Goal: Task Accomplishment & Management: Complete application form

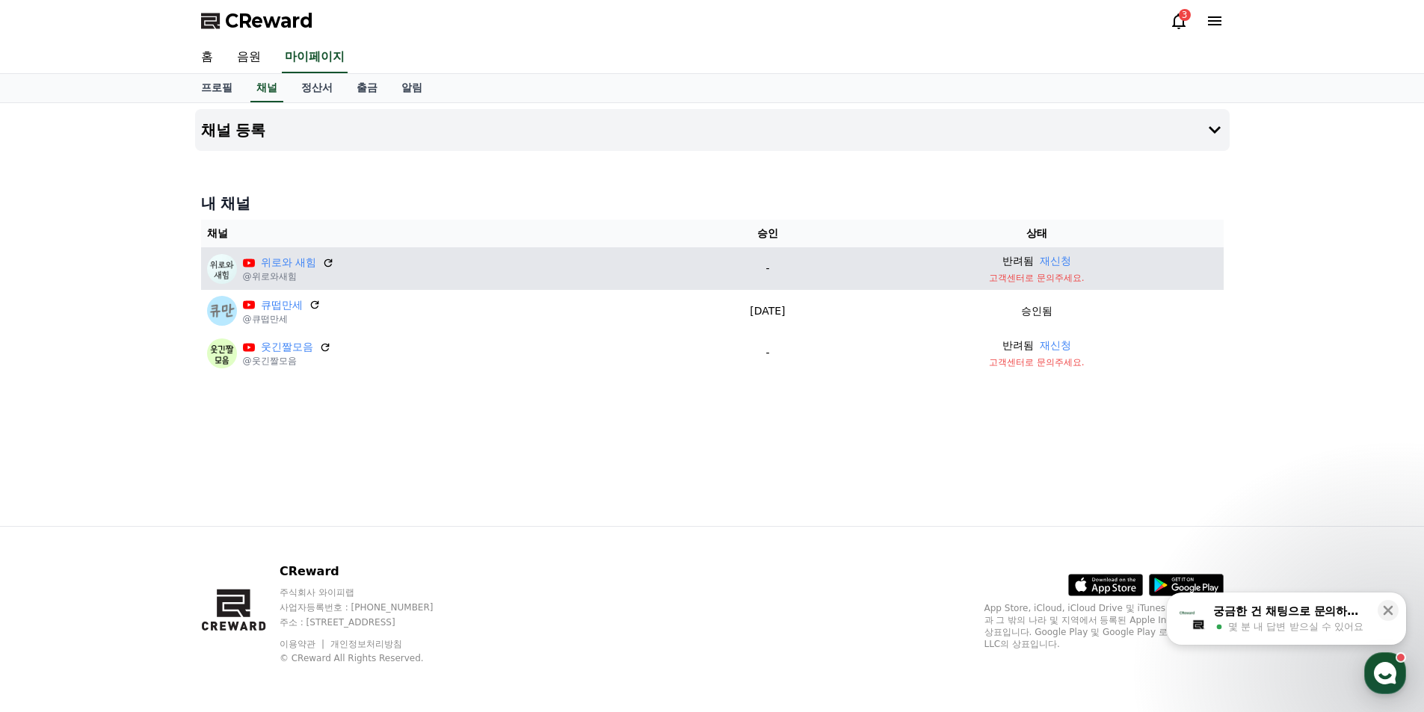
click at [1028, 279] on p "고객센터로 문의주세요." at bounding box center [1036, 278] width 361 height 12
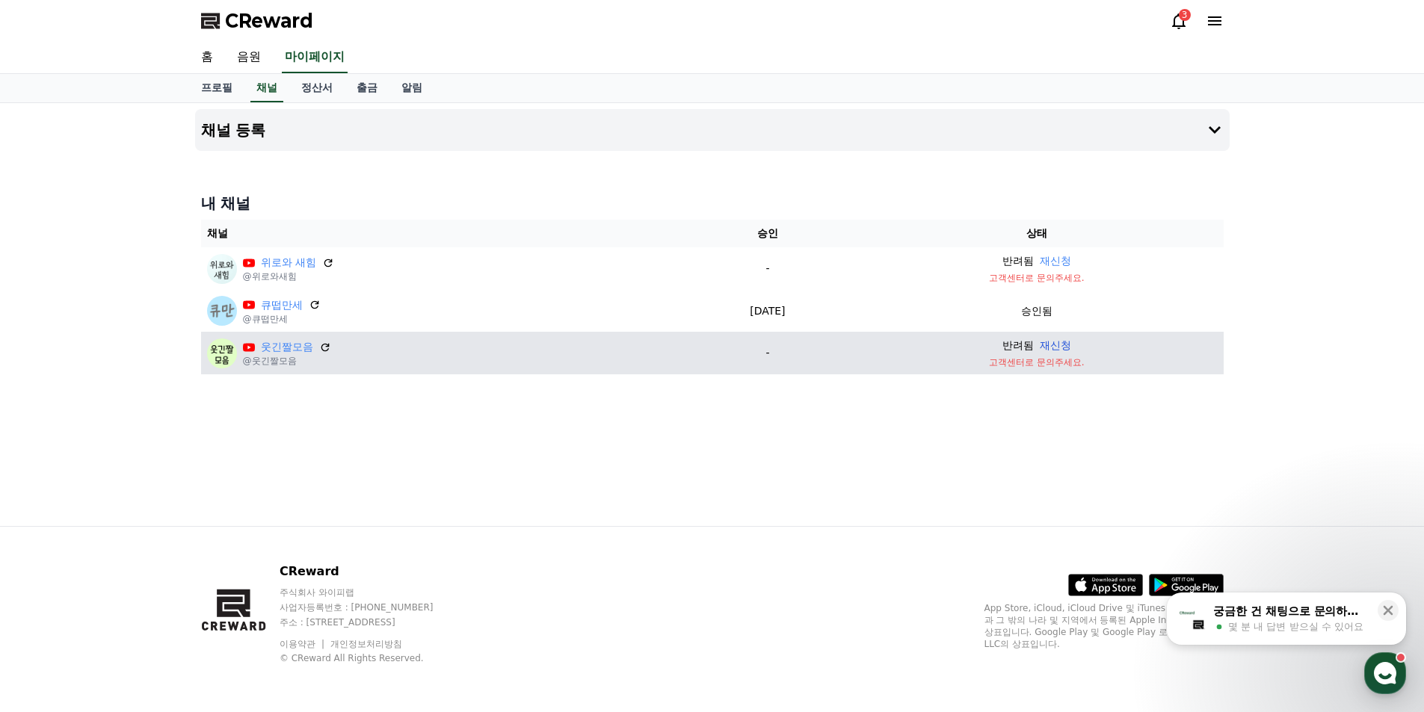
click at [1071, 347] on button "재신청" at bounding box center [1055, 346] width 31 height 16
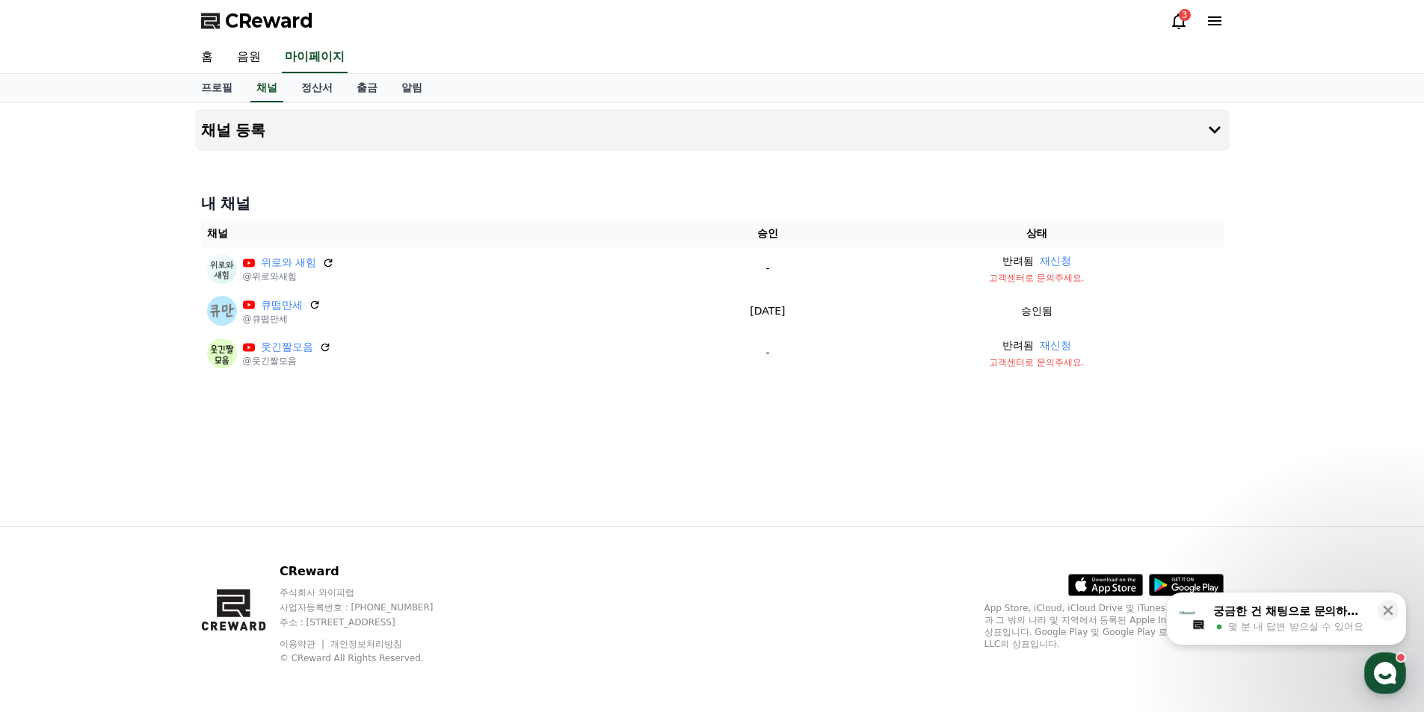
click at [1180, 20] on icon at bounding box center [1179, 21] width 18 height 18
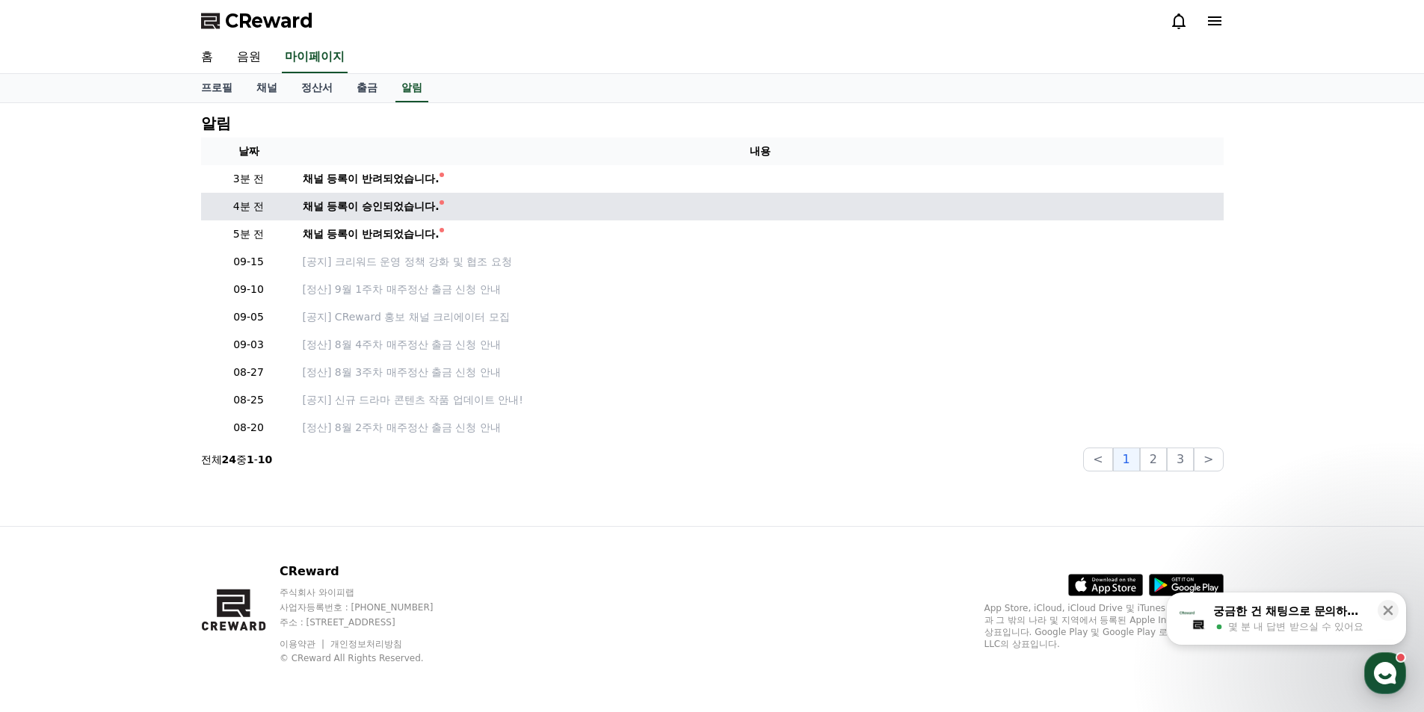
click at [377, 218] on td "채널 등록이 승인되었습니다." at bounding box center [760, 207] width 927 height 28
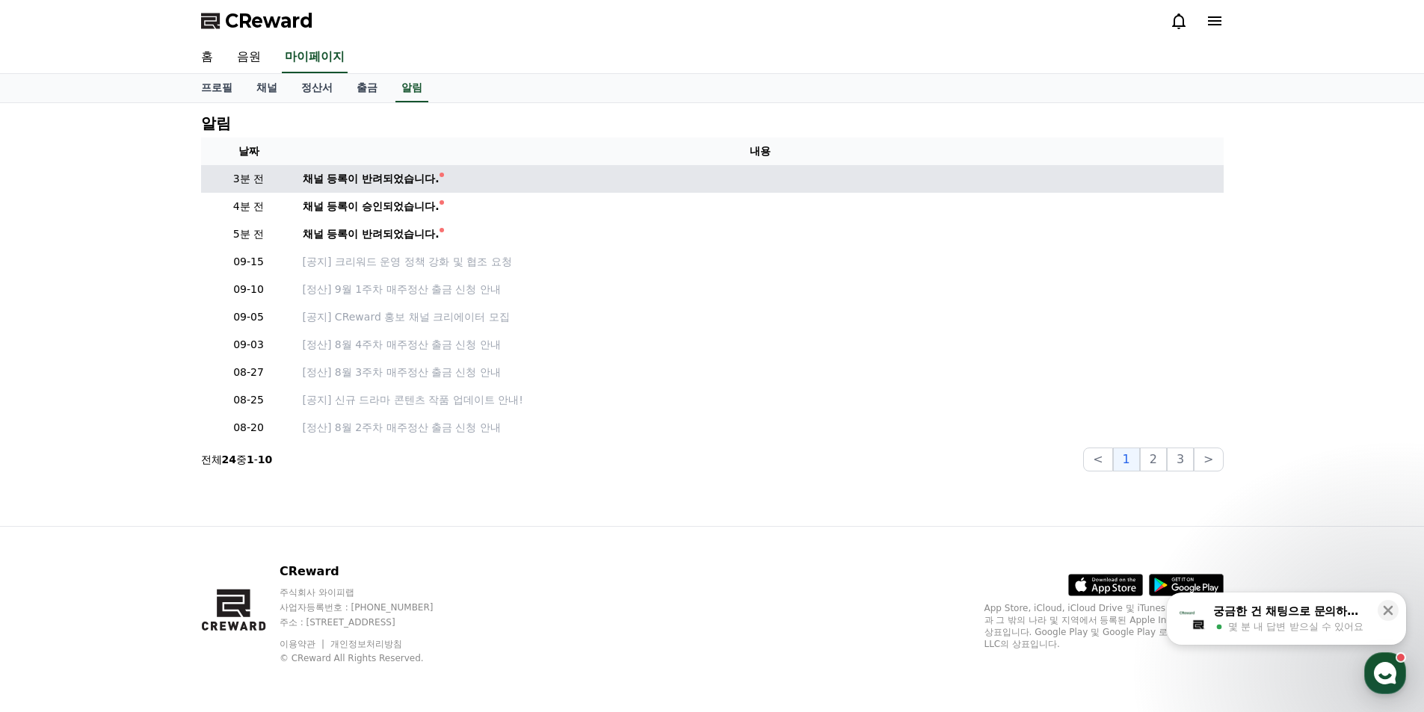
click at [375, 188] on td "채널 등록이 반려되었습니다." at bounding box center [760, 179] width 927 height 28
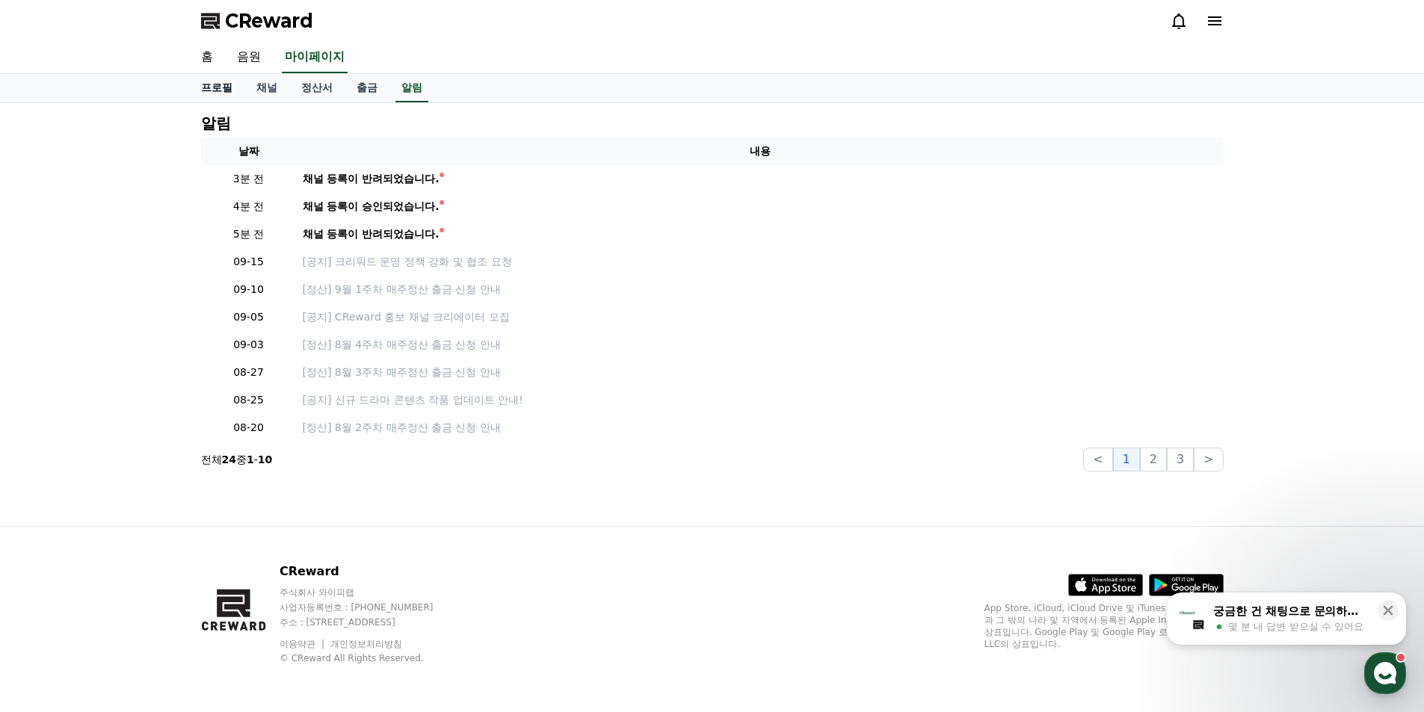
click at [214, 95] on link "프로필" at bounding box center [216, 88] width 55 height 28
select select "**********"
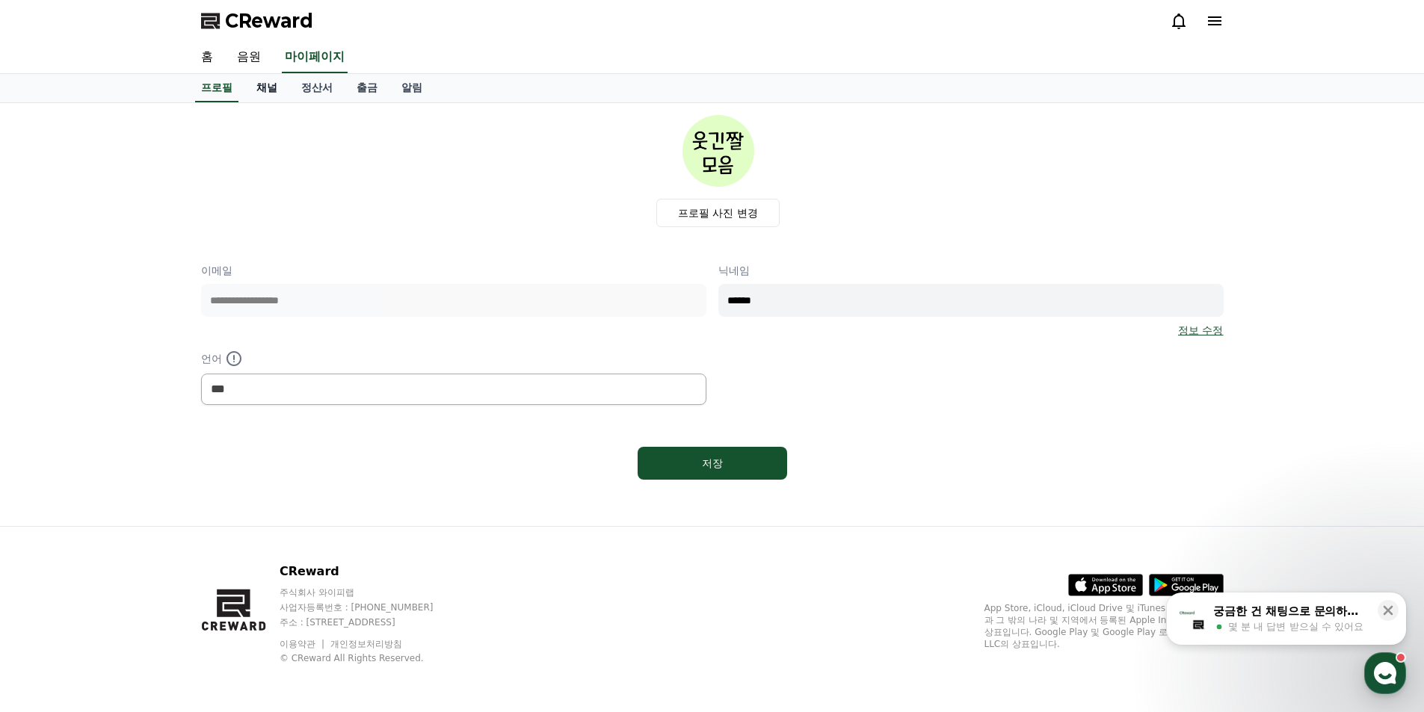
click at [264, 91] on link "채널" at bounding box center [266, 88] width 45 height 28
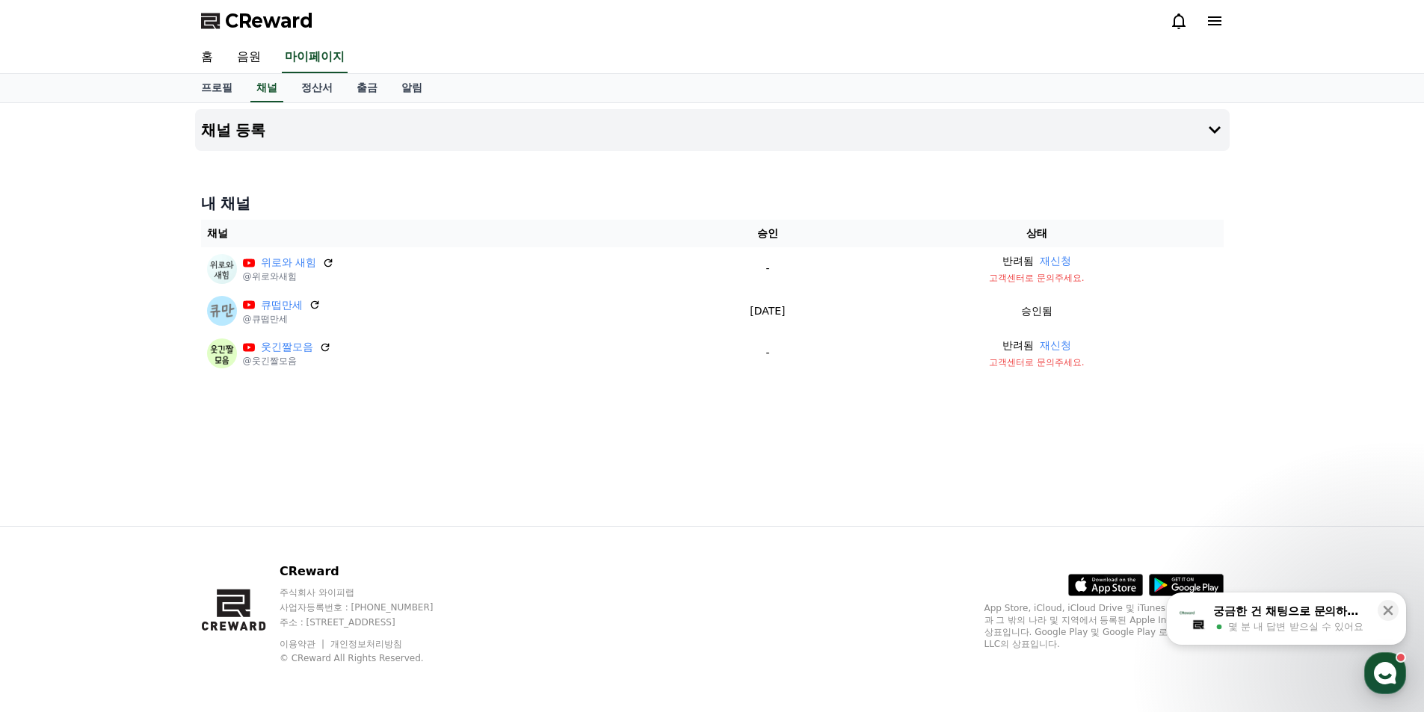
click at [448, 466] on div "채널 등록 내 채널 채널 승인 상태 위로와 새힘 @위로와새힘 - 반려됨 재신청 고객센터로 문의주세요. 큐떱만세 @큐떱만세 2025-09-16 …" at bounding box center [712, 314] width 1047 height 423
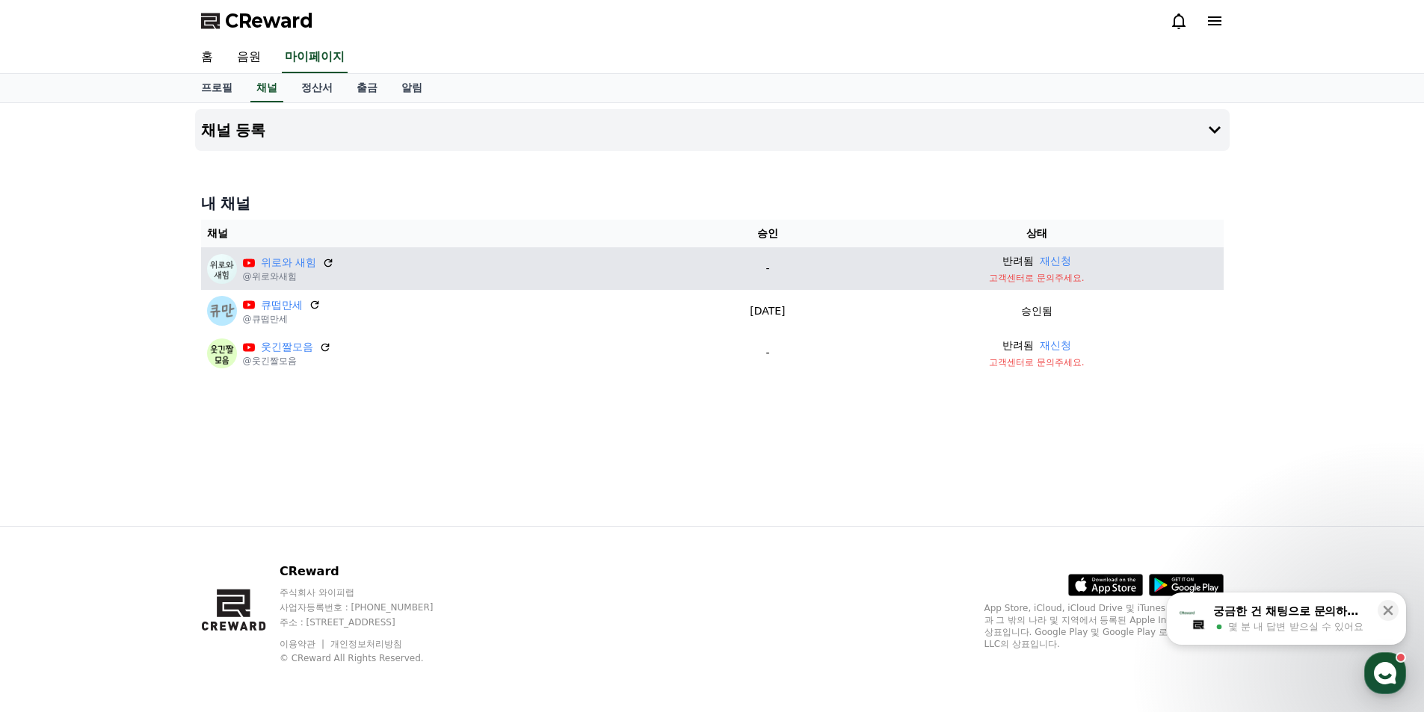
click at [1064, 281] on p "고객센터로 문의주세요." at bounding box center [1036, 278] width 361 height 12
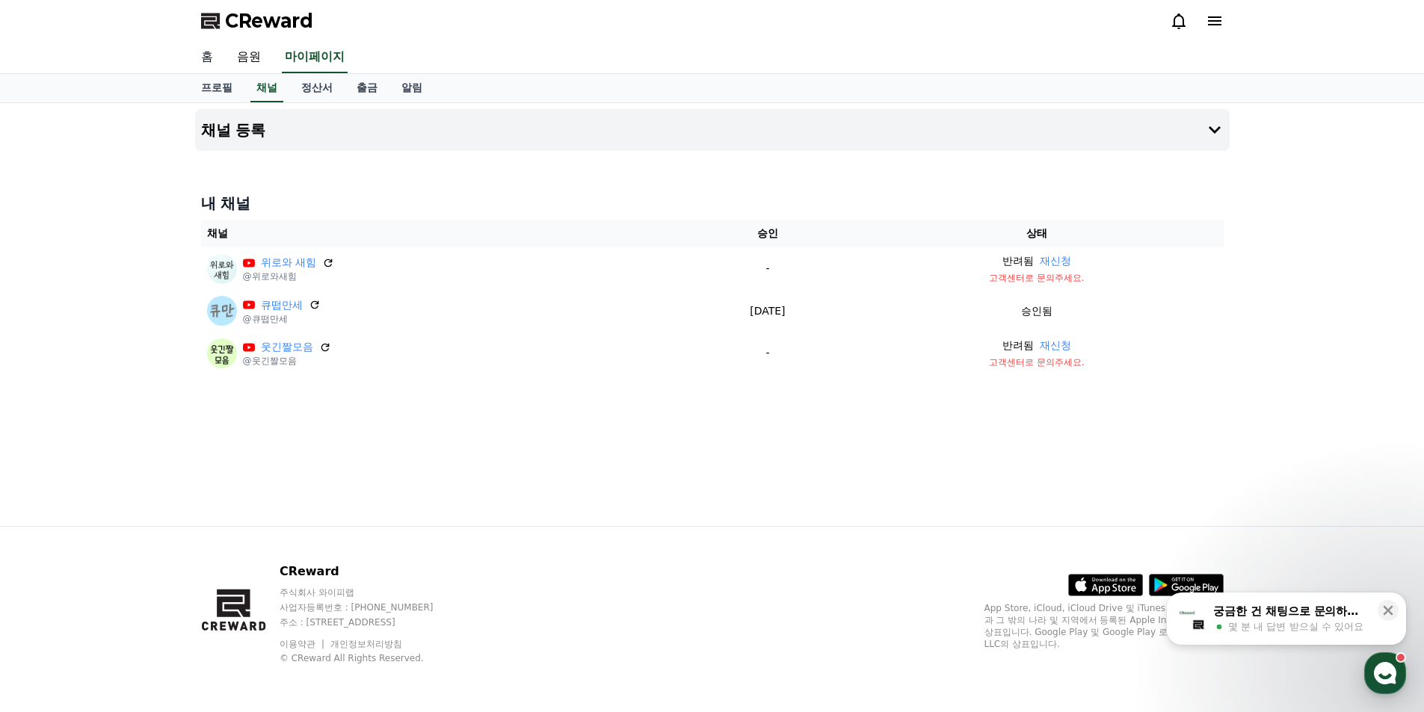
click at [197, 63] on link "홈" at bounding box center [207, 57] width 36 height 31
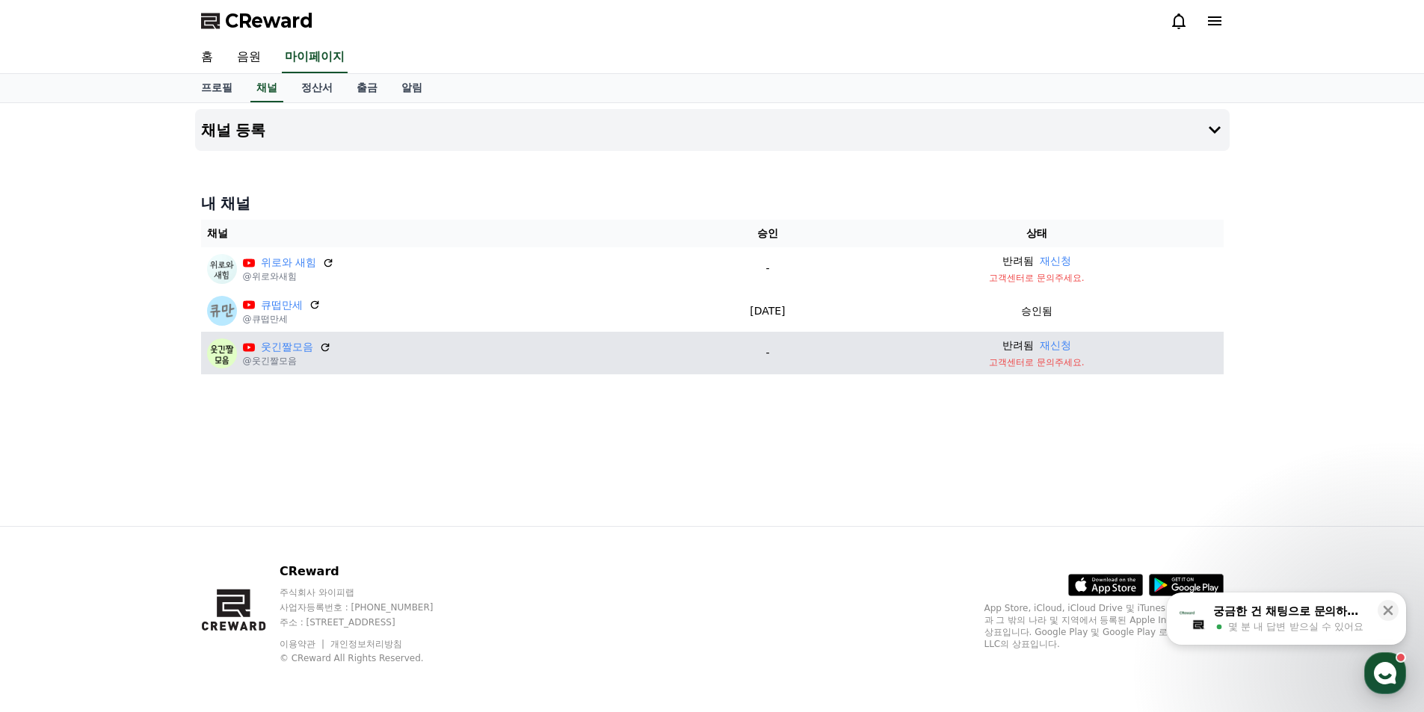
click at [1071, 368] on p "고객센터로 문의주세요." at bounding box center [1036, 363] width 361 height 12
click at [1068, 342] on button "재신청" at bounding box center [1055, 346] width 31 height 16
click at [238, 135] on h4 "채널 등록" at bounding box center [233, 130] width 65 height 16
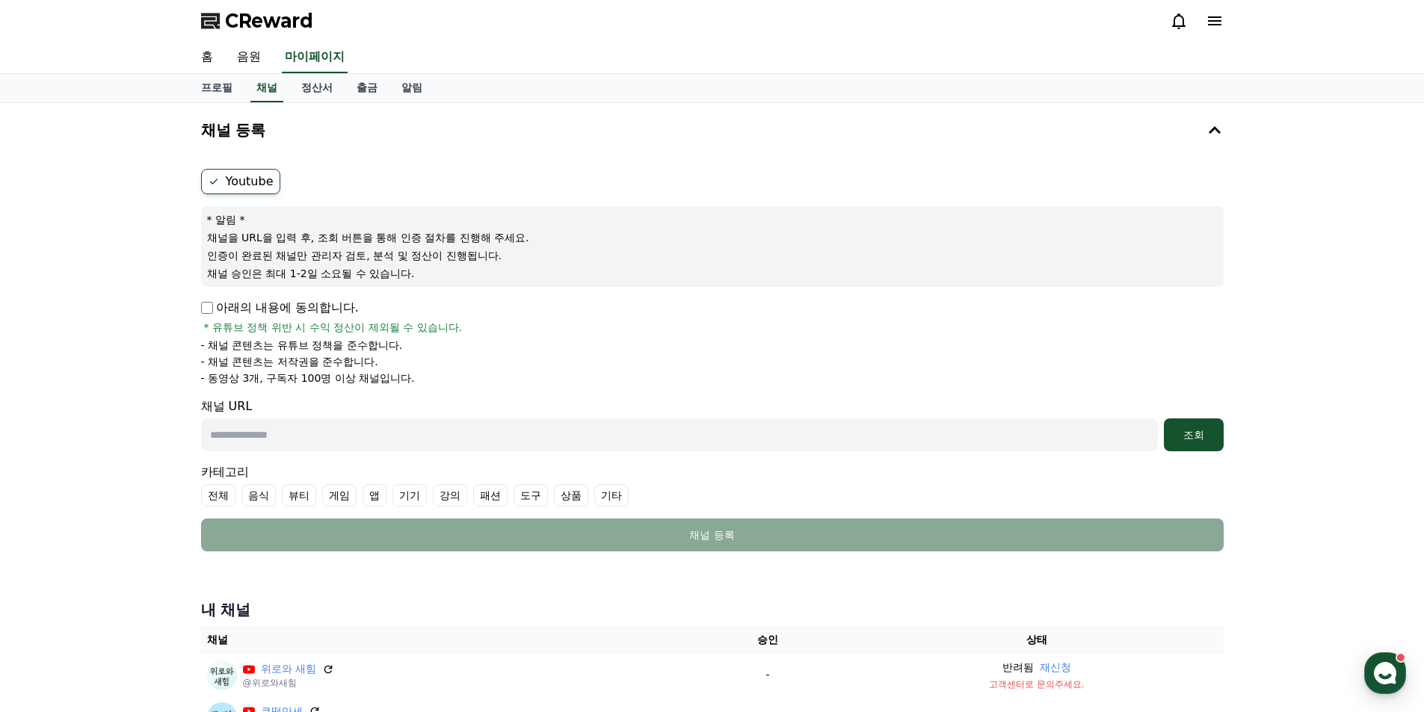
click at [247, 439] on input "text" at bounding box center [679, 435] width 957 height 33
paste input "**********"
type input "**********"
click at [1200, 430] on div "조회" at bounding box center [1194, 435] width 48 height 15
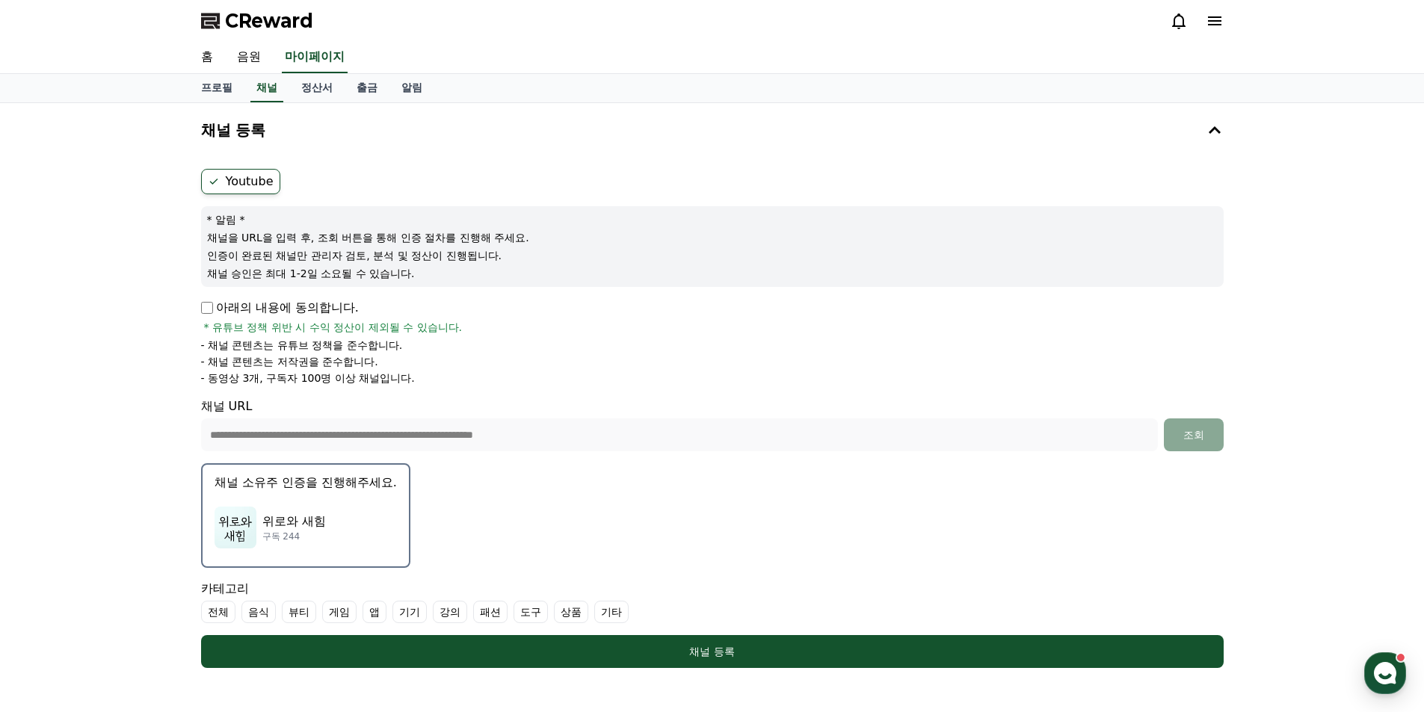
click at [620, 612] on label "기타" at bounding box center [611, 612] width 34 height 22
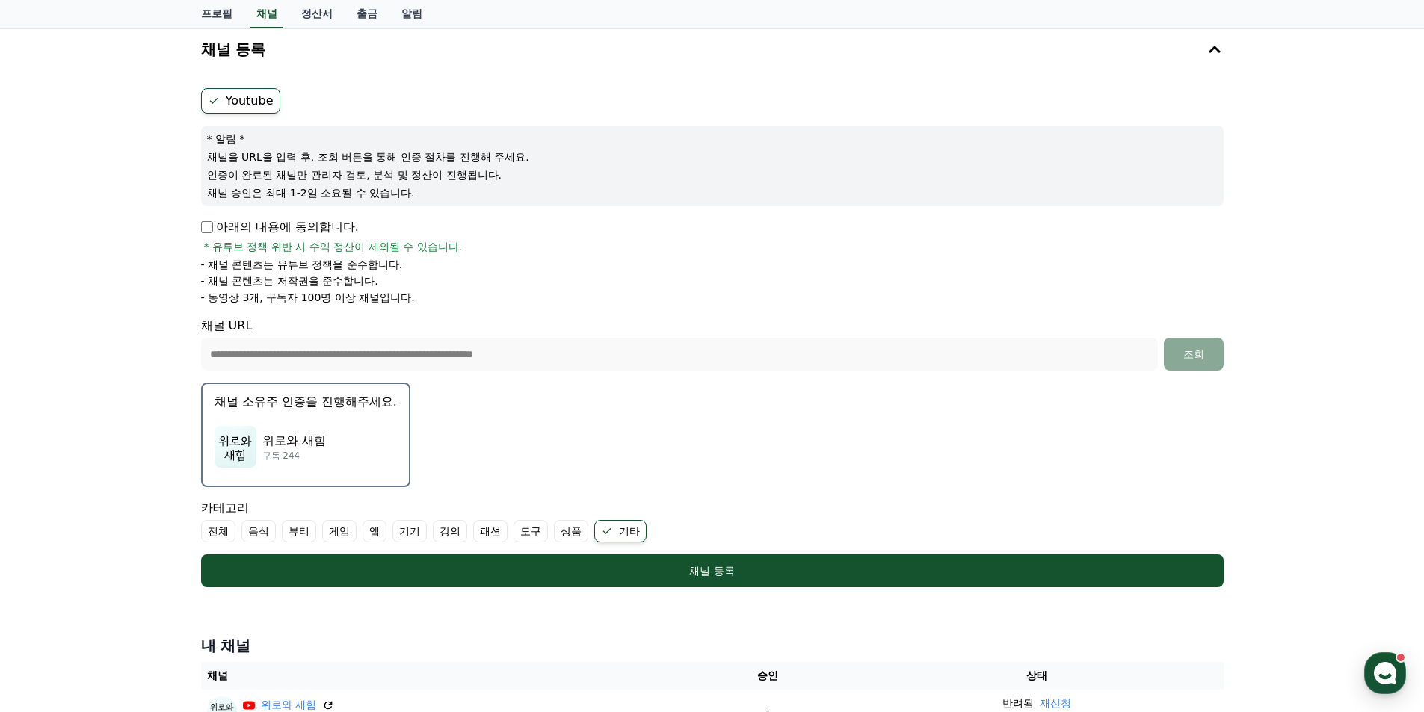
scroll to position [200, 0]
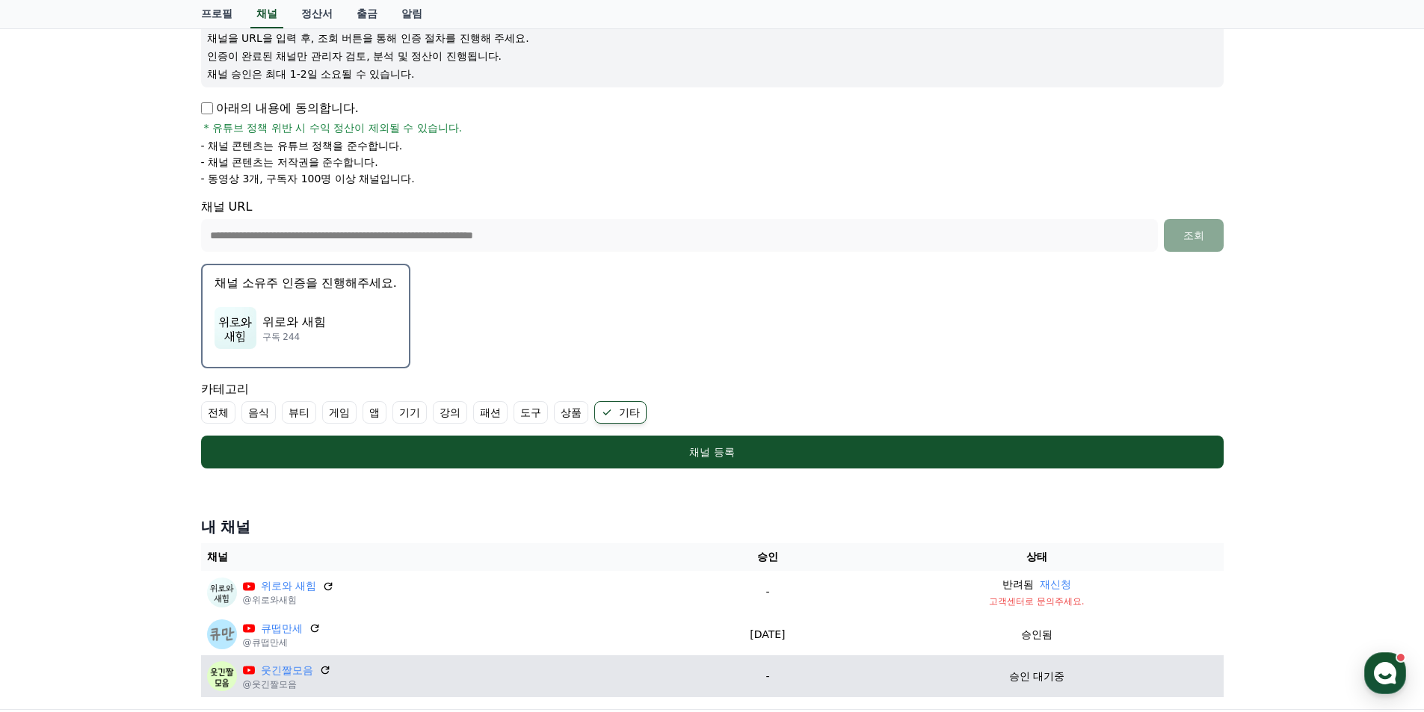
click at [280, 320] on p "위로와 새힘" at bounding box center [294, 322] width 64 height 18
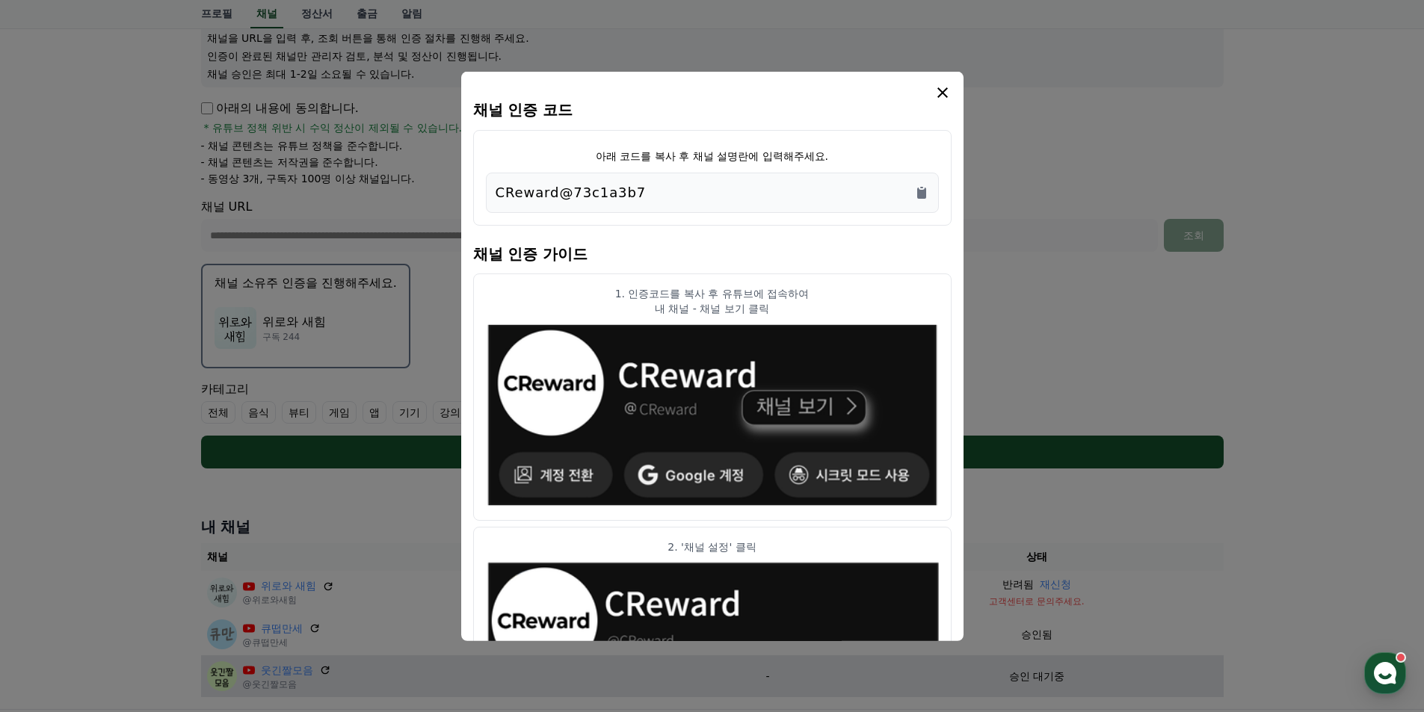
drag, startPoint x: 658, startPoint y: 197, endPoint x: 428, endPoint y: 191, distance: 230.3
click at [428, 475] on div "채널 인증 코드 아래 코드를 복사 후 채널 설명란에 입력해주세요. CReward@73c1a3b7 채널 인증 가이드 1. 인증코드를 복사 후 유…" at bounding box center [712, 475] width 1035 height 0
click at [611, 197] on p "CReward@73c1a3b7" at bounding box center [571, 192] width 151 height 21
drag, startPoint x: 656, startPoint y: 195, endPoint x: 482, endPoint y: 197, distance: 174.2
click at [482, 197] on div "아래 코드를 복사 후 채널 설명란에 입력해주세요. CReward@73c1a3b7" at bounding box center [712, 177] width 478 height 96
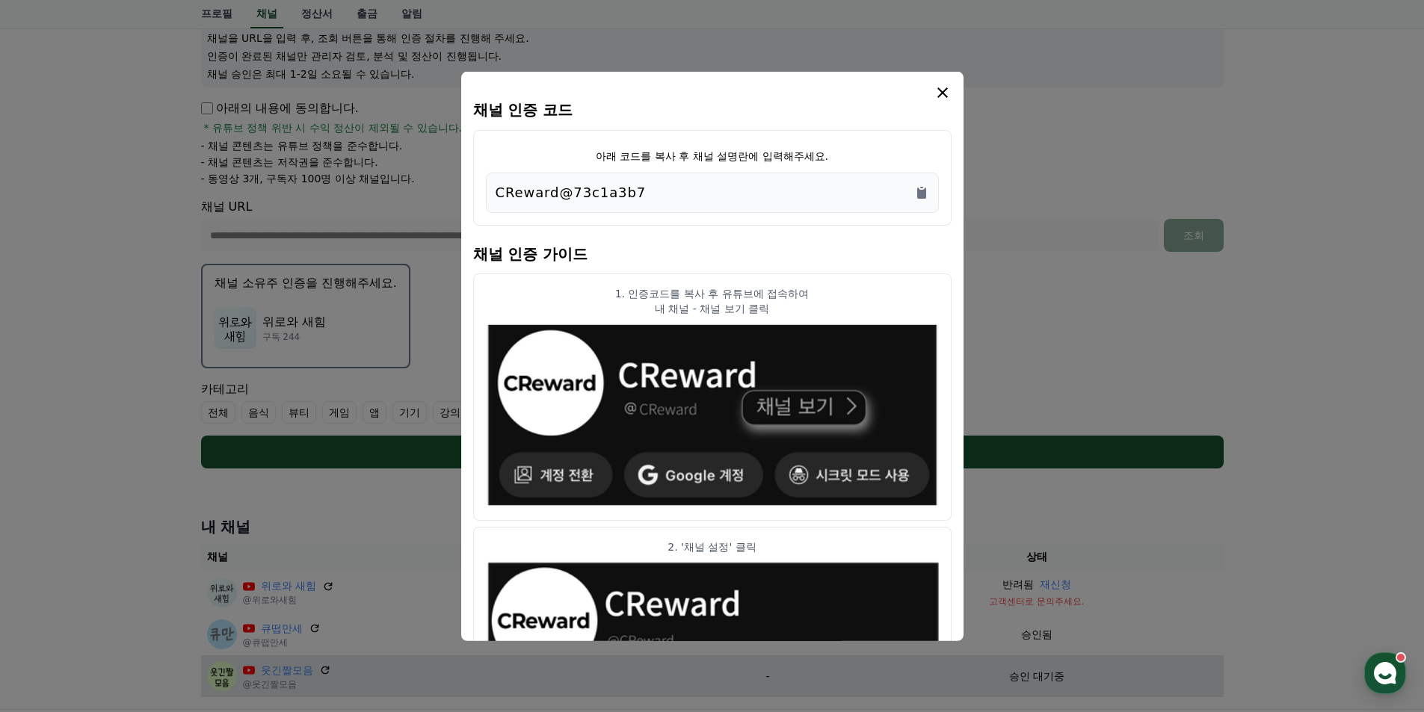
copy p "CReward@73c1a3b7"
click at [945, 92] on icon "modal" at bounding box center [943, 92] width 18 height 18
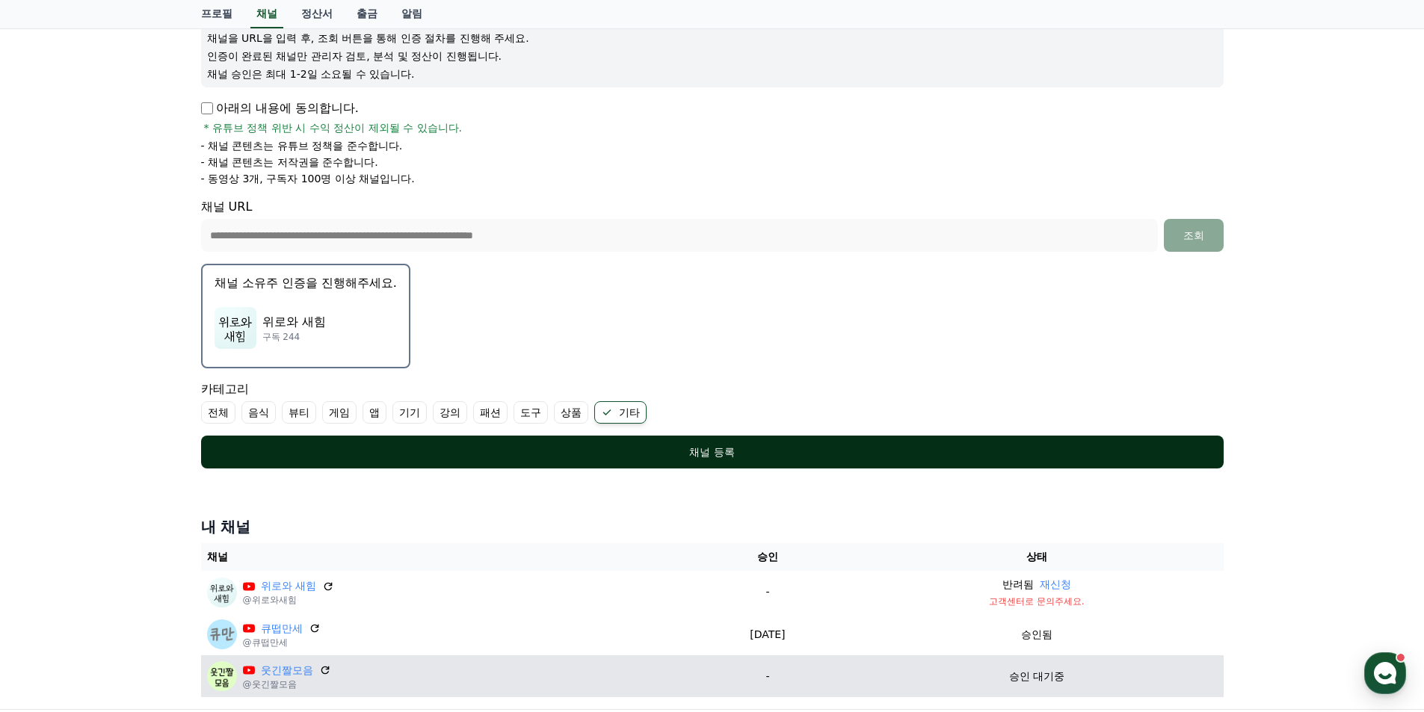
click at [717, 451] on div "채널 등록" at bounding box center [712, 452] width 963 height 15
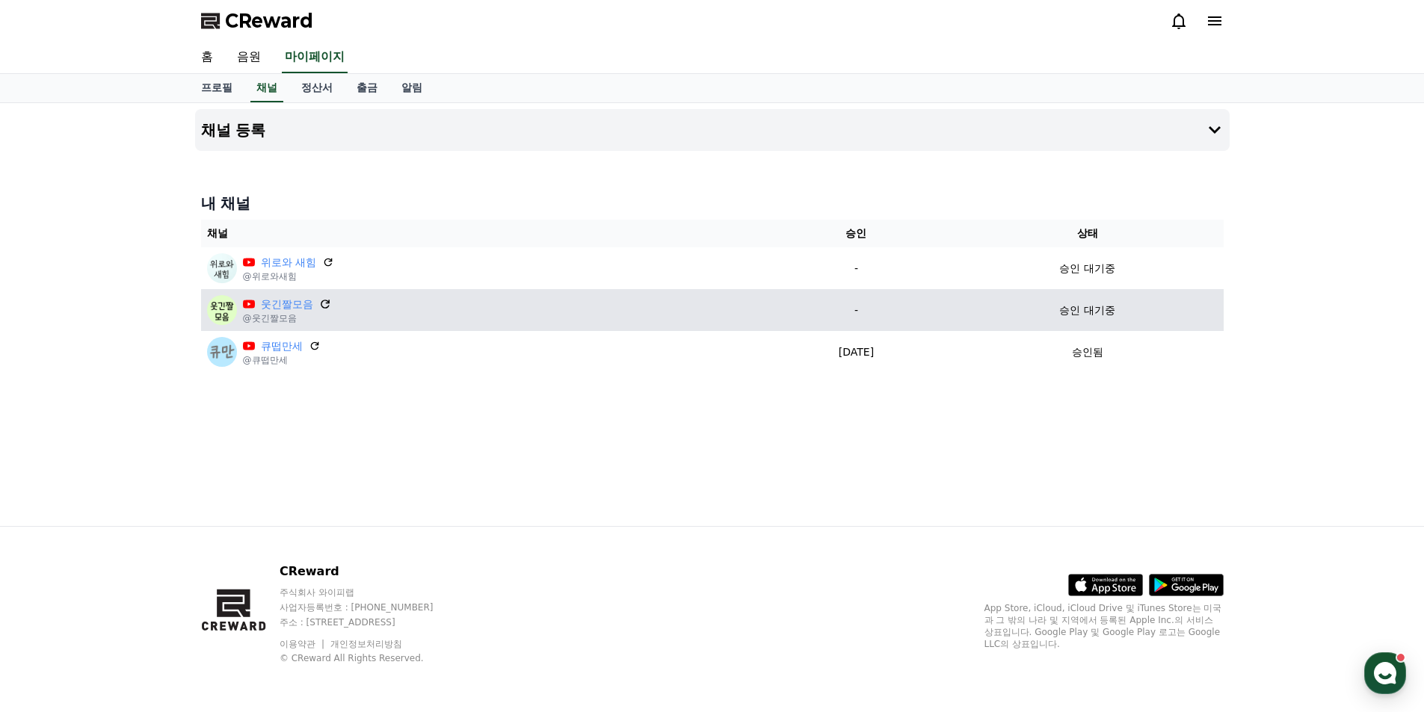
click at [327, 306] on icon at bounding box center [324, 304] width 13 height 13
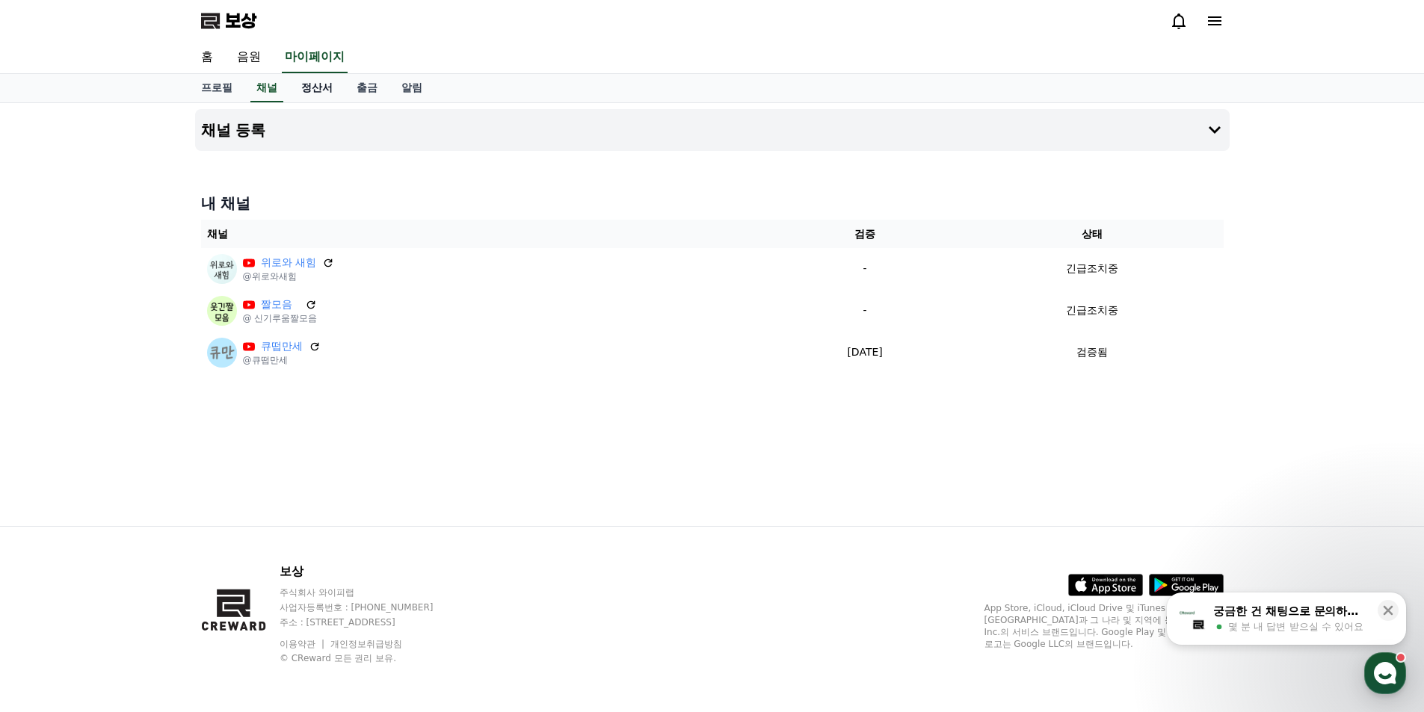
click at [325, 81] on font "정산서" at bounding box center [316, 87] width 31 height 12
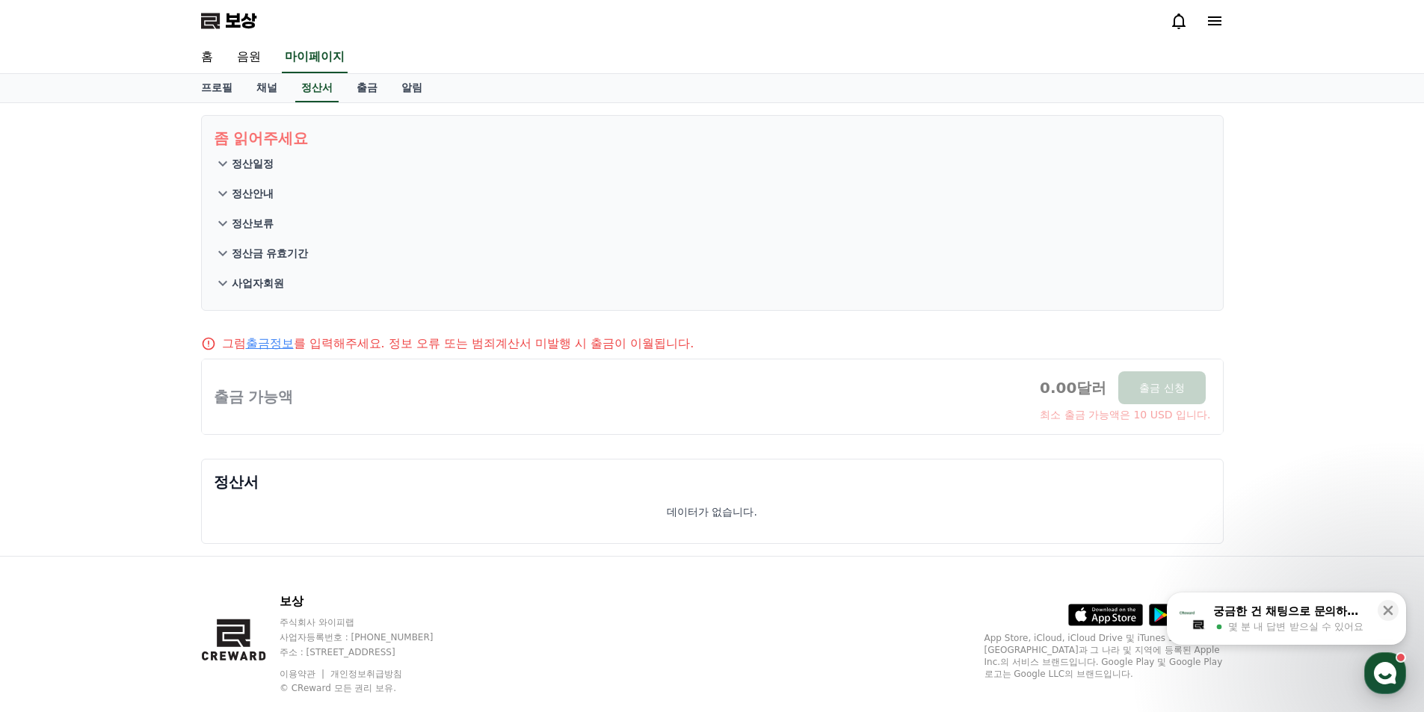
click at [258, 163] on font "정산일정" at bounding box center [253, 164] width 42 height 12
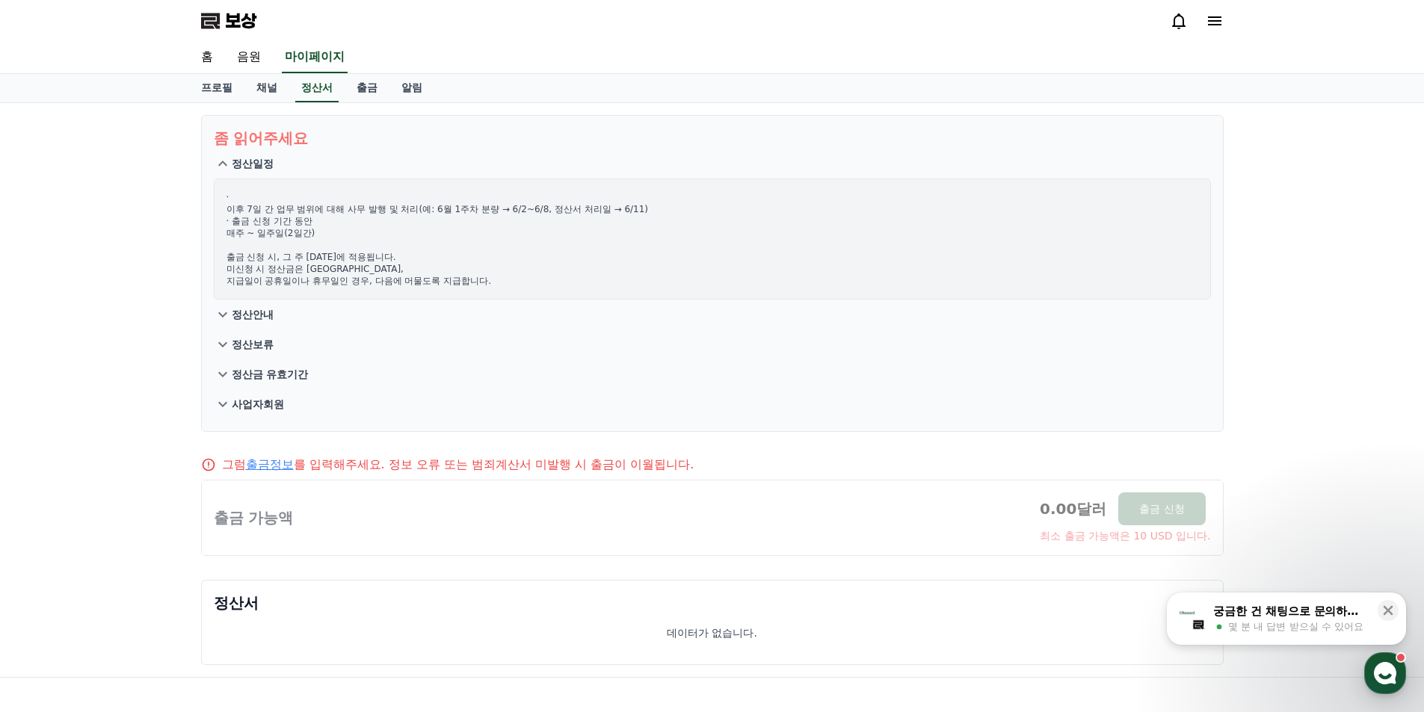
click at [259, 318] on font "정산안내" at bounding box center [253, 315] width 42 height 12
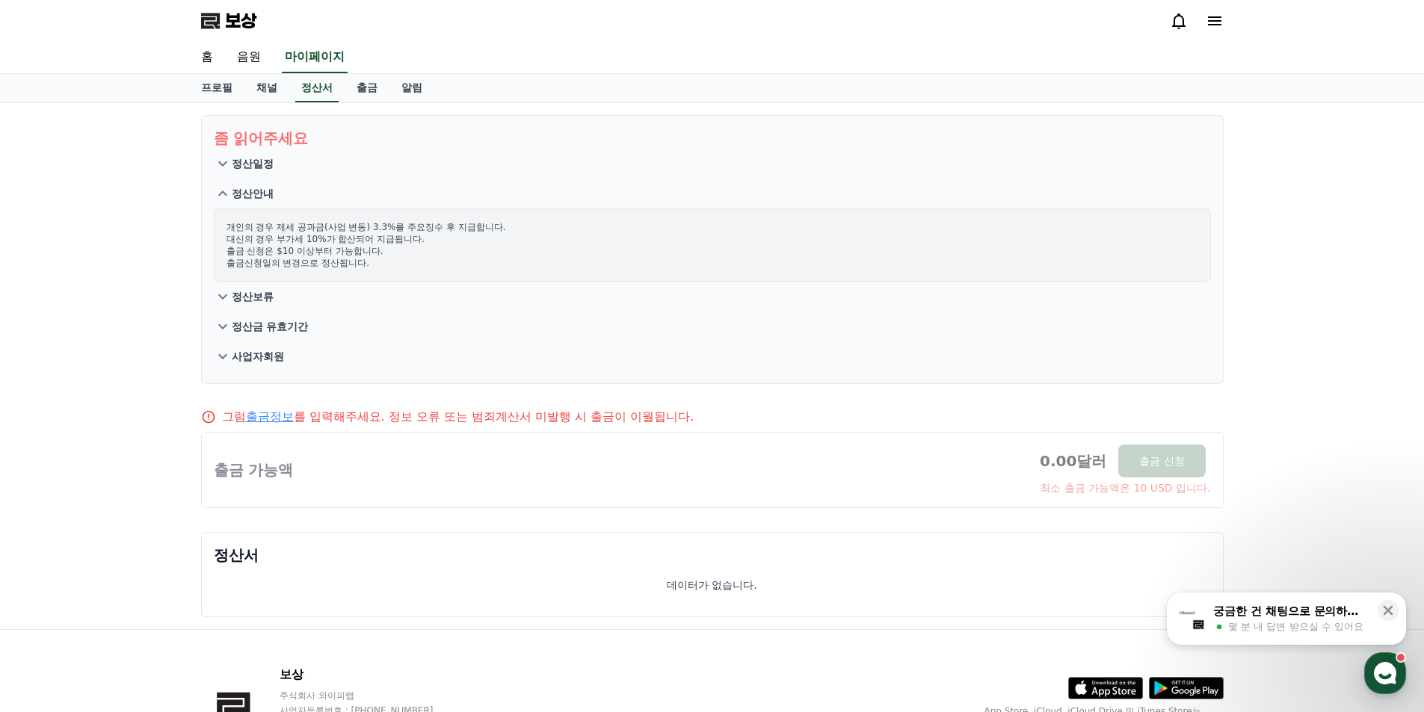
click at [269, 330] on font "정산금 유효기간" at bounding box center [270, 327] width 77 height 12
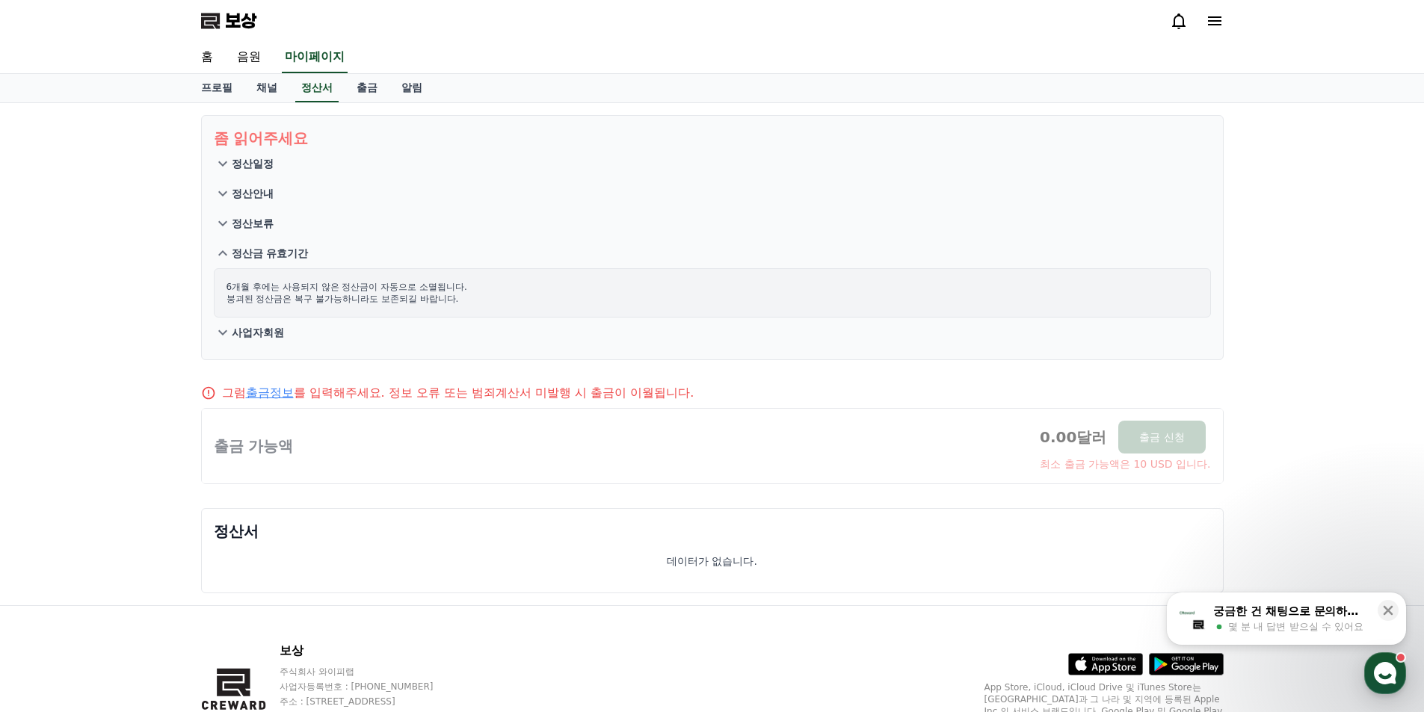
click at [269, 330] on font "사업자회원" at bounding box center [258, 333] width 52 height 12
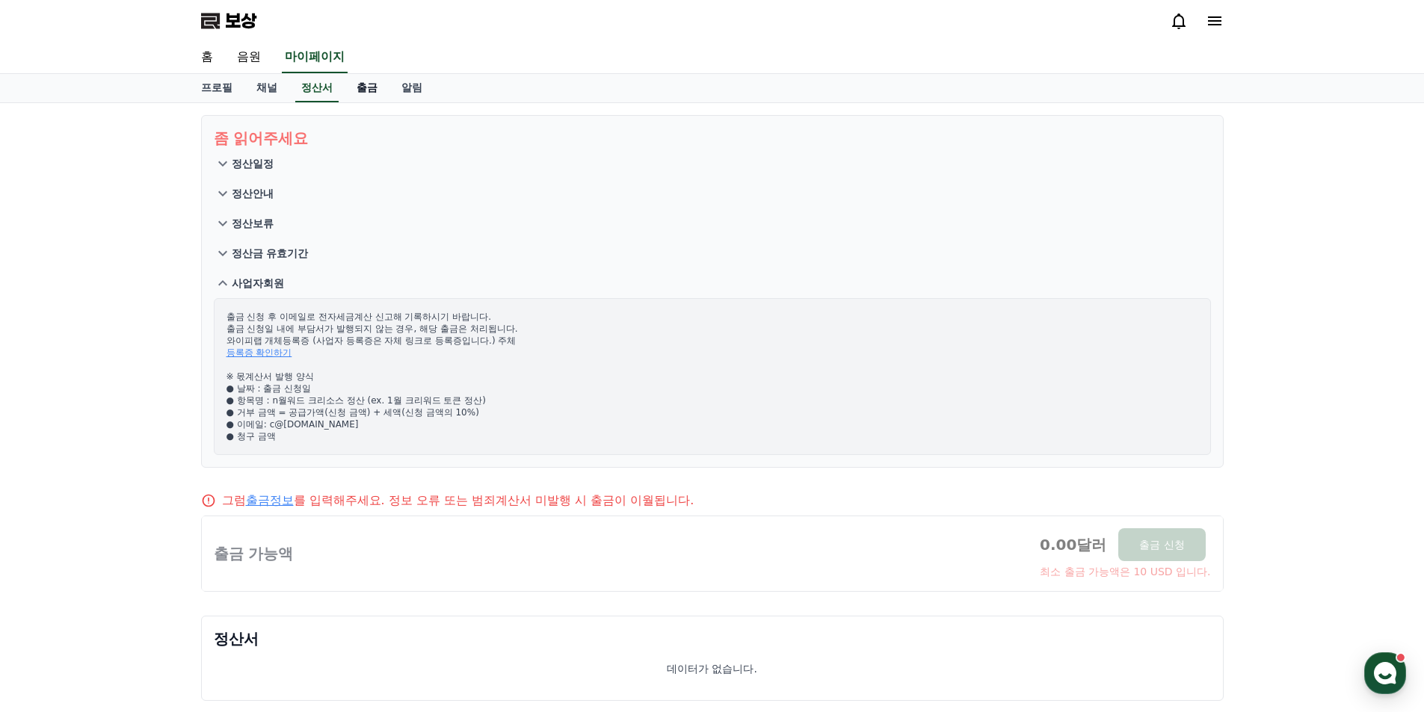
click at [377, 94] on link "출금" at bounding box center [367, 88] width 45 height 28
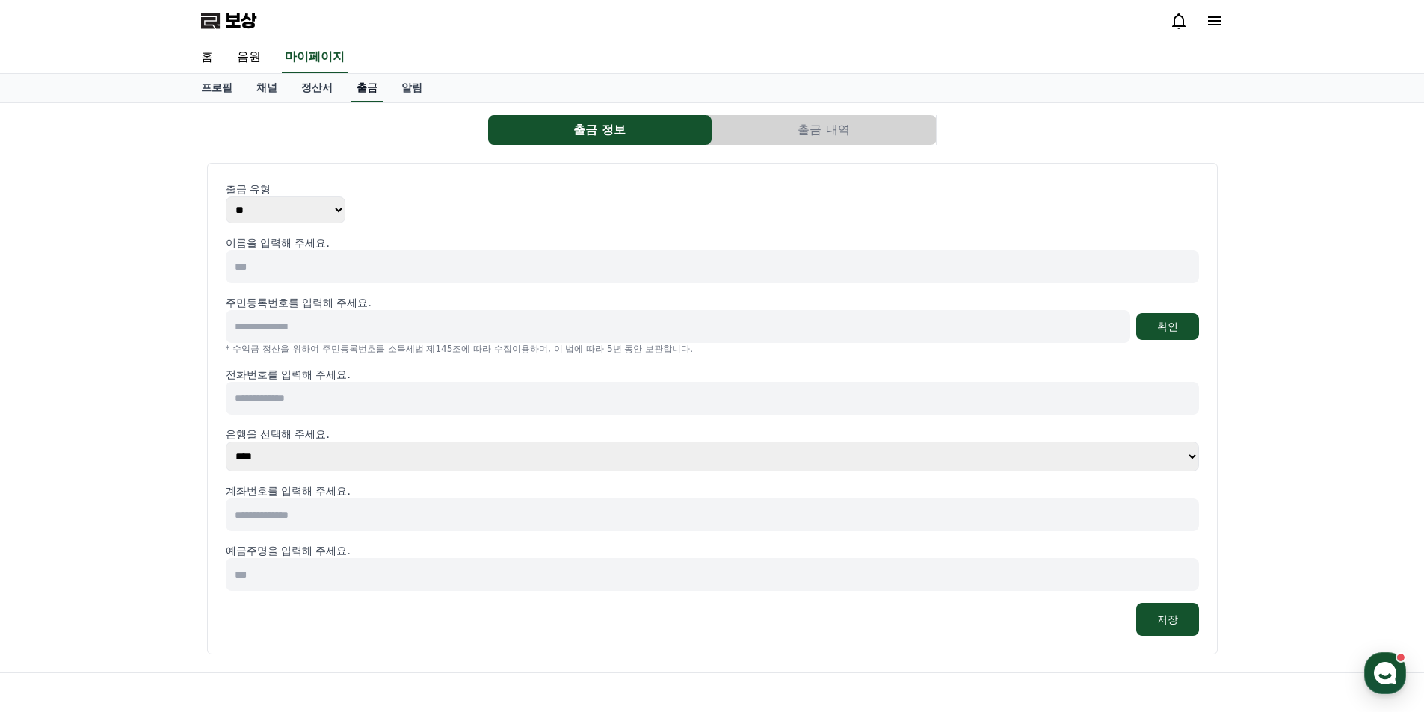
select select
click at [402, 90] on font "알림" at bounding box center [411, 87] width 21 height 12
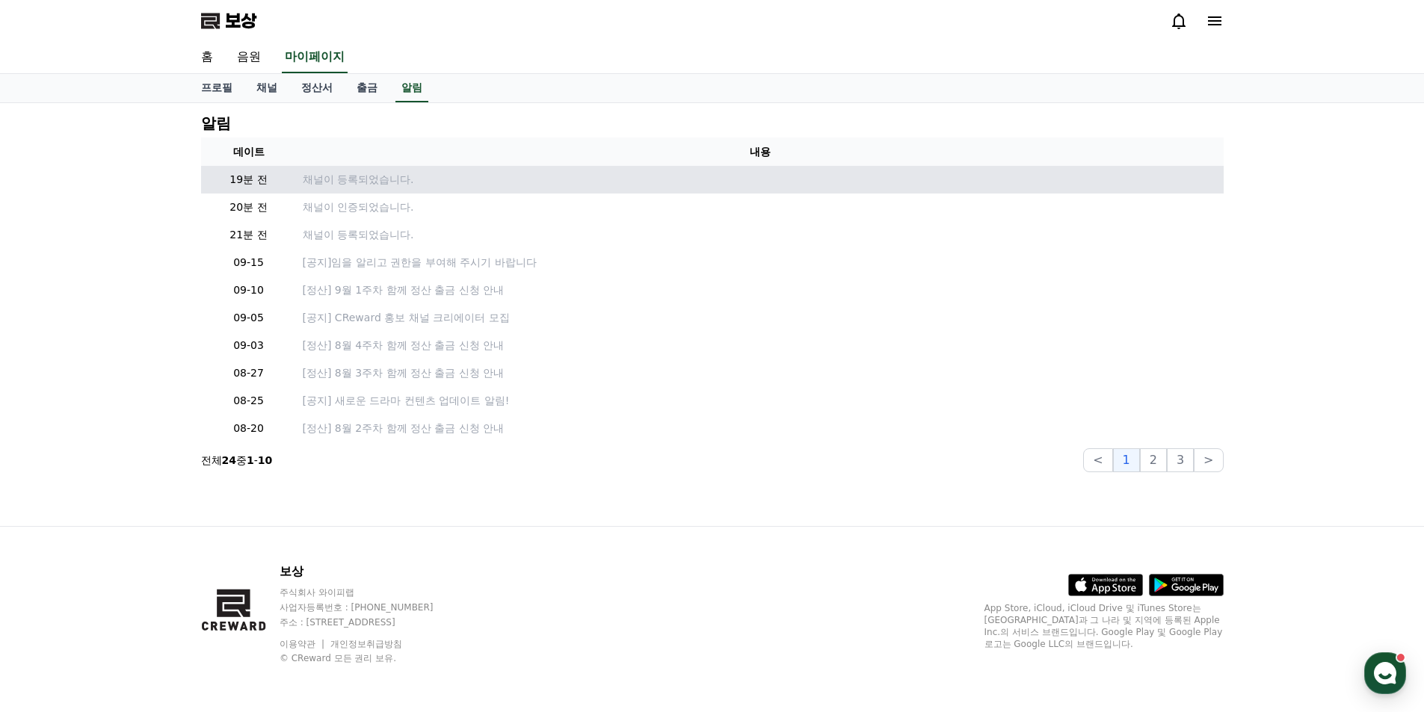
click at [387, 185] on font "채널이 등록되었습니다." at bounding box center [358, 179] width 111 height 12
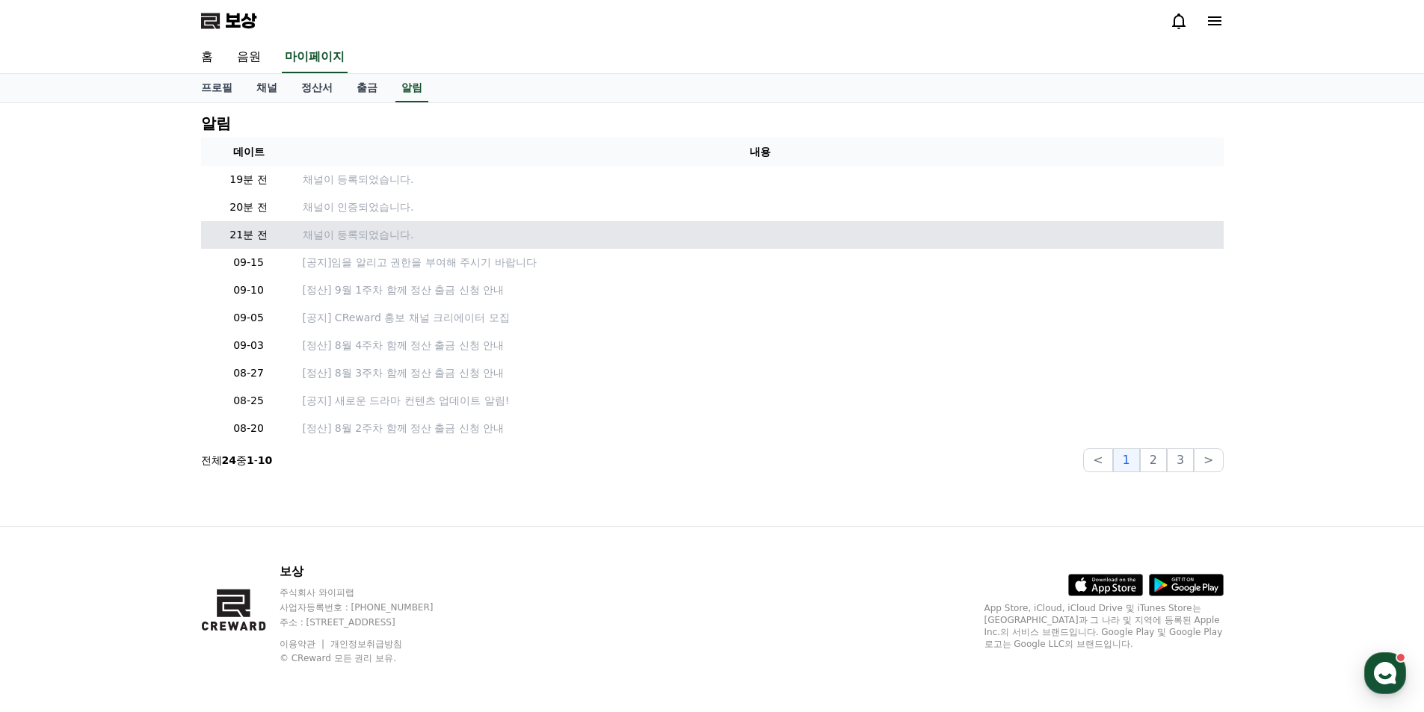
click at [388, 244] on td "채널이 등록되었습니다." at bounding box center [760, 235] width 927 height 28
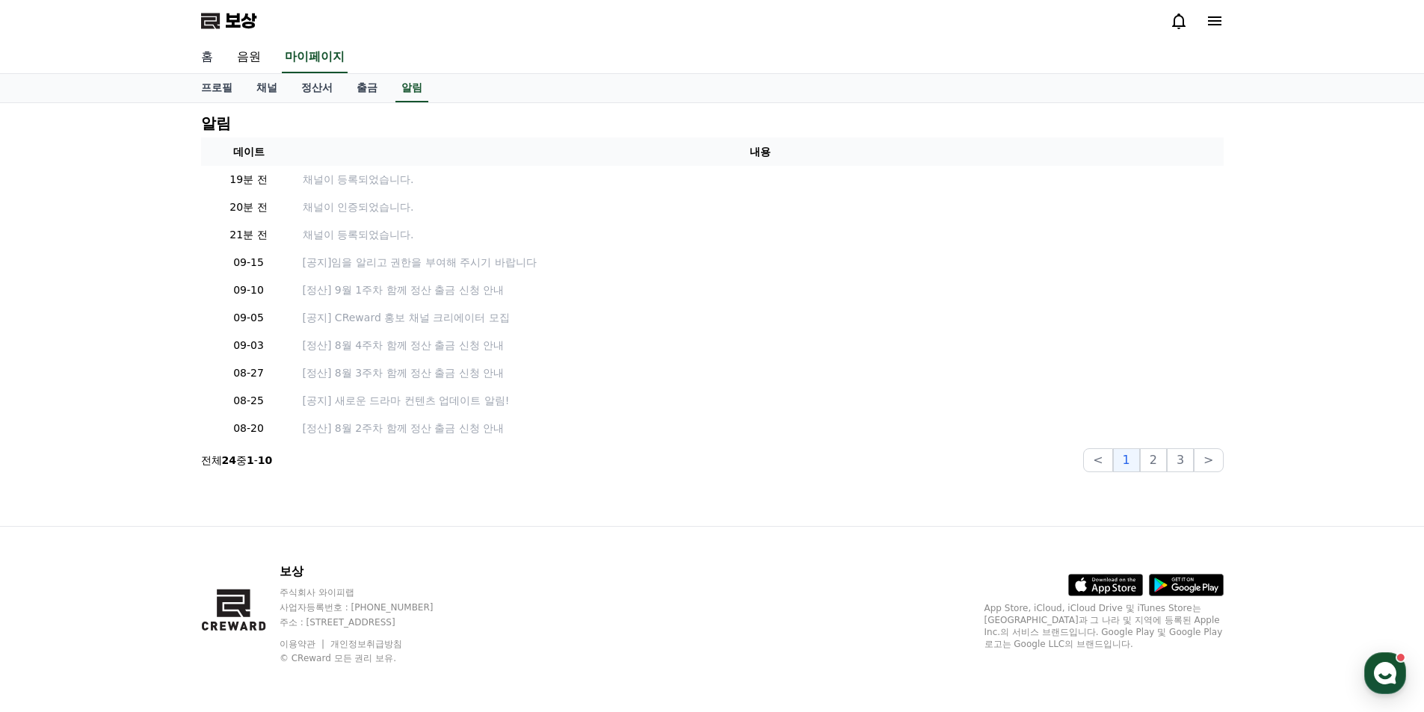
click at [207, 61] on font "홈" at bounding box center [207, 56] width 12 height 14
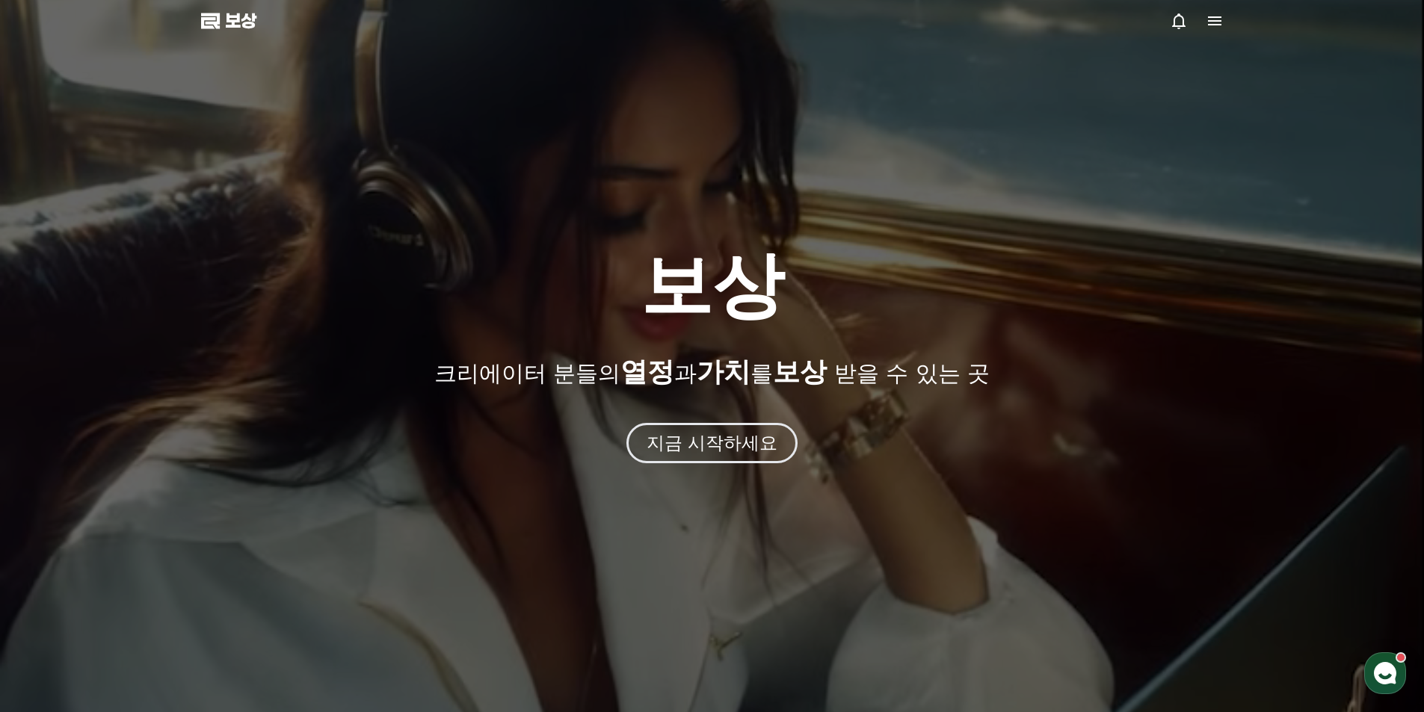
click at [1215, 19] on icon at bounding box center [1215, 21] width 18 height 18
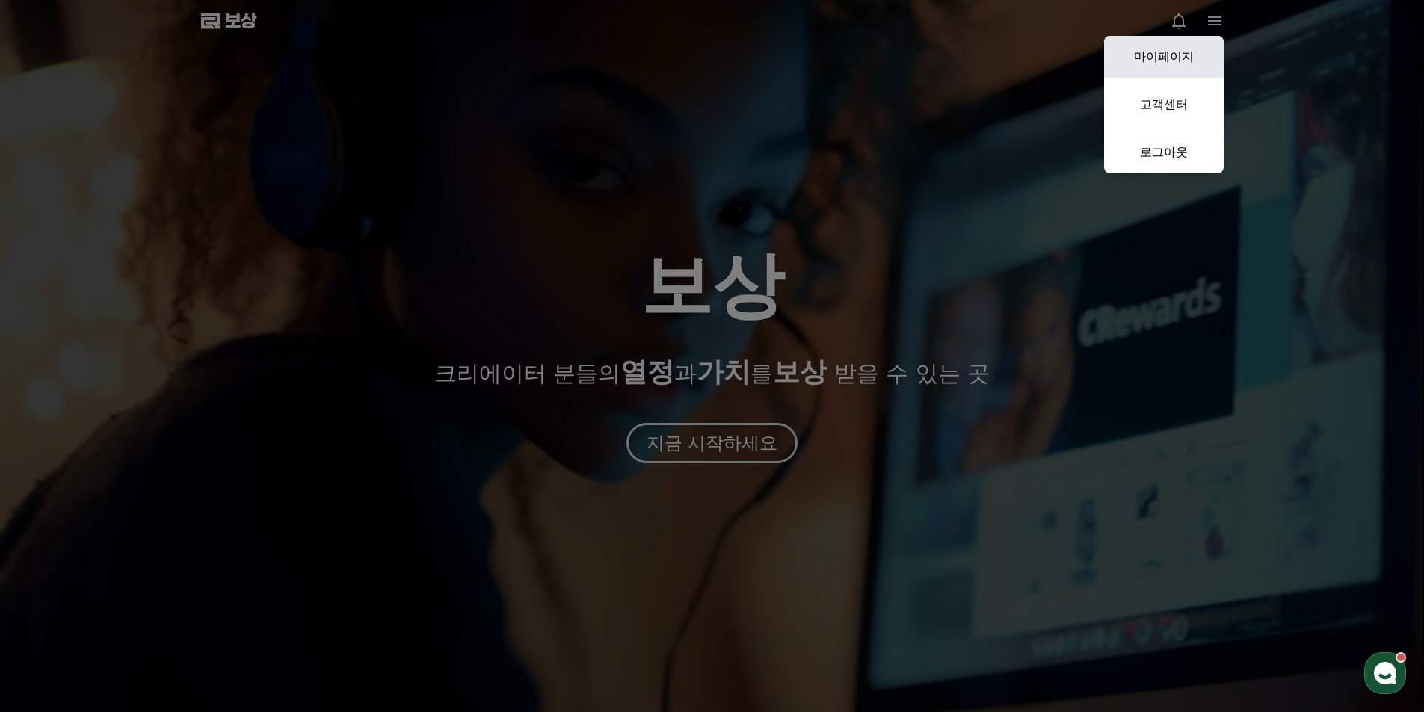
click at [1165, 61] on font "마이페이지" at bounding box center [1164, 56] width 60 height 14
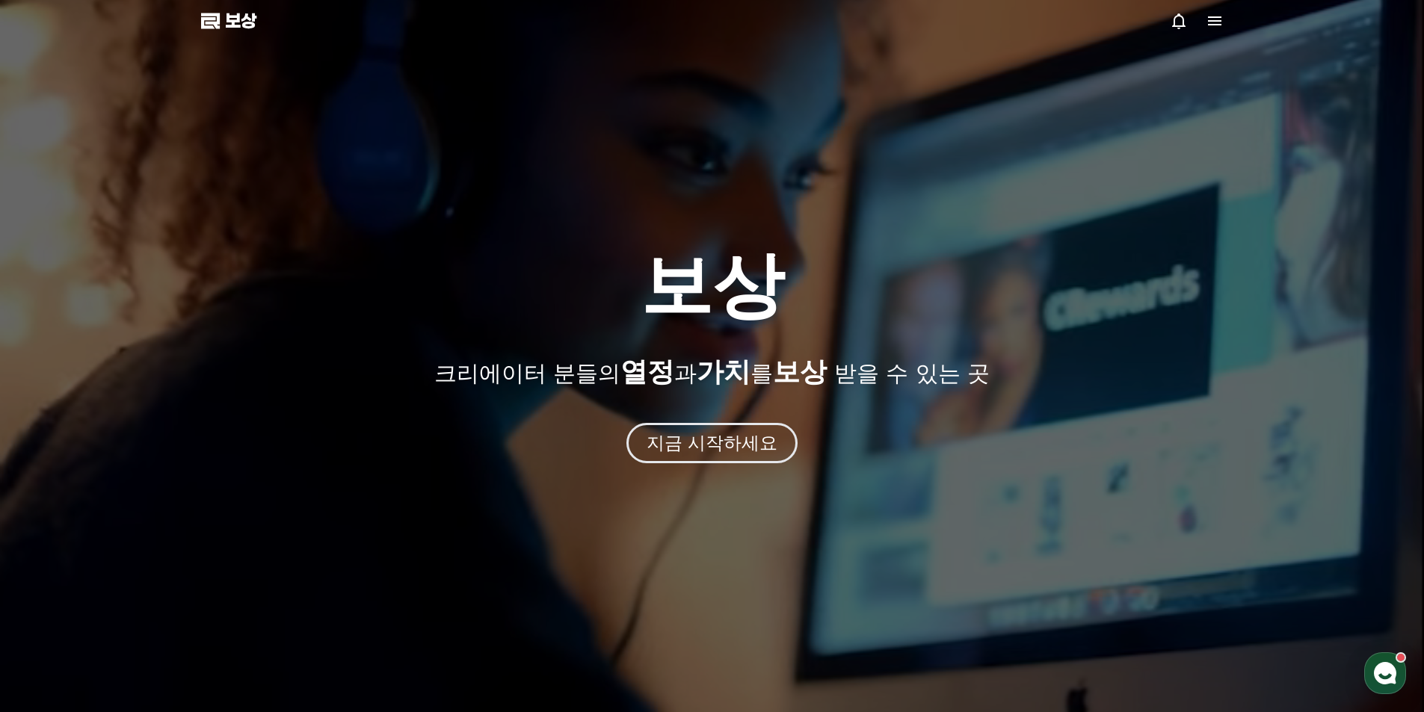
select select "**********"
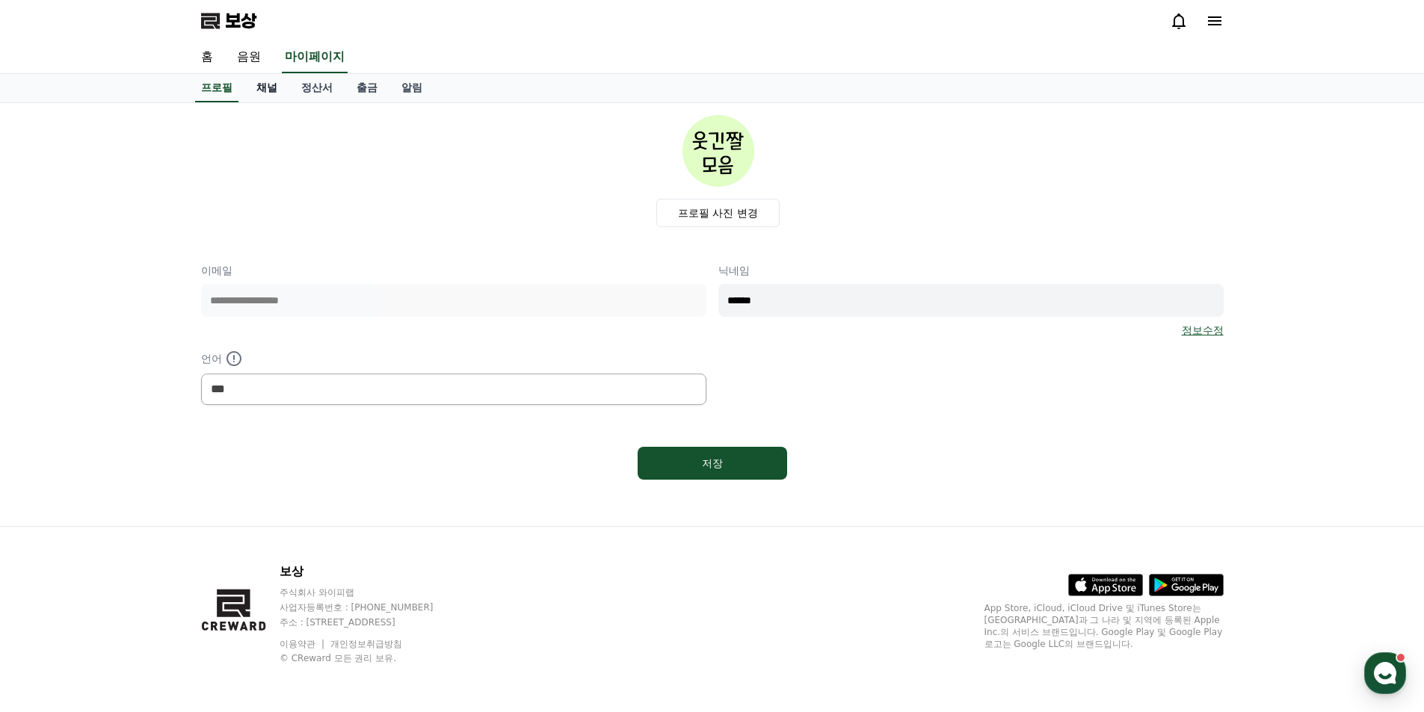
click at [264, 91] on font "채널" at bounding box center [266, 87] width 21 height 12
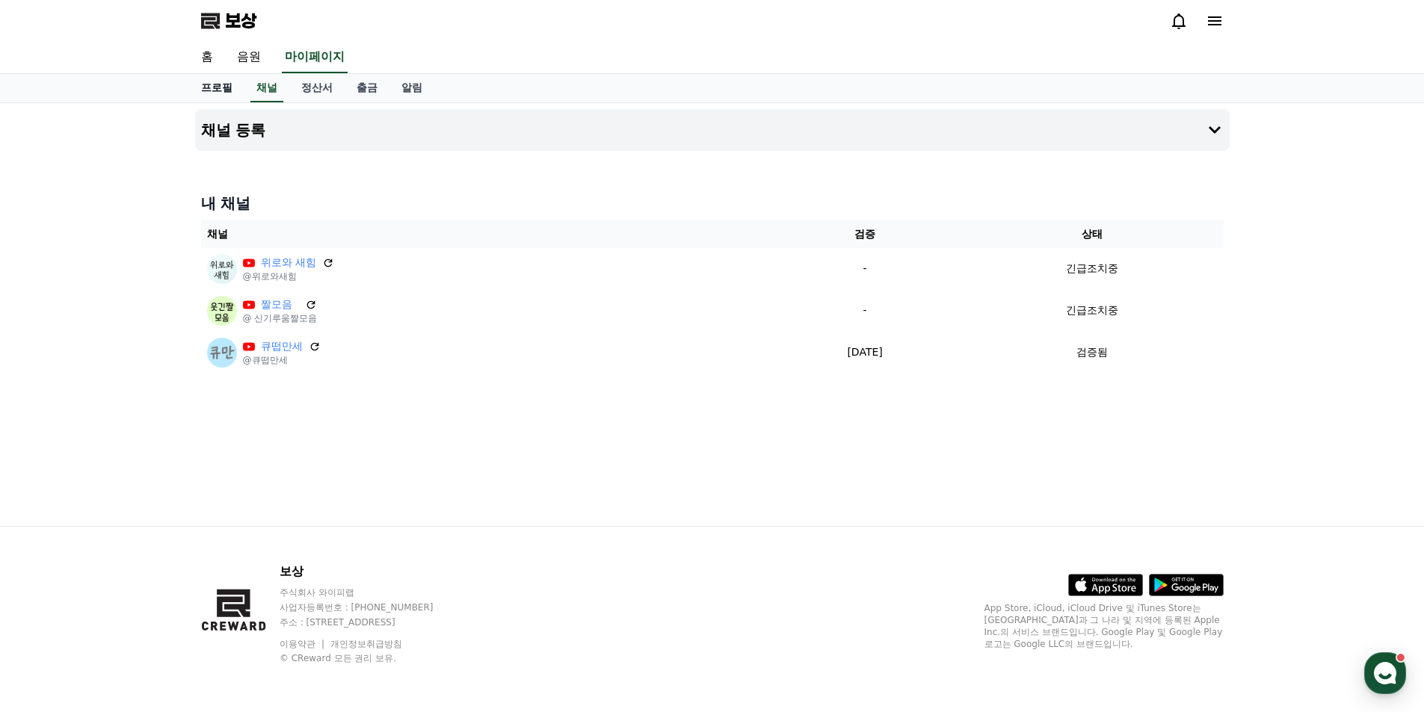
click at [228, 86] on font "프로필" at bounding box center [216, 87] width 31 height 12
select select "**********"
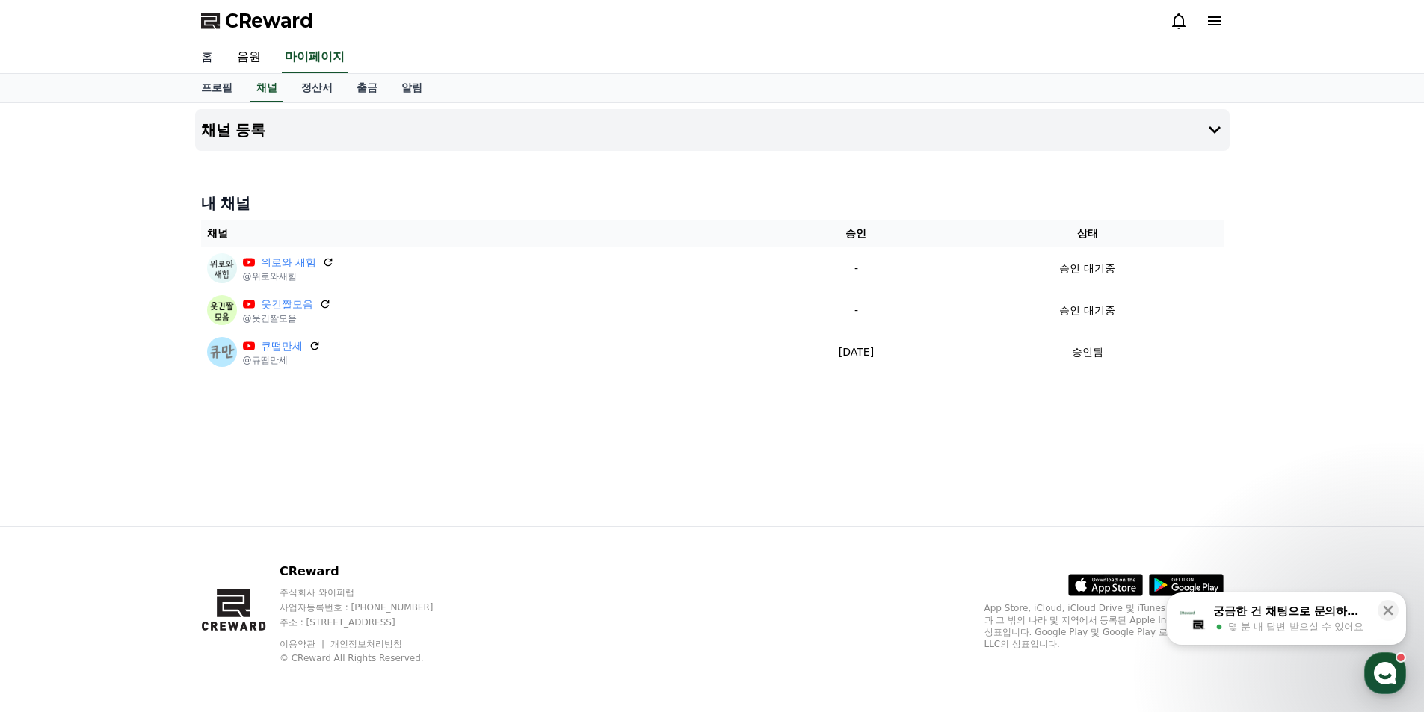
click at [209, 61] on link "홈" at bounding box center [207, 57] width 36 height 31
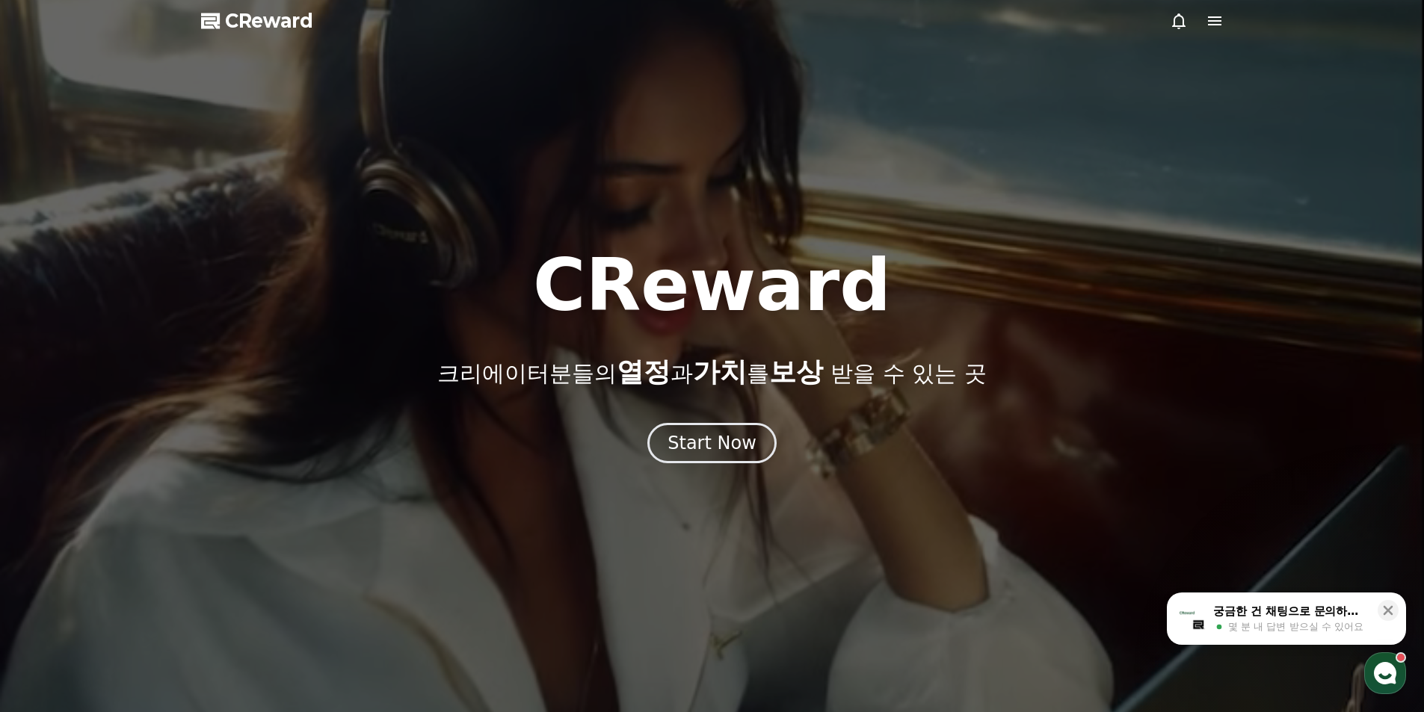
click at [1212, 19] on icon at bounding box center [1215, 21] width 18 height 18
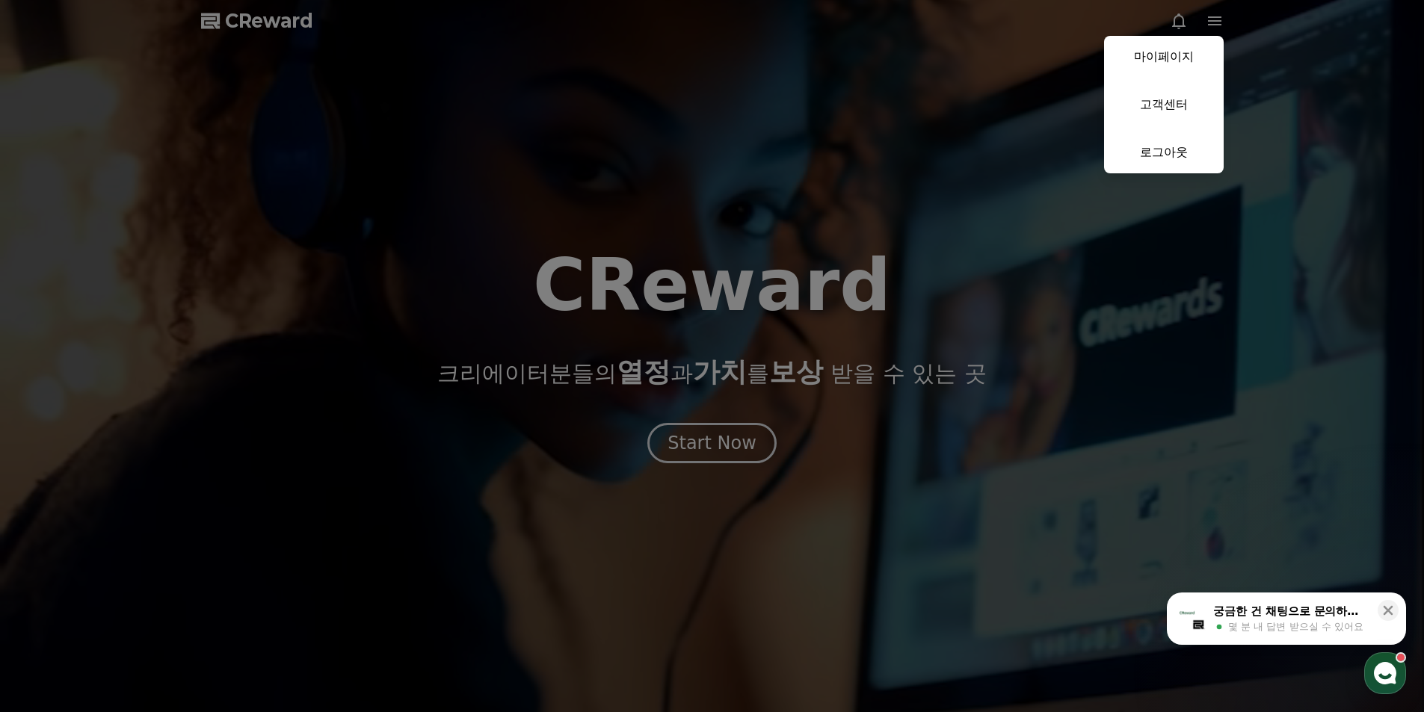
click at [941, 164] on button "close" at bounding box center [712, 356] width 1424 height 712
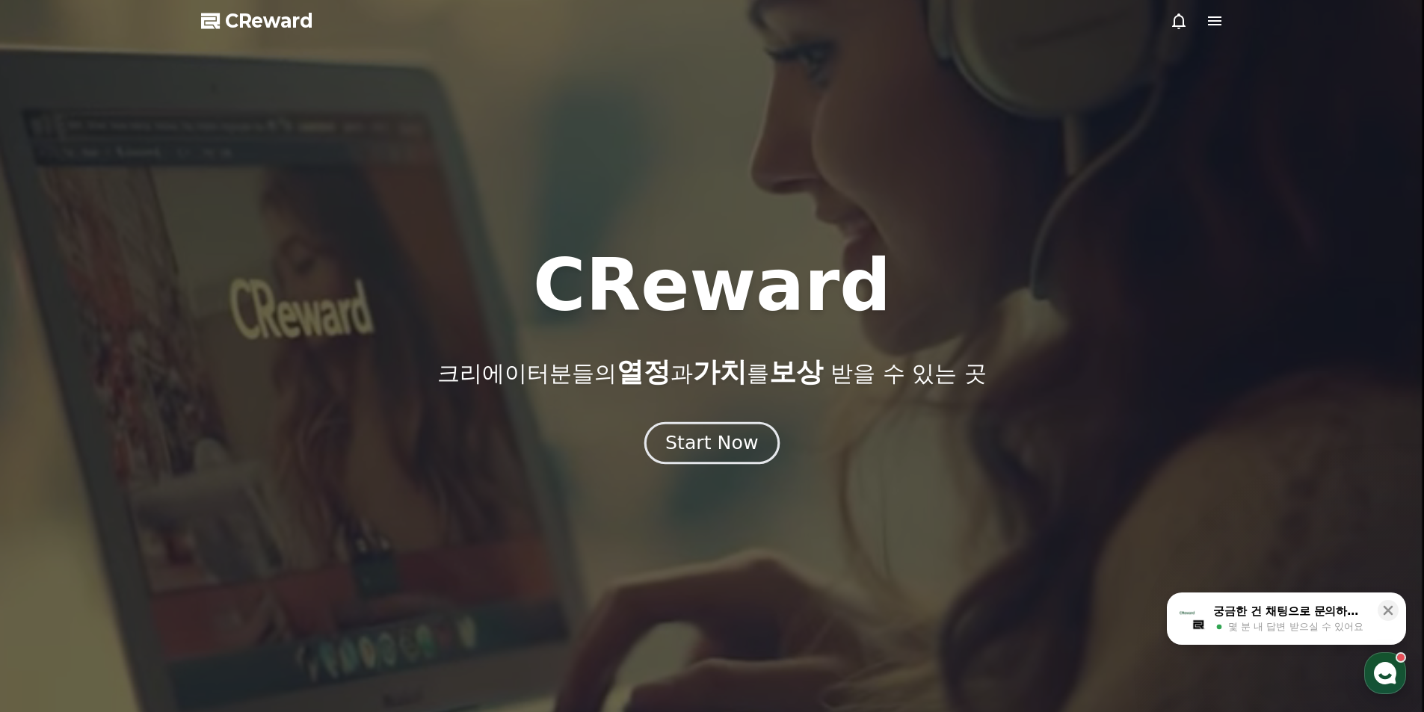
click at [707, 443] on div "Start Now" at bounding box center [711, 443] width 93 height 25
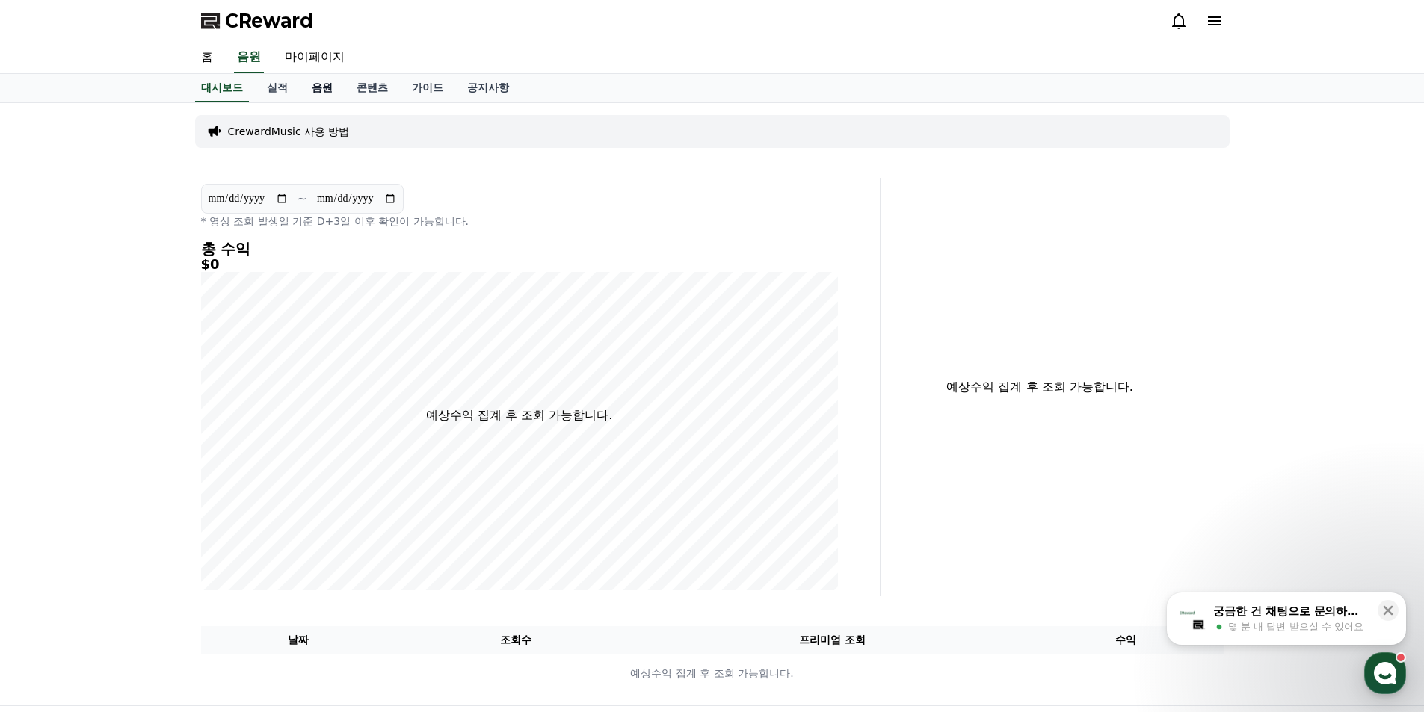
click at [312, 90] on link "음원" at bounding box center [322, 88] width 45 height 28
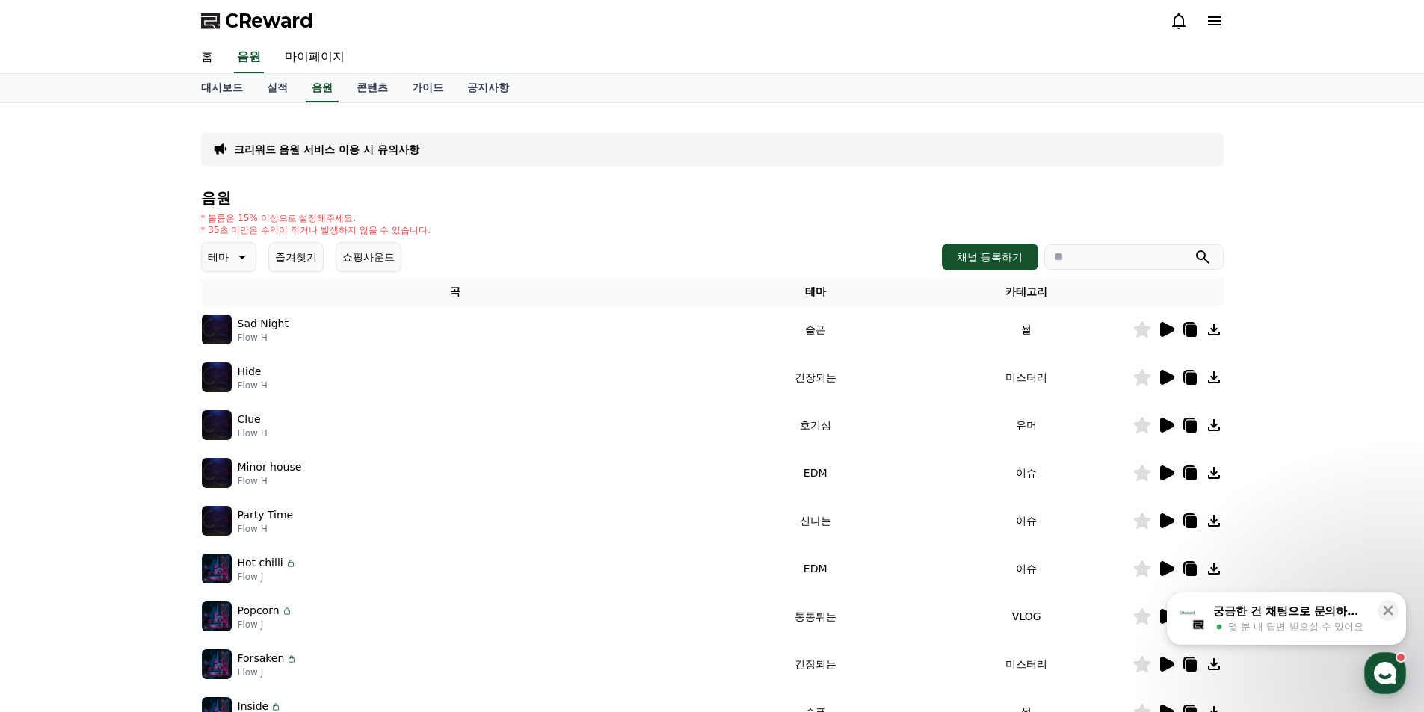
click at [226, 263] on p "테마" at bounding box center [218, 257] width 21 height 21
click at [233, 421] on button "코믹한" at bounding box center [224, 419] width 43 height 33
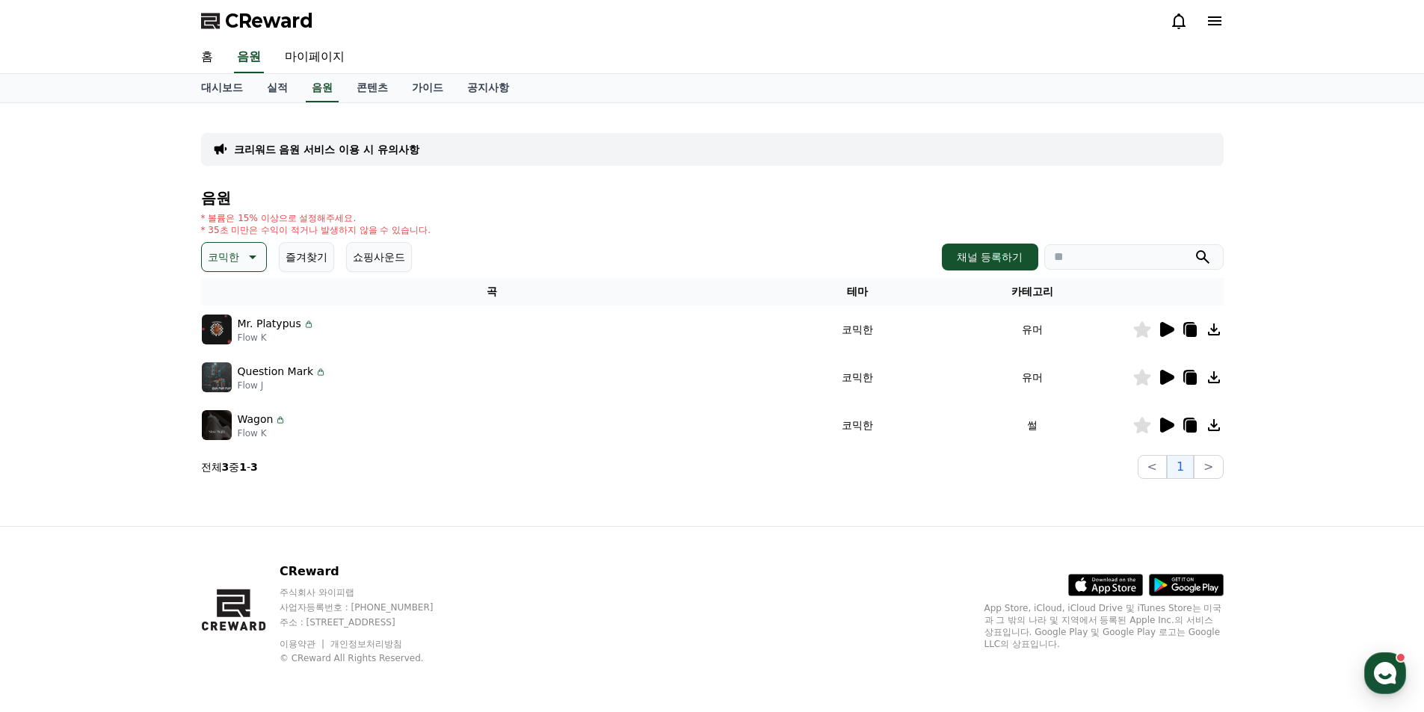
click at [1171, 330] on icon at bounding box center [1167, 329] width 14 height 15
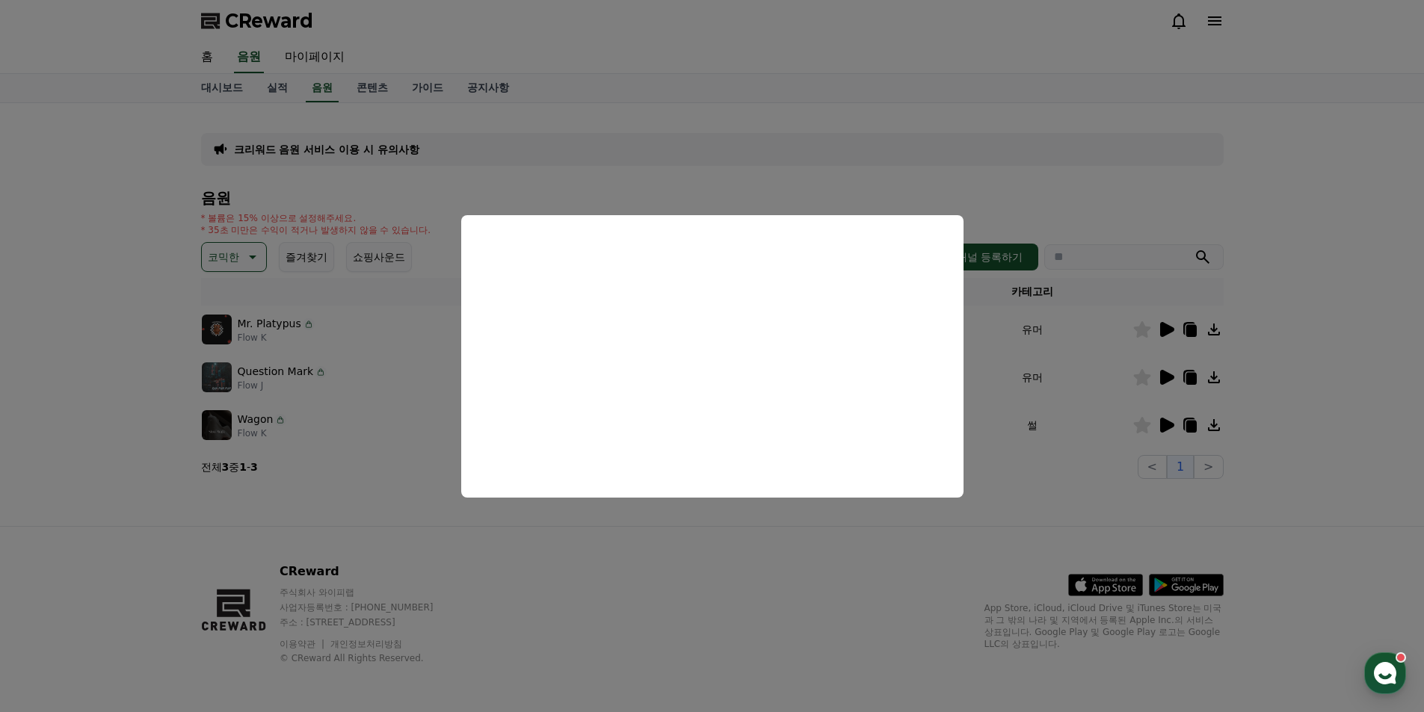
click at [1162, 374] on button "close modal" at bounding box center [712, 356] width 1424 height 712
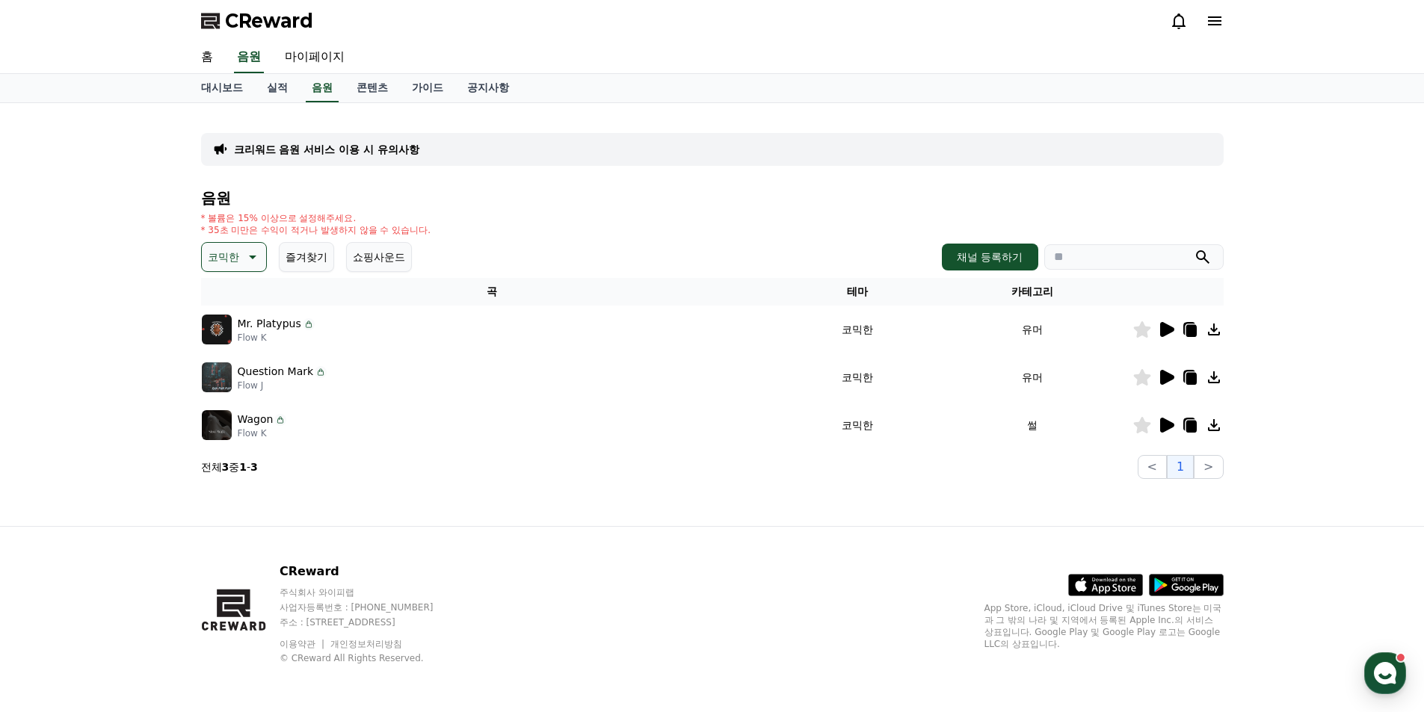
click at [1162, 380] on icon at bounding box center [1167, 377] width 14 height 15
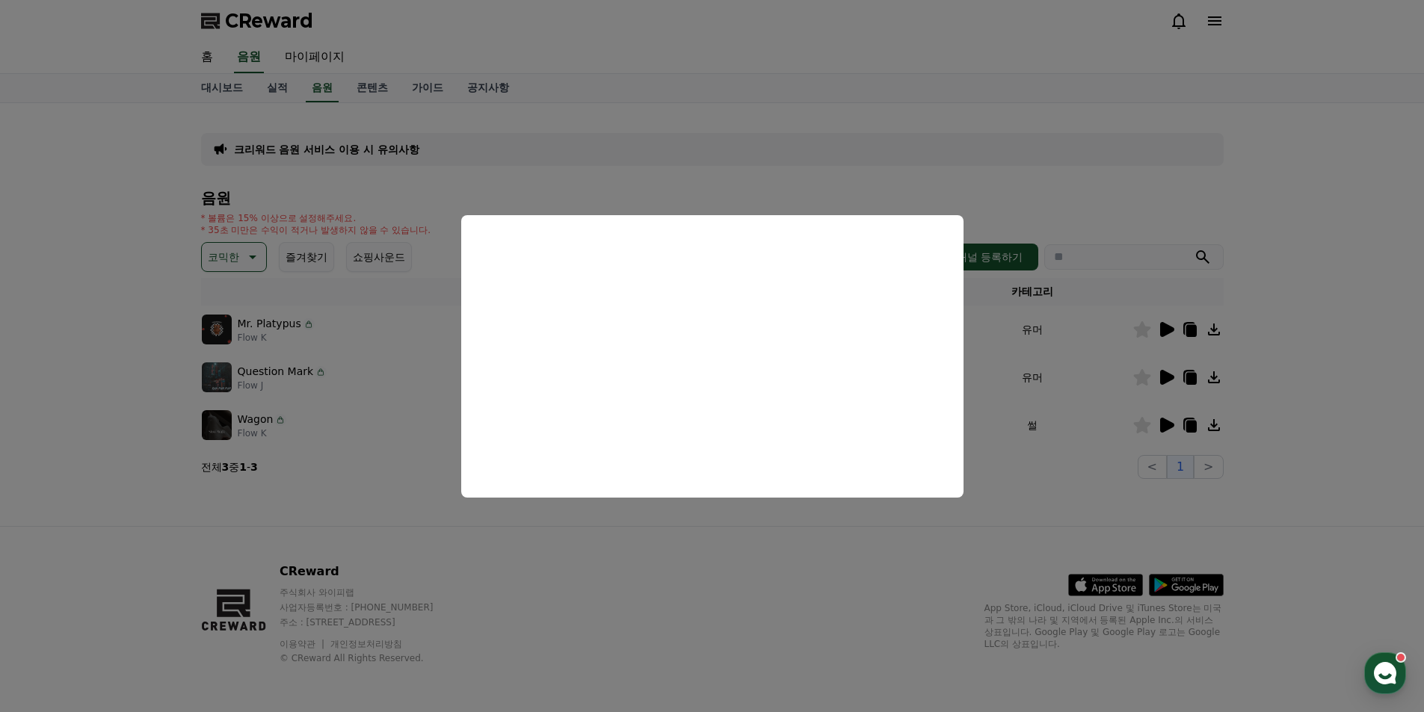
click at [684, 533] on button "close modal" at bounding box center [712, 356] width 1424 height 712
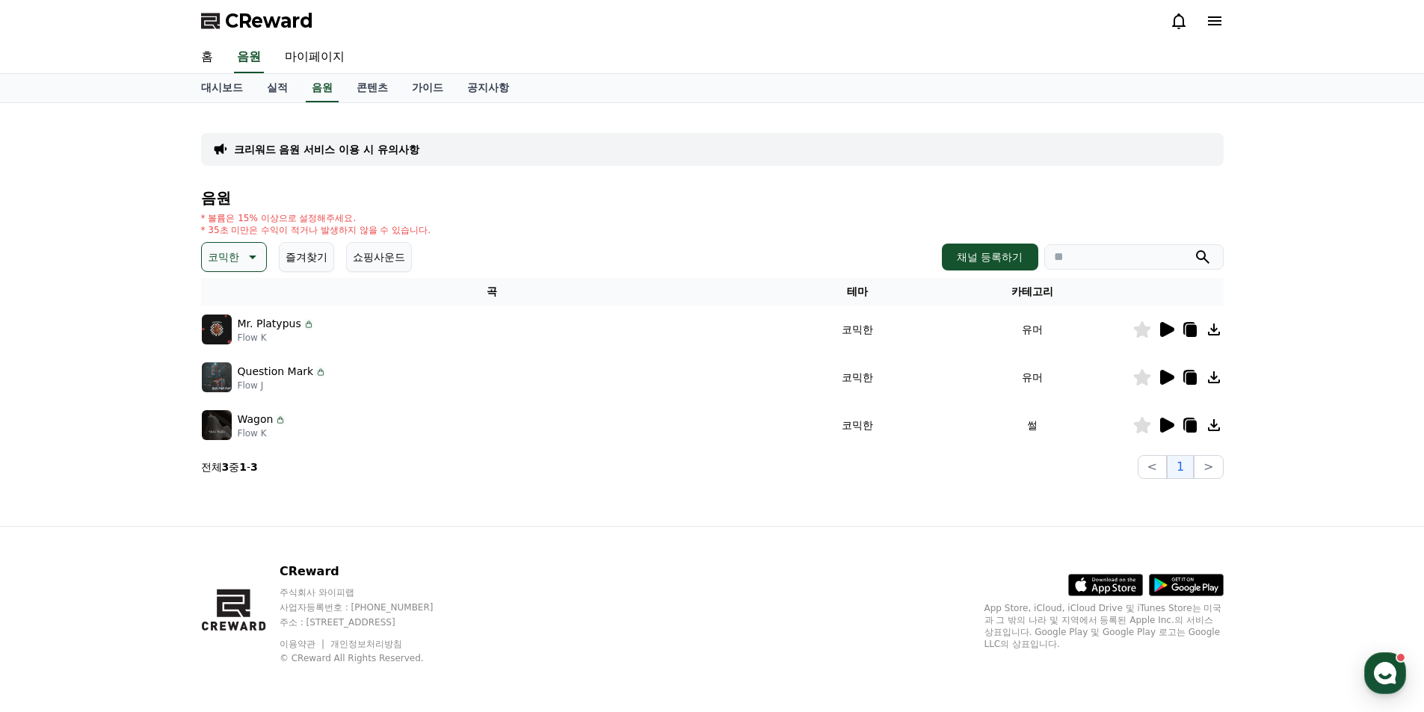
click at [1163, 428] on icon at bounding box center [1167, 425] width 14 height 15
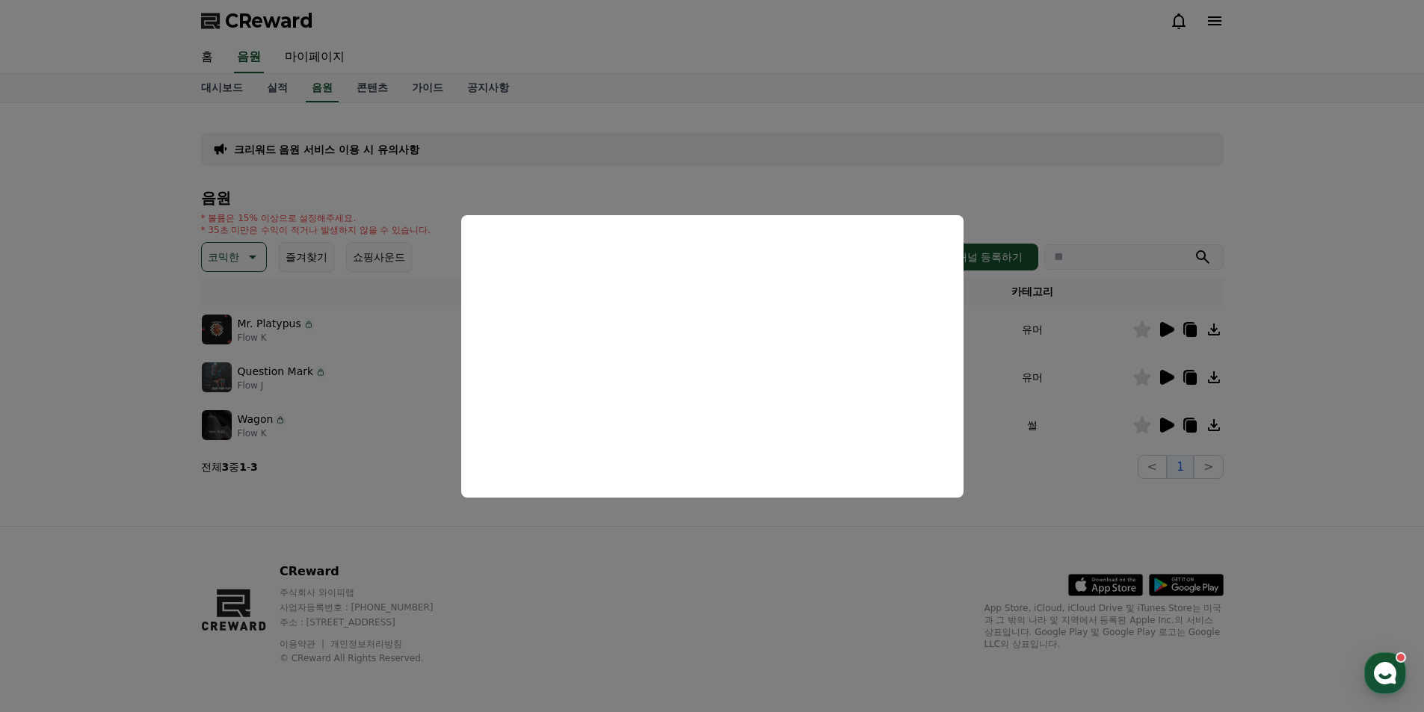
click at [326, 511] on button "close modal" at bounding box center [712, 356] width 1424 height 712
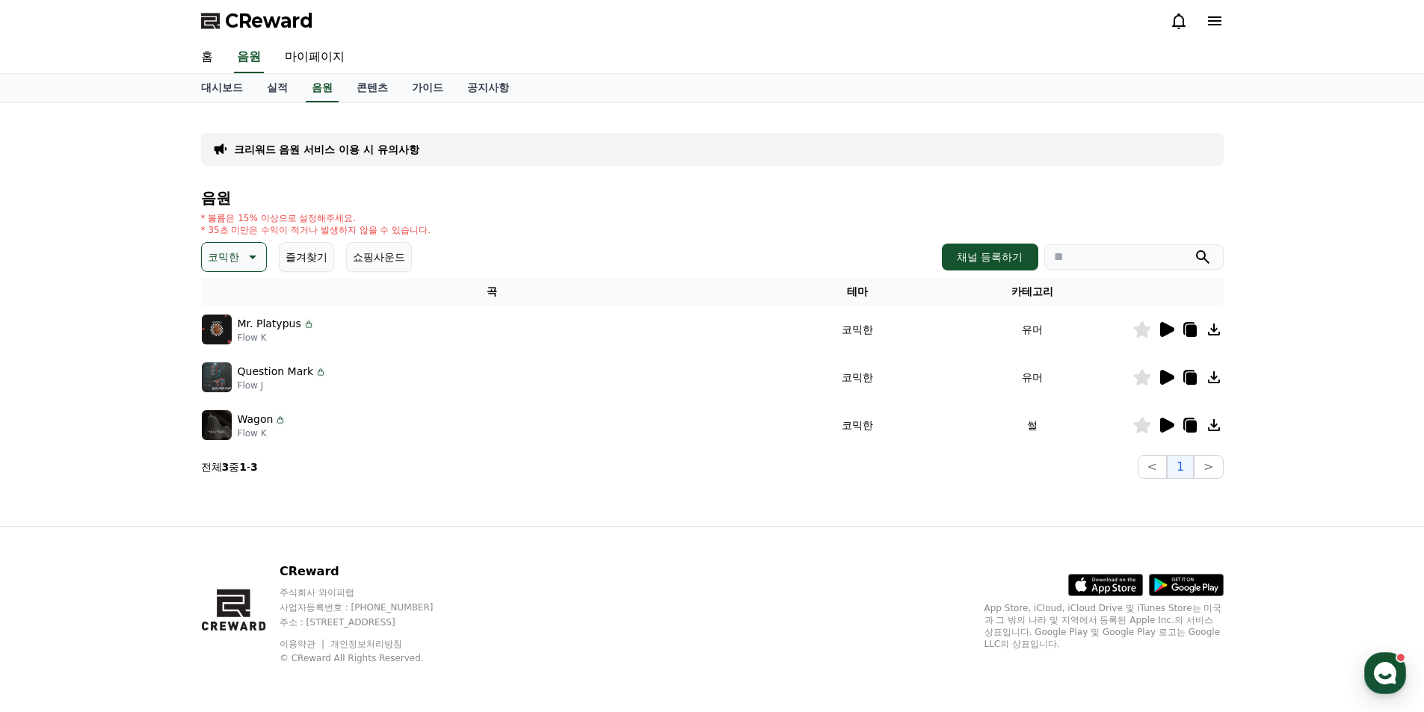
click at [258, 262] on icon at bounding box center [251, 257] width 18 height 18
click at [229, 383] on button "긴장되는" at bounding box center [230, 380] width 54 height 33
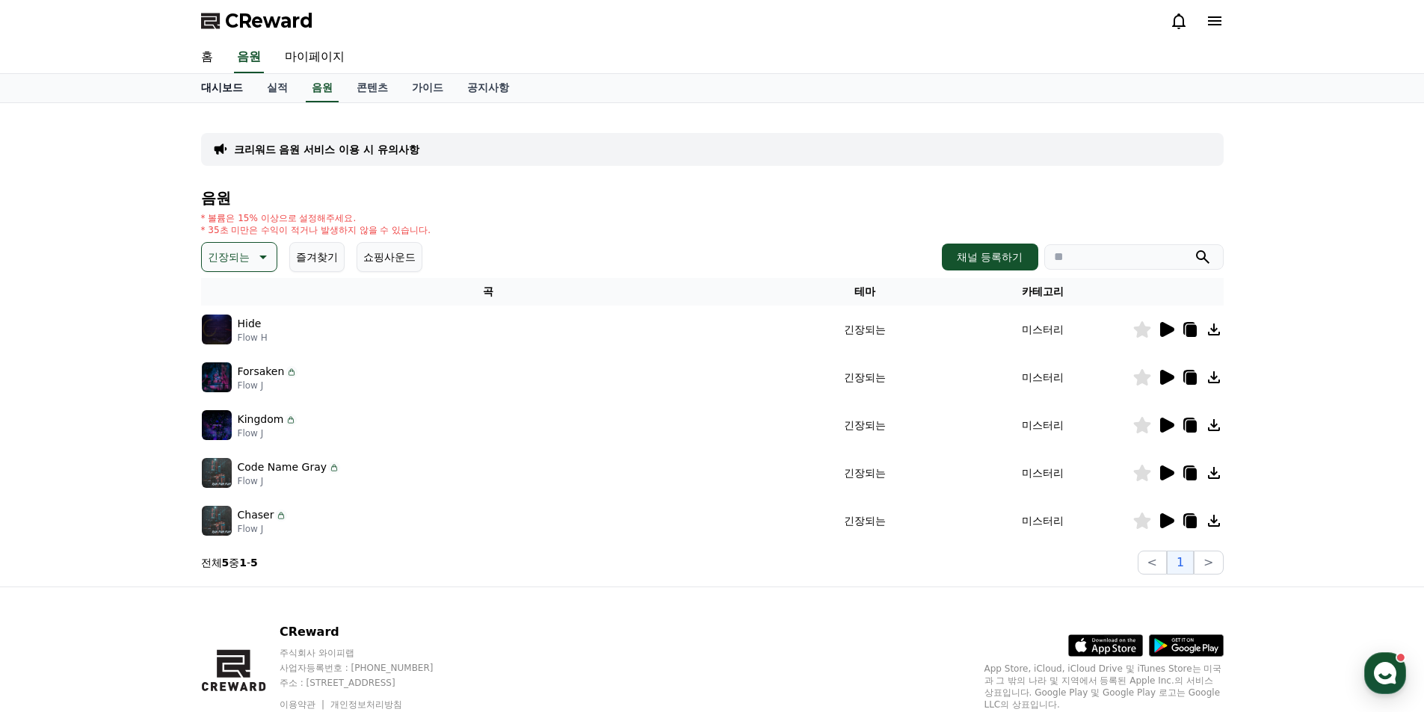
click at [218, 91] on link "대시보드" at bounding box center [222, 88] width 66 height 28
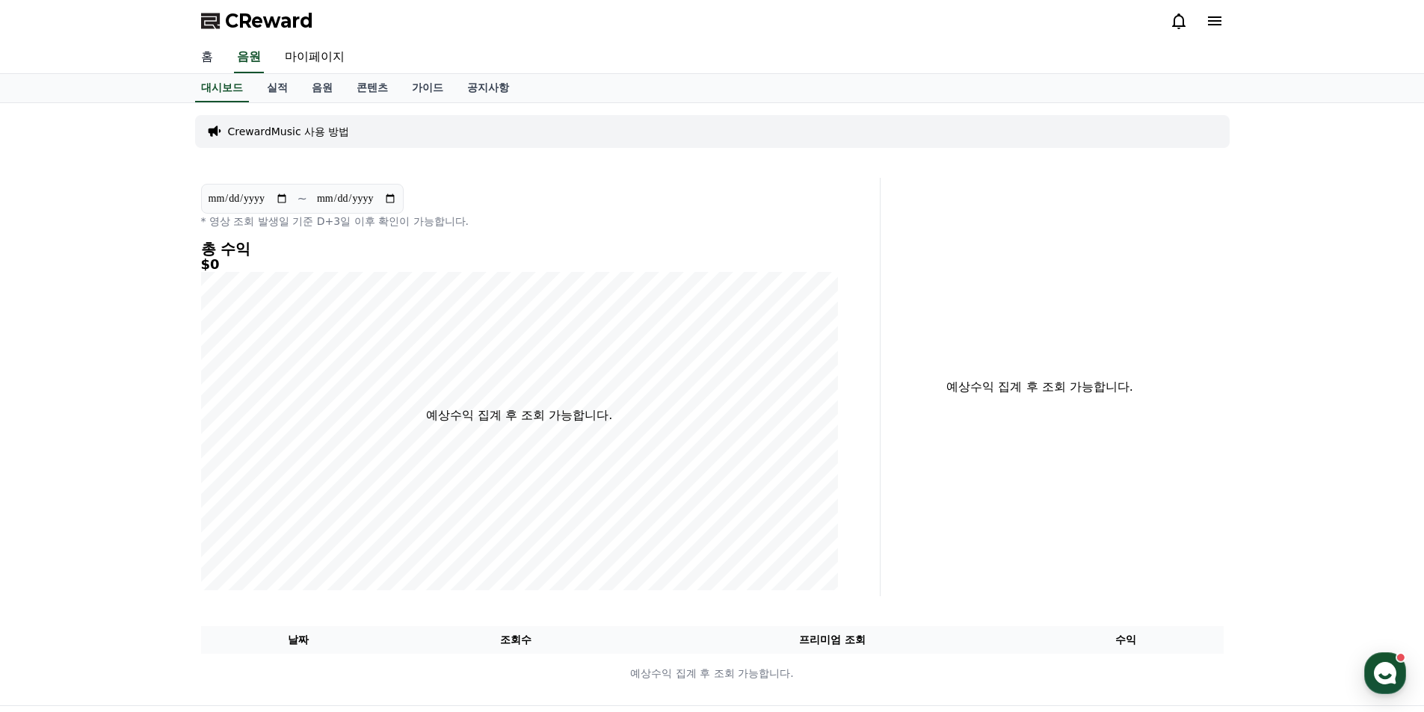
click at [205, 62] on link "홈" at bounding box center [207, 57] width 36 height 31
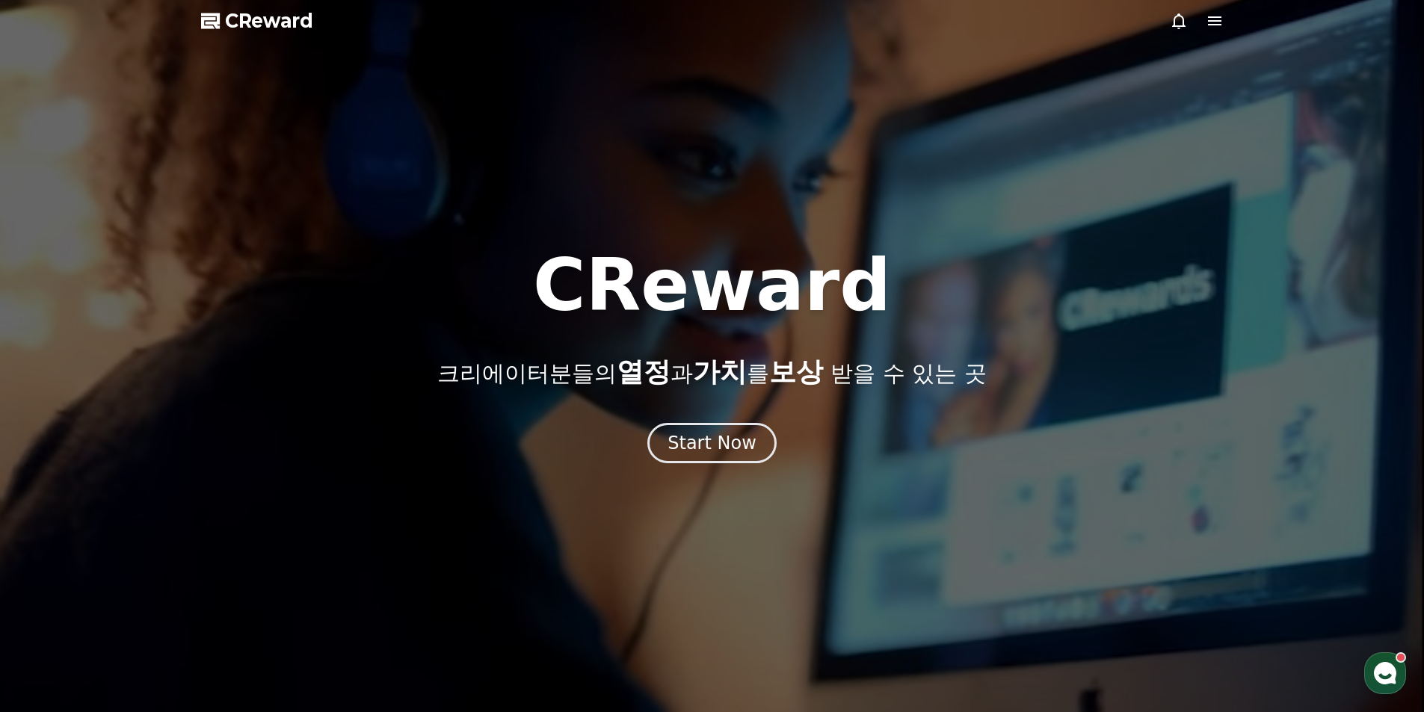
click at [1221, 25] on icon at bounding box center [1215, 21] width 18 height 18
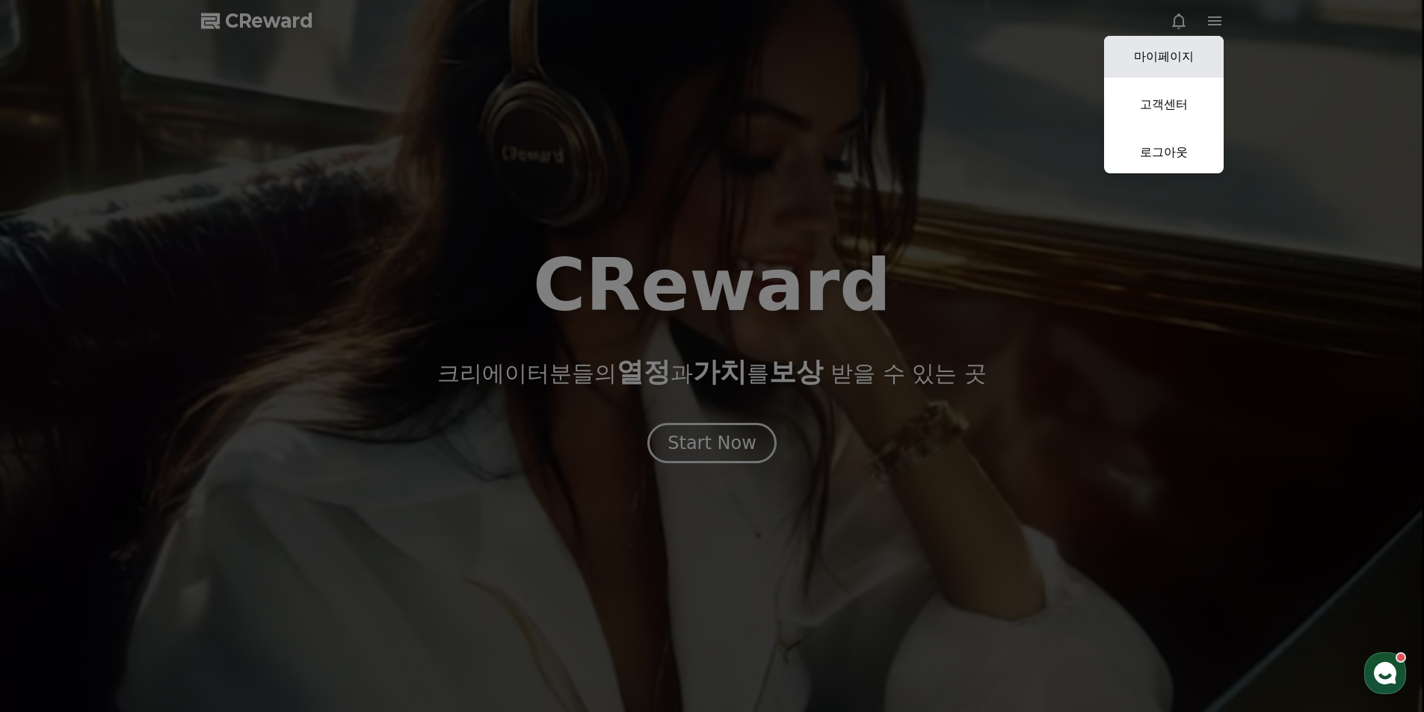
click at [1162, 54] on link "마이페이지" at bounding box center [1164, 57] width 120 height 42
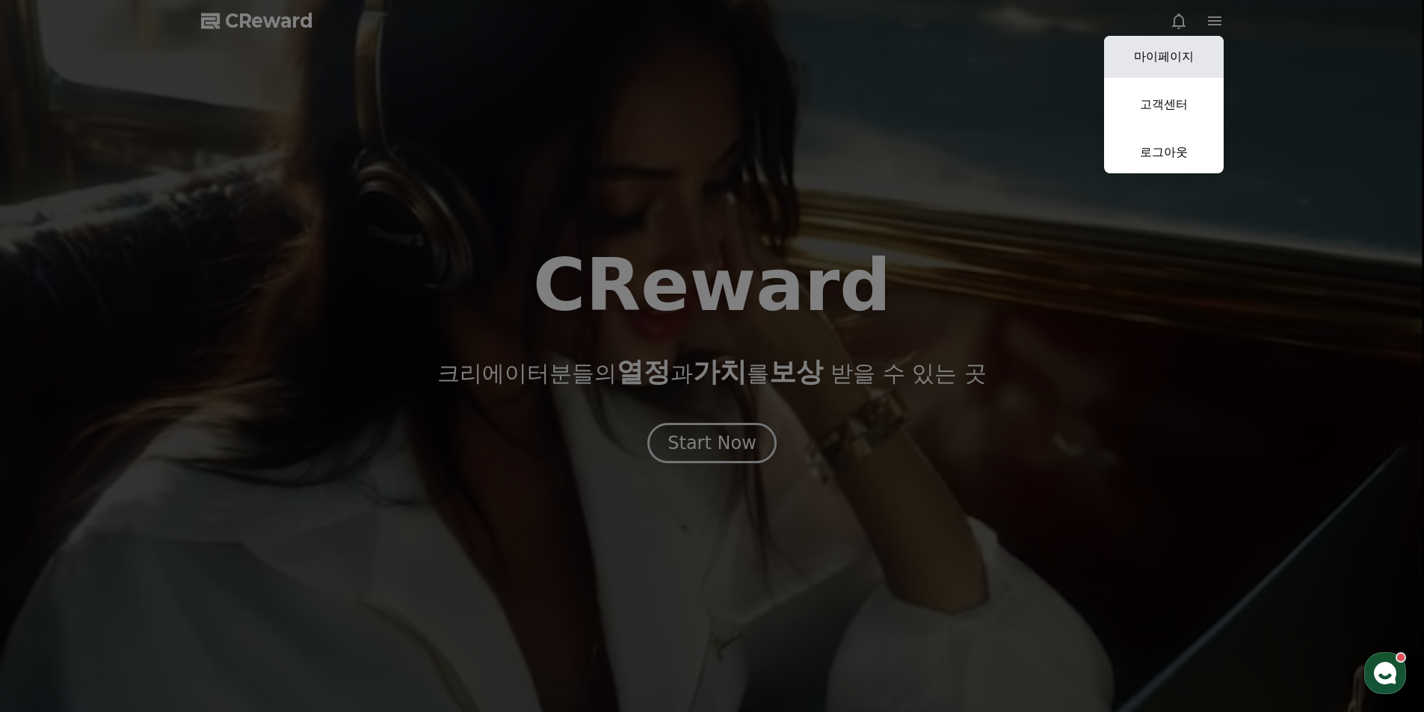
select select "**********"
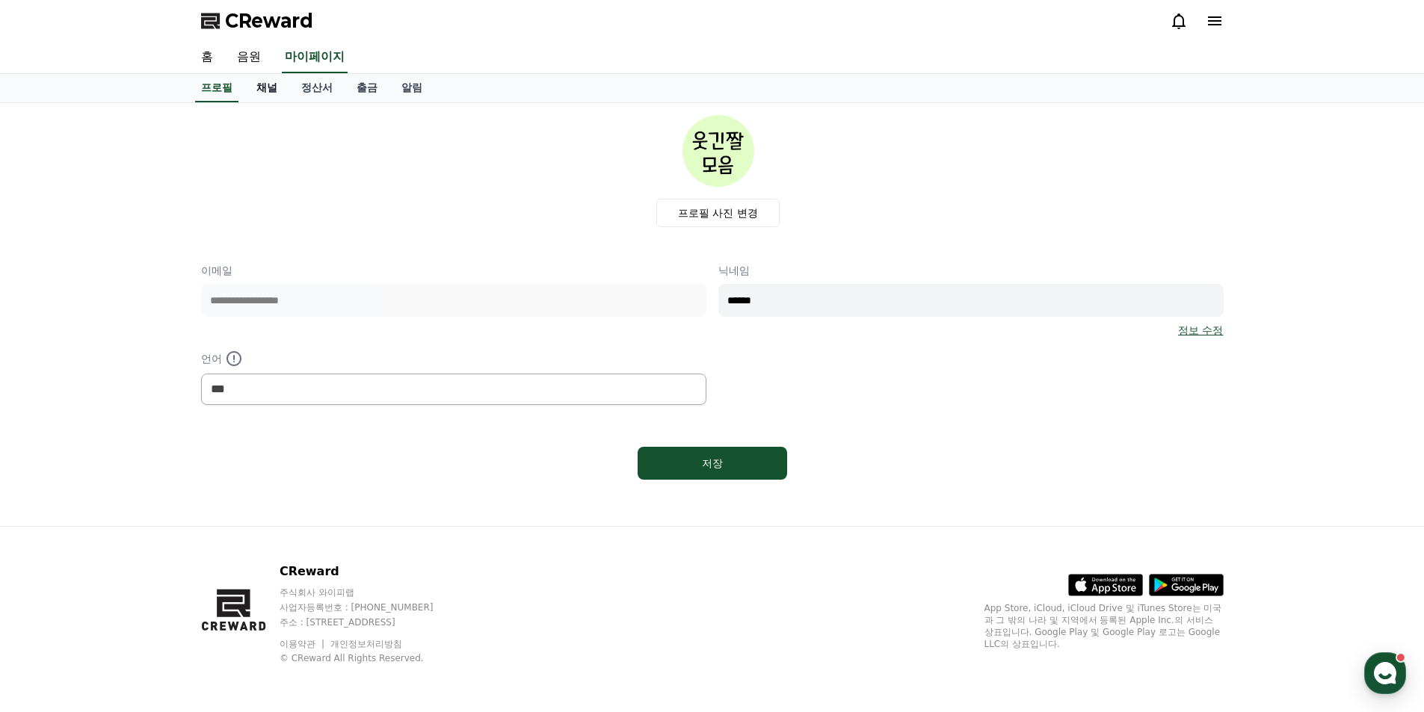
click at [268, 90] on link "채널" at bounding box center [266, 88] width 45 height 28
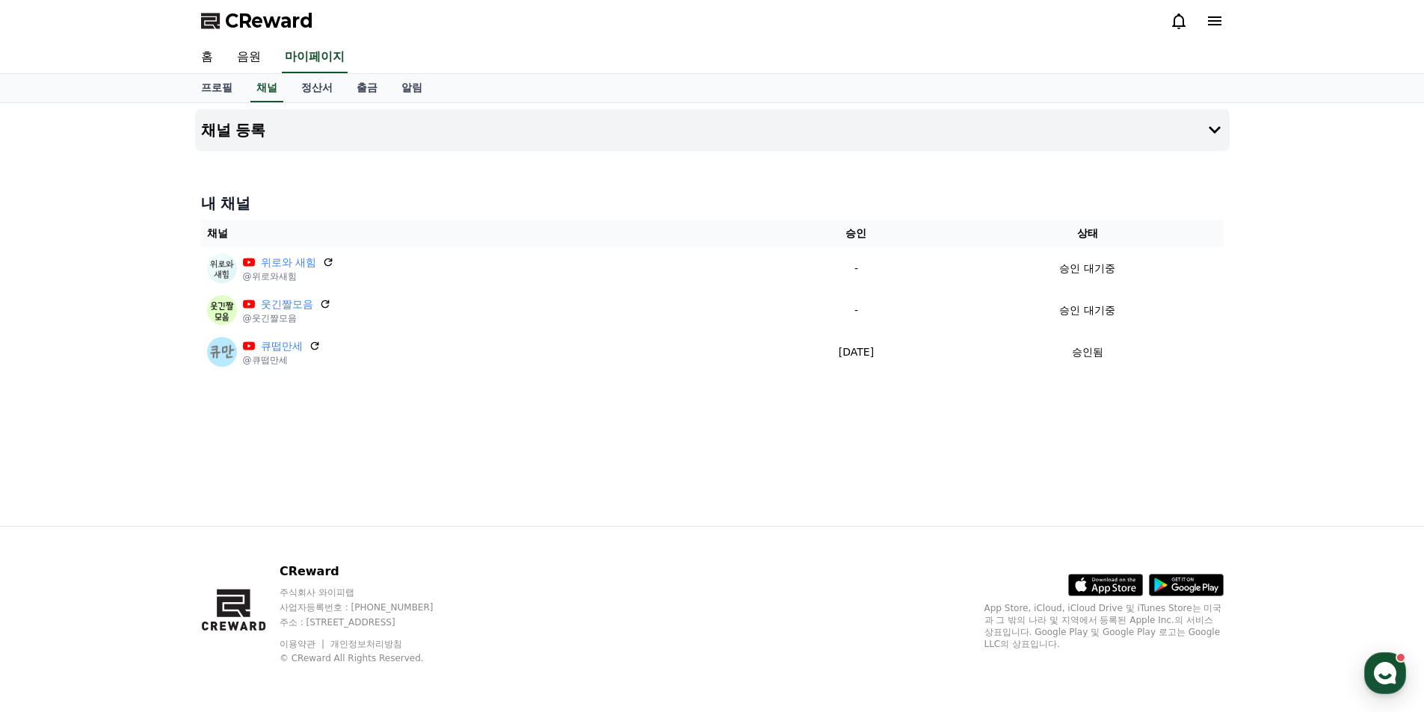
click at [593, 489] on div "채널 등록 내 채널 채널 승인 상태 위로와 새힘 @위로와새힘 - 승인 대기중 웃긴짤모음 @웃긴짤모음 - 승인 대기중 큐떱만세 @큐떱만세 202…" at bounding box center [712, 314] width 1047 height 423
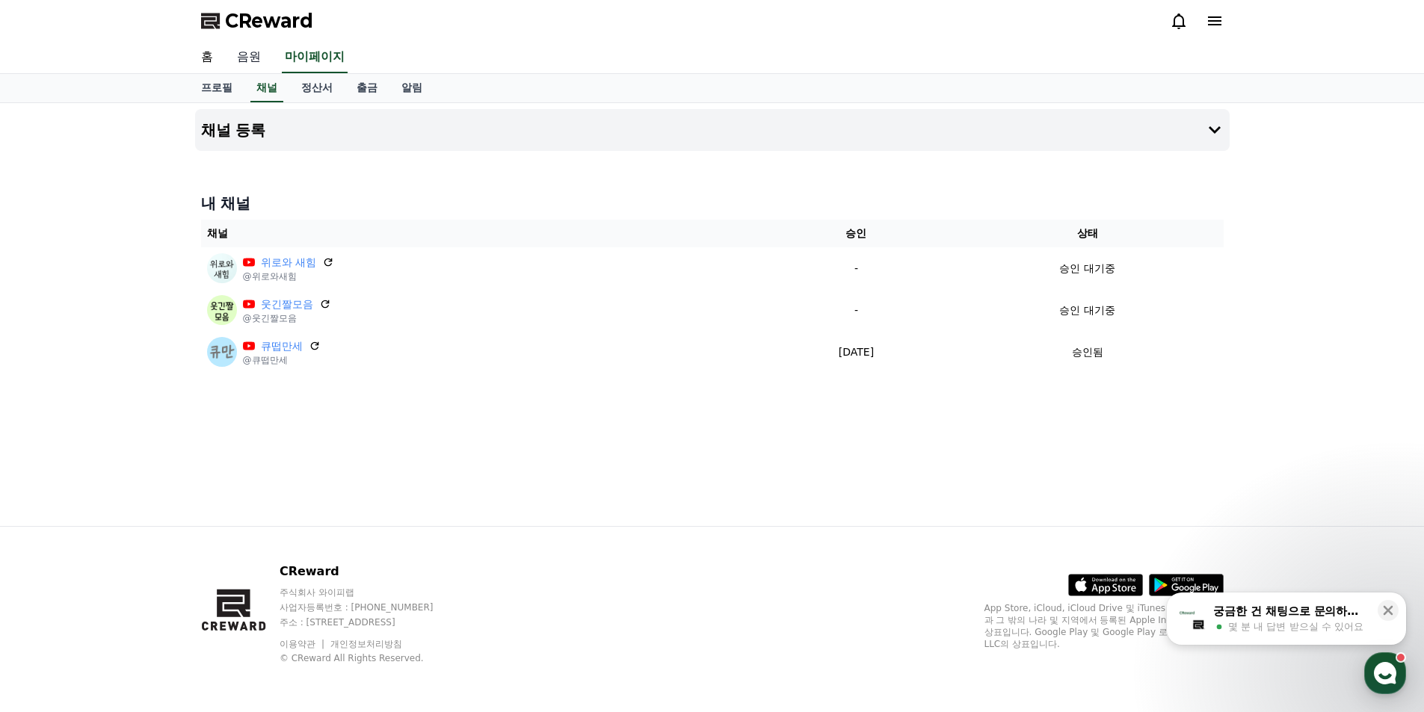
click at [256, 61] on link "음원" at bounding box center [249, 57] width 48 height 31
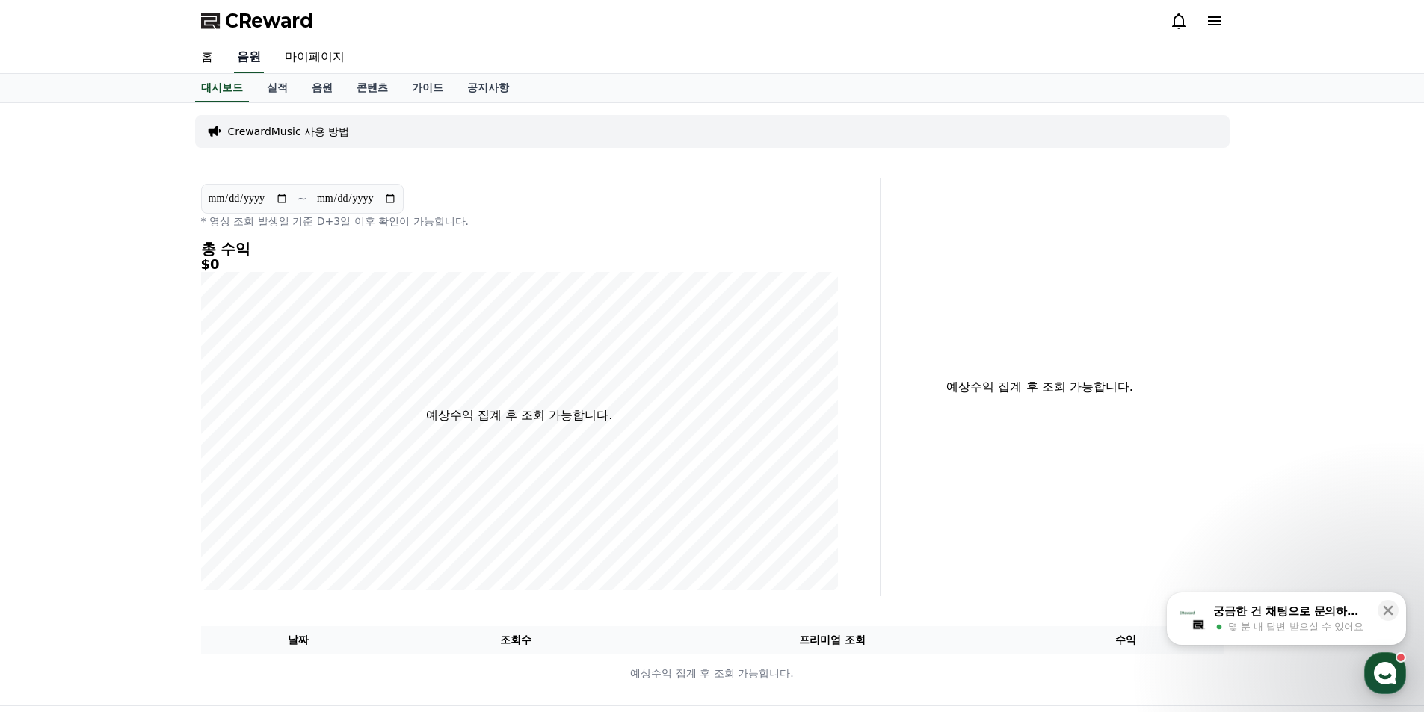
click at [237, 54] on link "음원" at bounding box center [249, 57] width 30 height 31
click at [324, 93] on link "음원" at bounding box center [322, 88] width 45 height 28
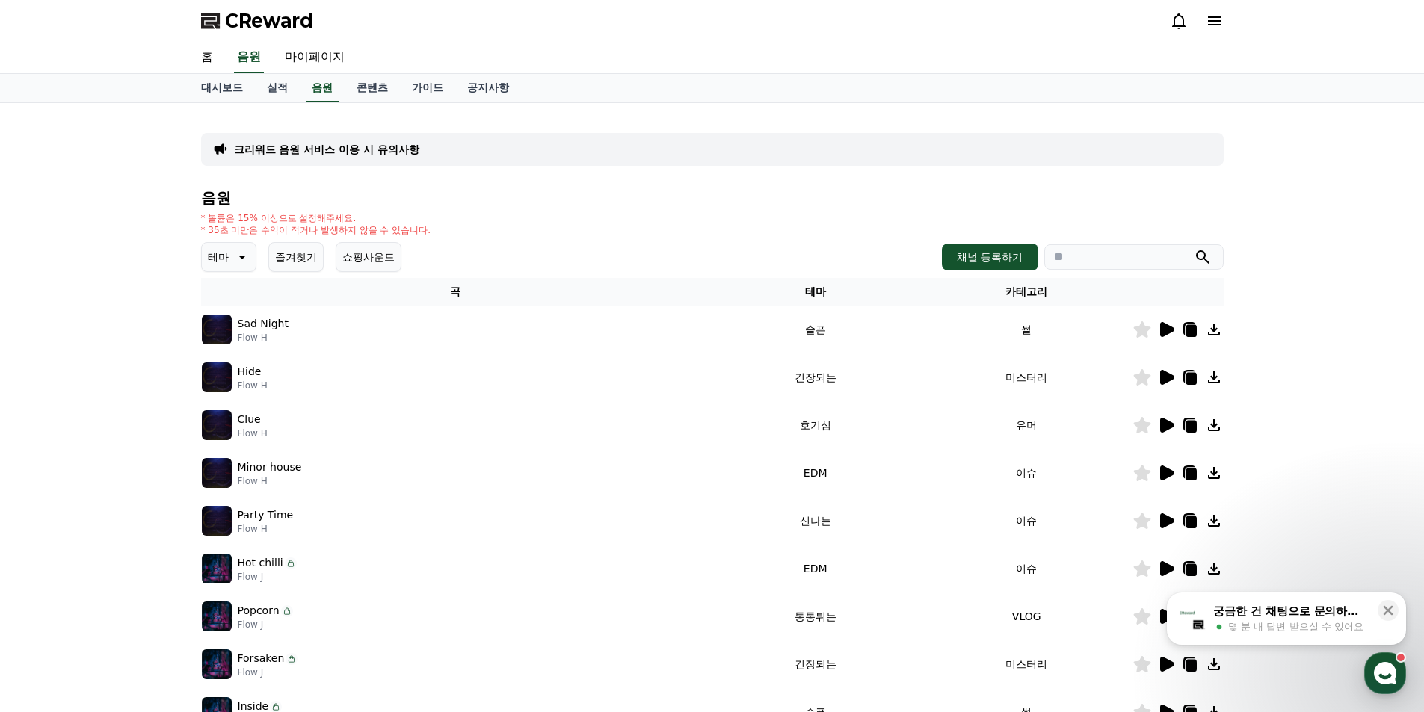
click at [1118, 250] on input "search" at bounding box center [1133, 256] width 179 height 25
paste input "**********"
type input "**********"
click at [1205, 258] on icon "submit" at bounding box center [1203, 257] width 18 height 18
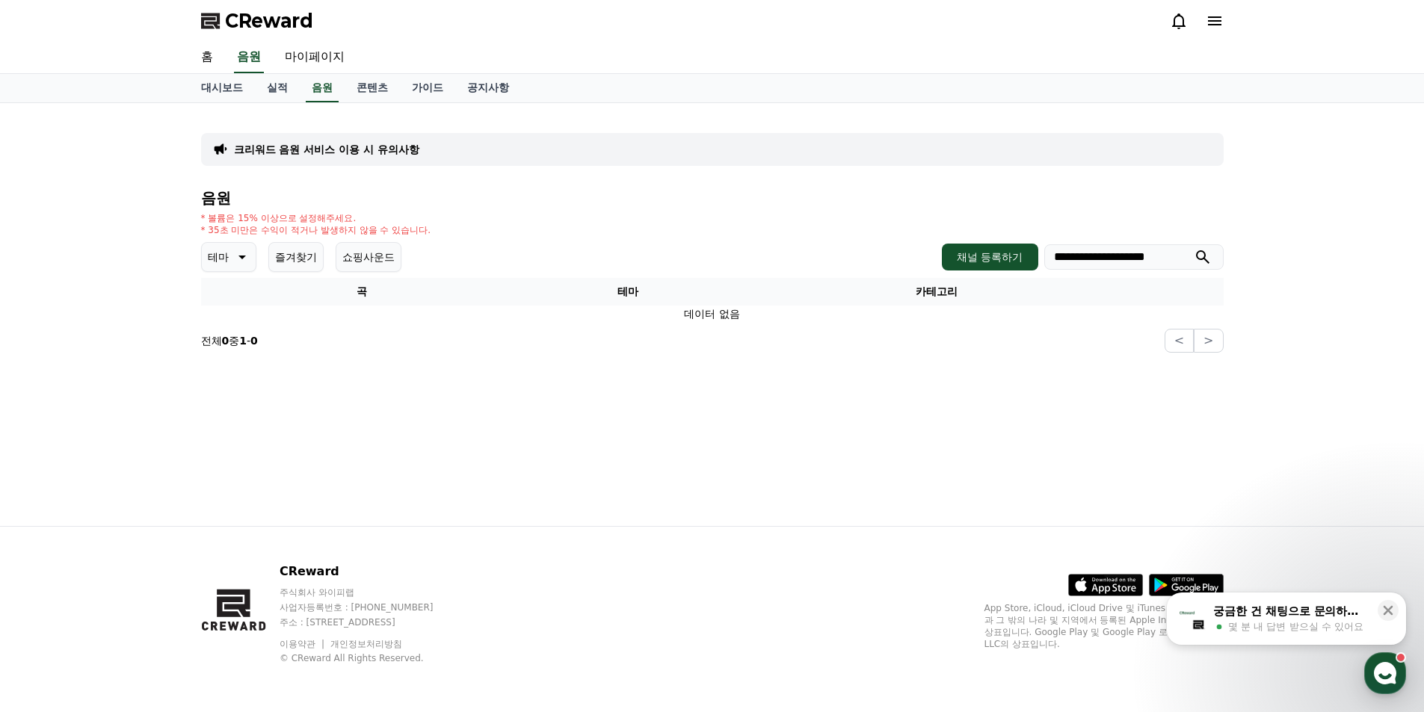
click at [235, 256] on icon at bounding box center [241, 257] width 18 height 18
click at [229, 305] on button "귀여운" at bounding box center [224, 302] width 43 height 33
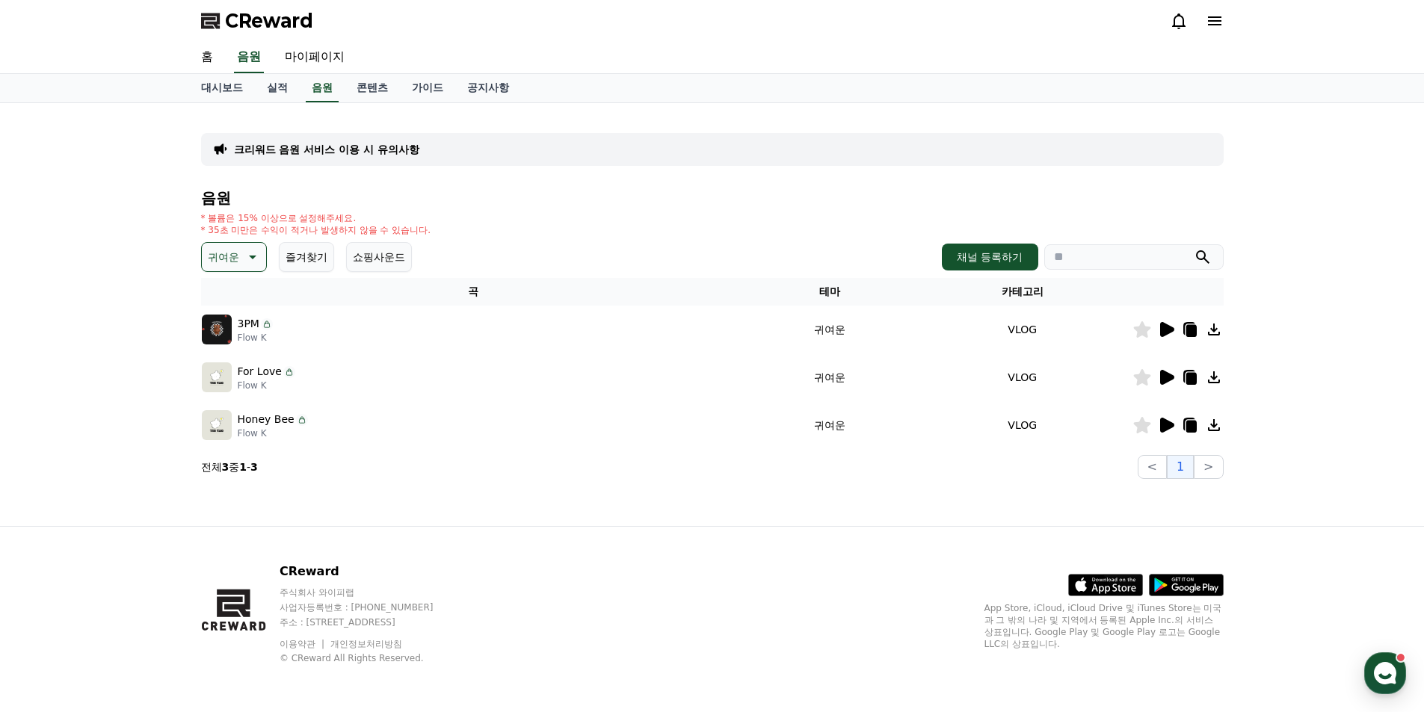
click at [1165, 328] on icon at bounding box center [1167, 329] width 14 height 15
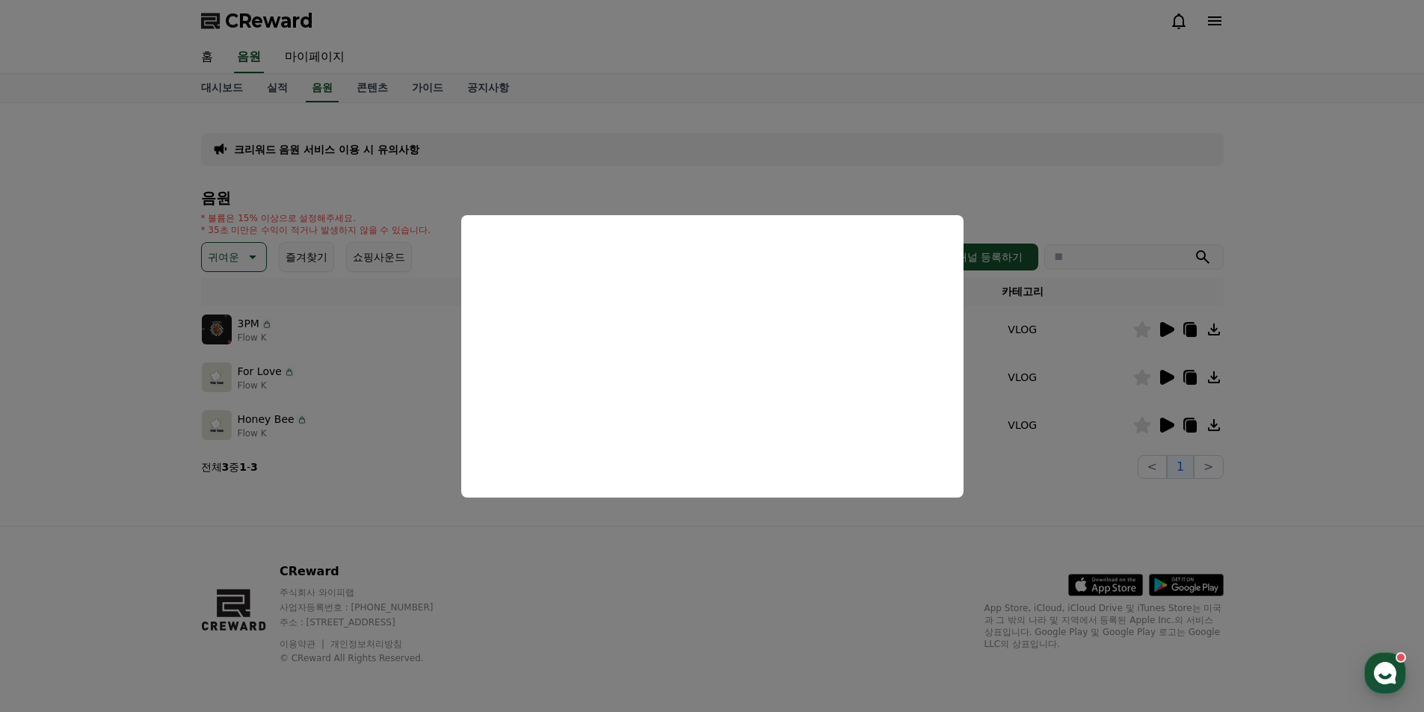
click at [1164, 375] on button "close modal" at bounding box center [712, 356] width 1424 height 712
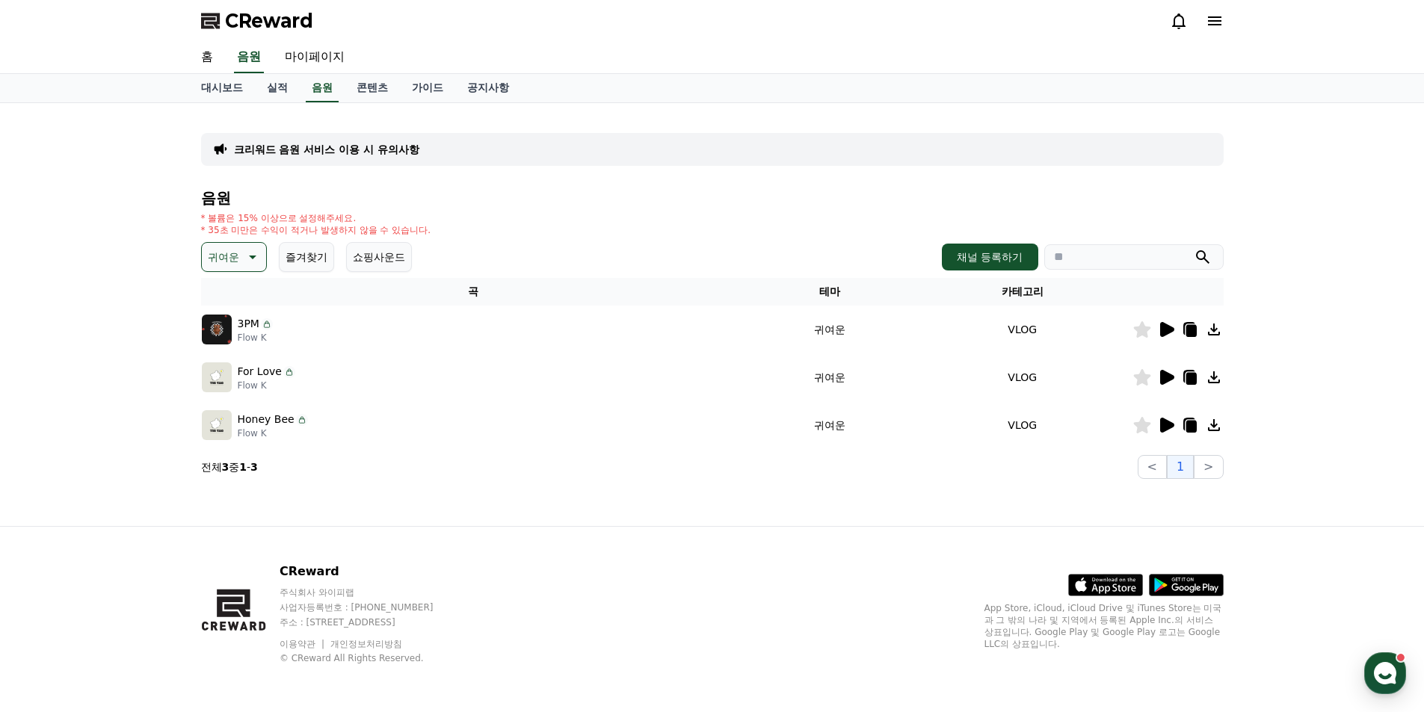
click at [1164, 379] on icon at bounding box center [1167, 377] width 14 height 15
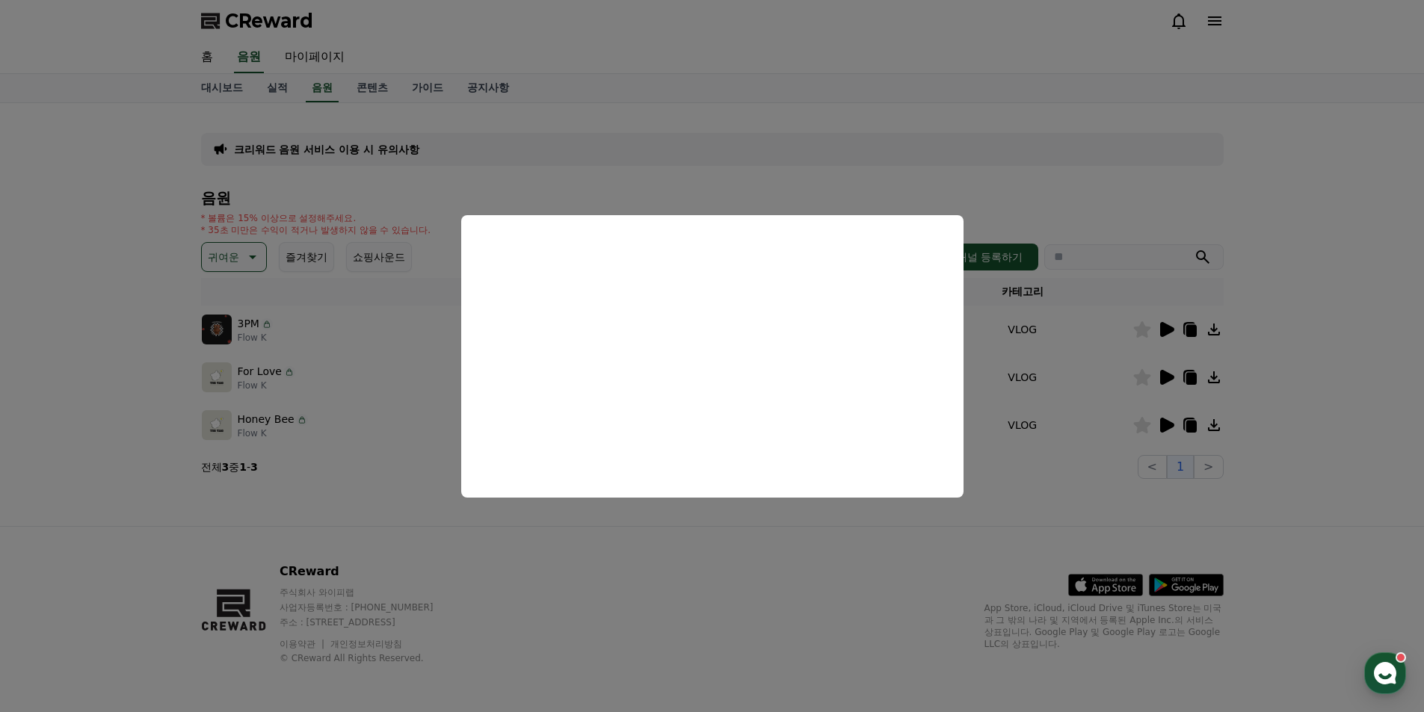
click at [1163, 425] on button "close modal" at bounding box center [712, 356] width 1424 height 712
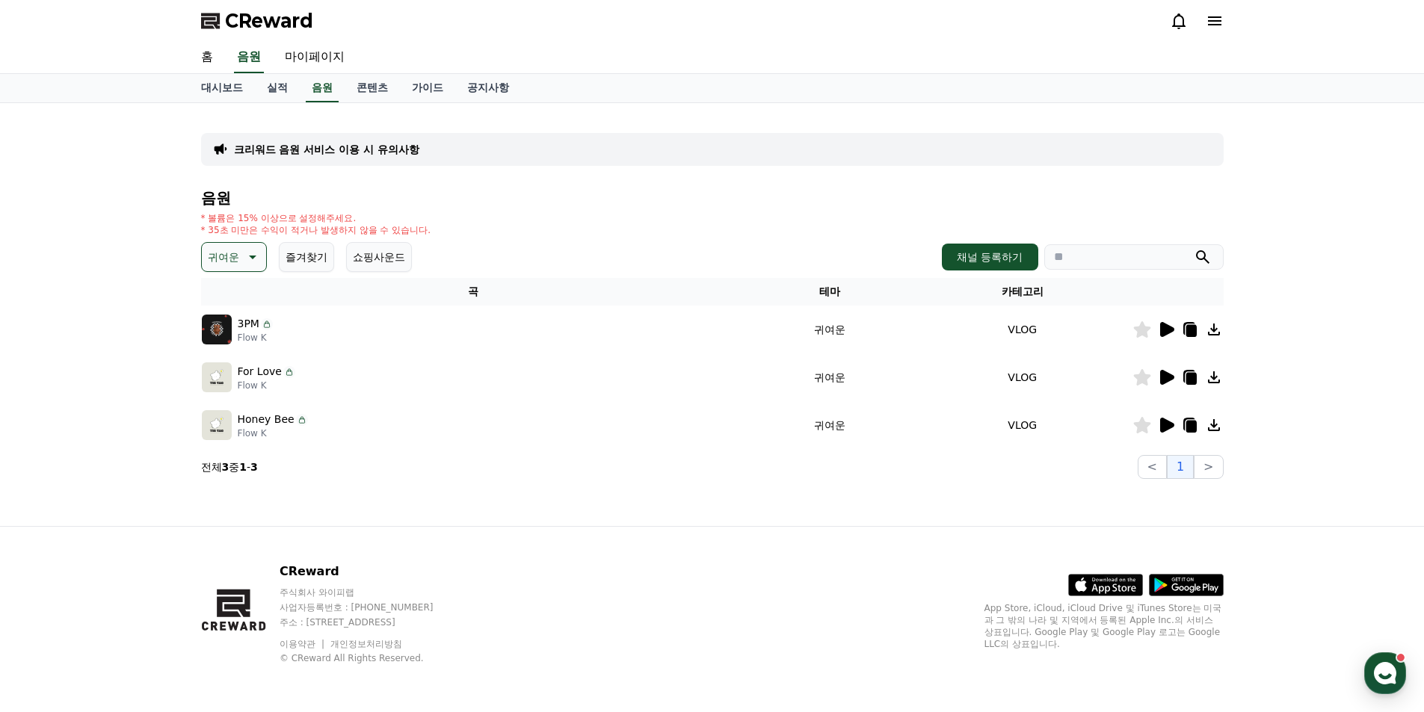
click at [1163, 425] on icon at bounding box center [1167, 425] width 14 height 15
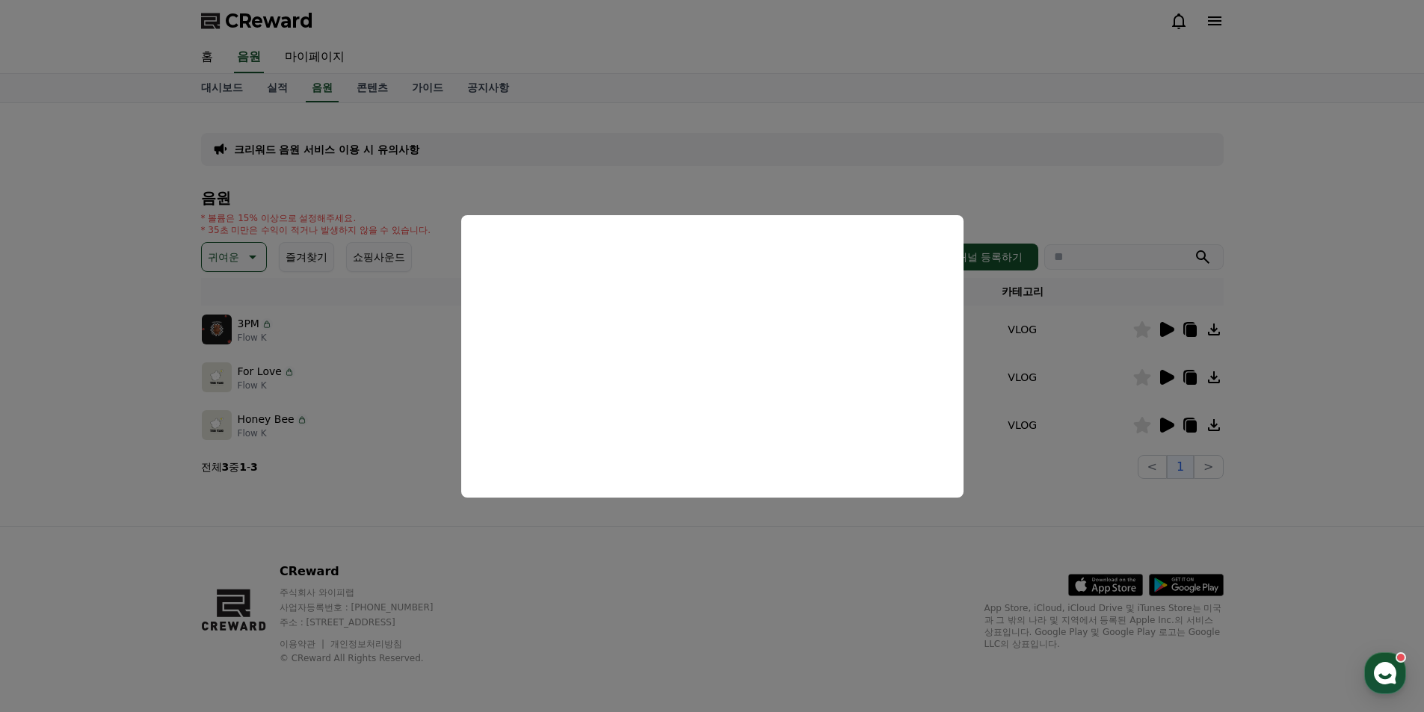
click at [163, 398] on button "close modal" at bounding box center [712, 356] width 1424 height 712
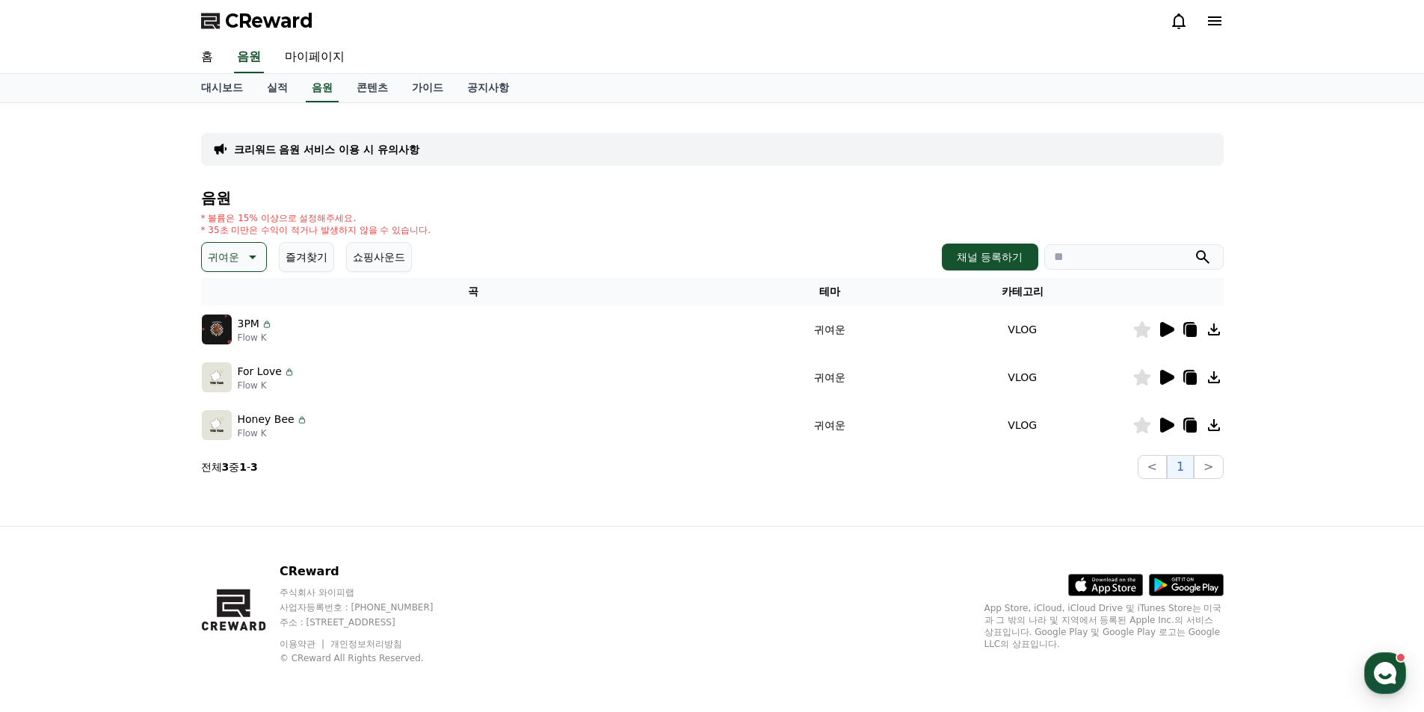
click at [259, 256] on icon at bounding box center [251, 257] width 18 height 18
click at [232, 425] on button "코믹한" at bounding box center [224, 419] width 43 height 33
click at [1164, 329] on icon at bounding box center [1167, 329] width 14 height 15
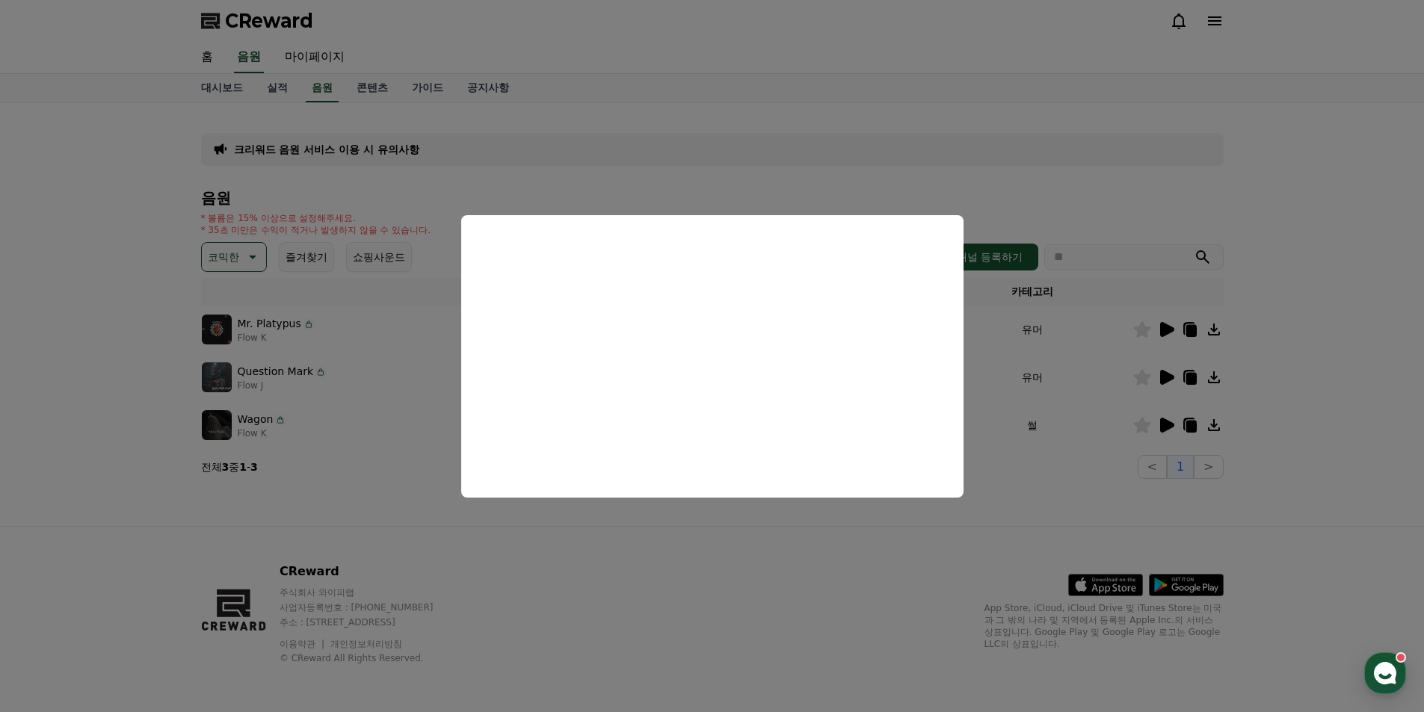
click at [820, 538] on button "close modal" at bounding box center [712, 356] width 1424 height 712
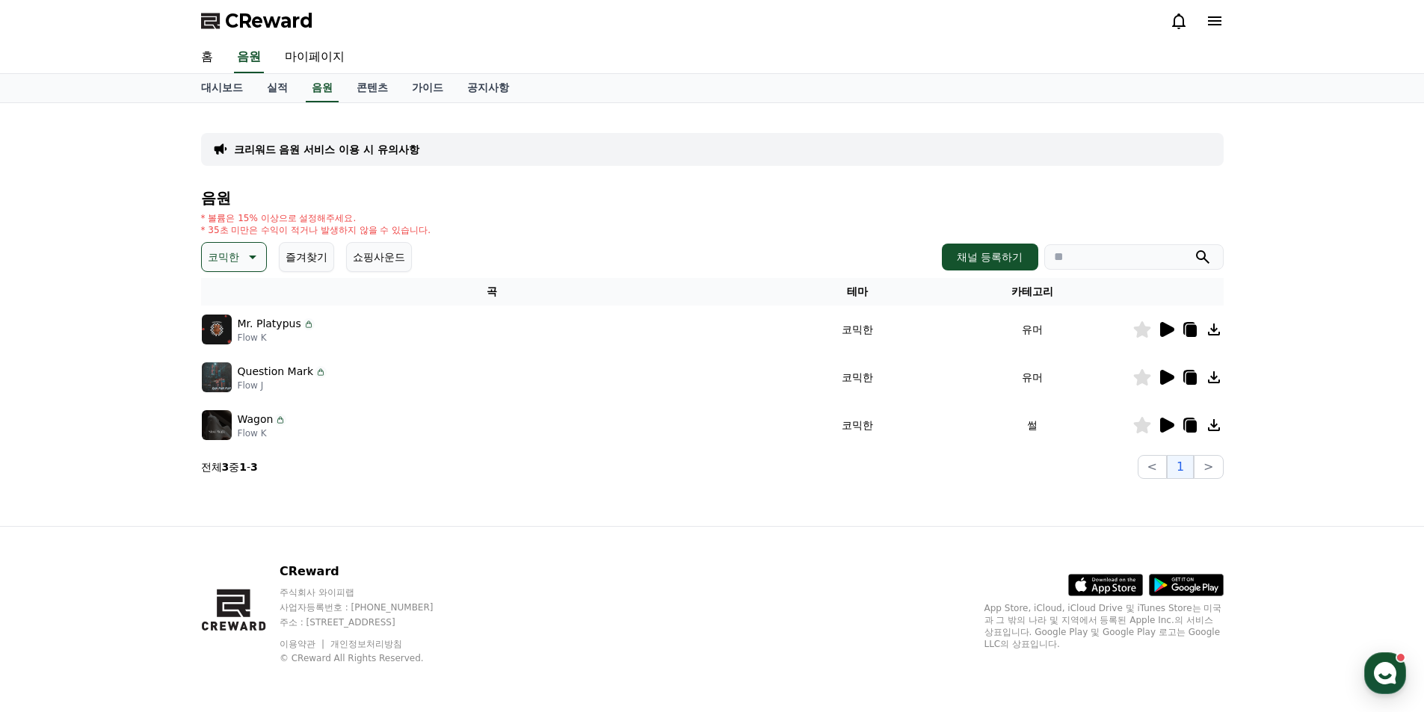
click at [1139, 332] on icon at bounding box center [1141, 329] width 17 height 16
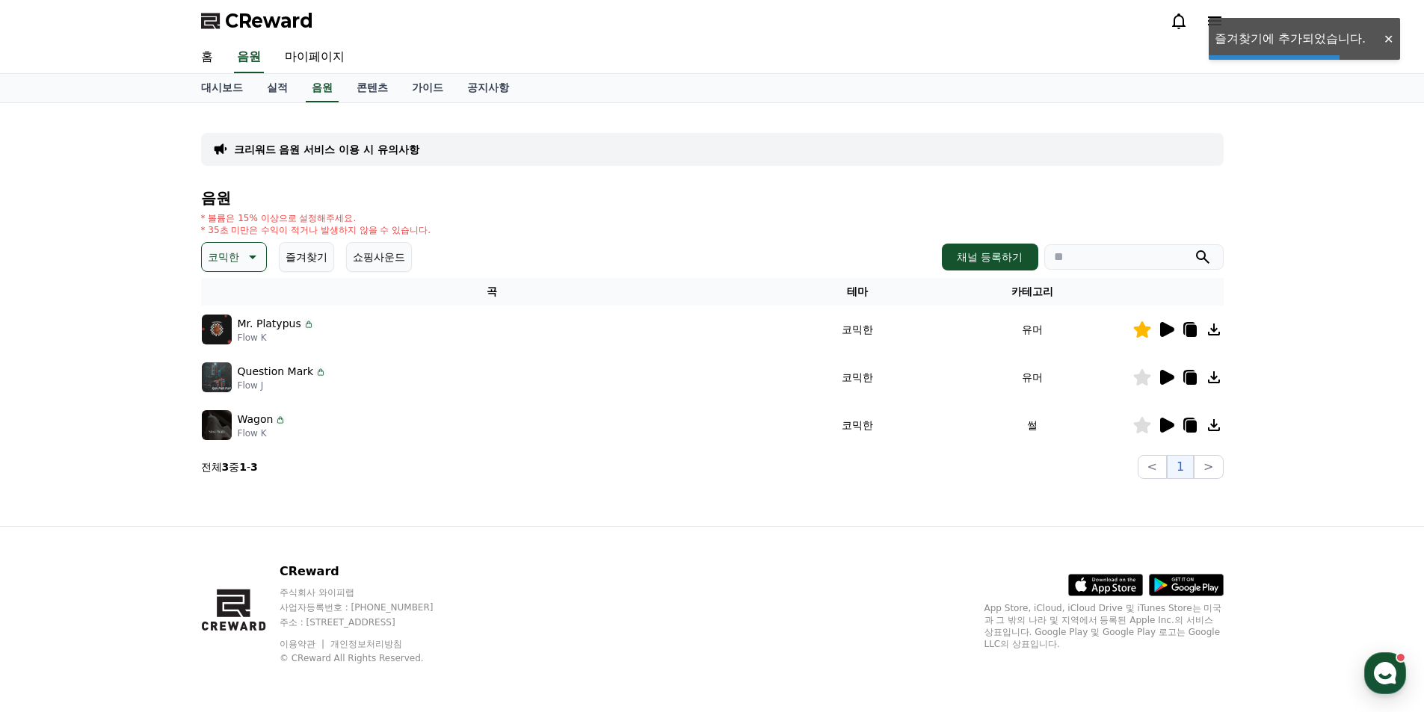
click at [1147, 384] on icon at bounding box center [1141, 377] width 17 height 16
click at [1144, 438] on td at bounding box center [1177, 425] width 91 height 48
click at [1141, 424] on icon at bounding box center [1141, 425] width 17 height 16
click at [258, 261] on icon at bounding box center [251, 257] width 18 height 18
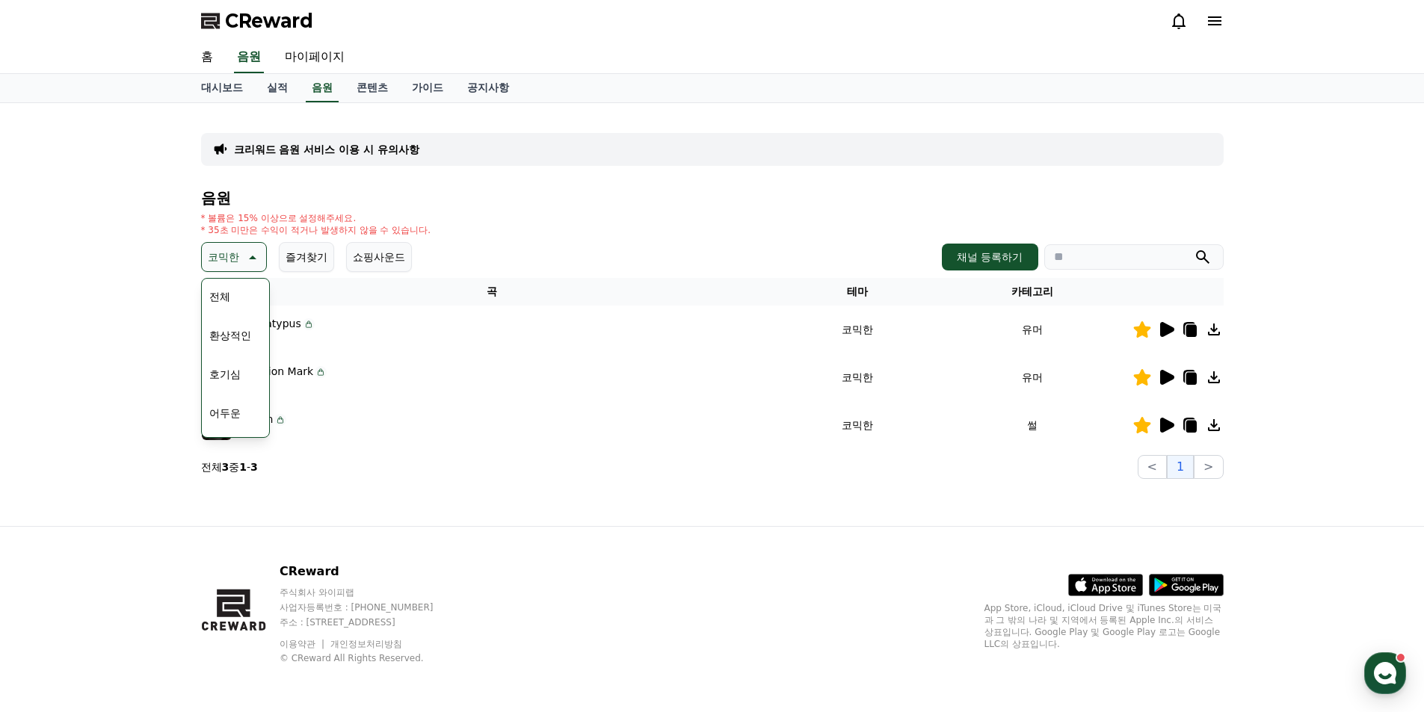
scroll to position [616, 0]
click at [230, 307] on button "귀여운" at bounding box center [224, 302] width 43 height 33
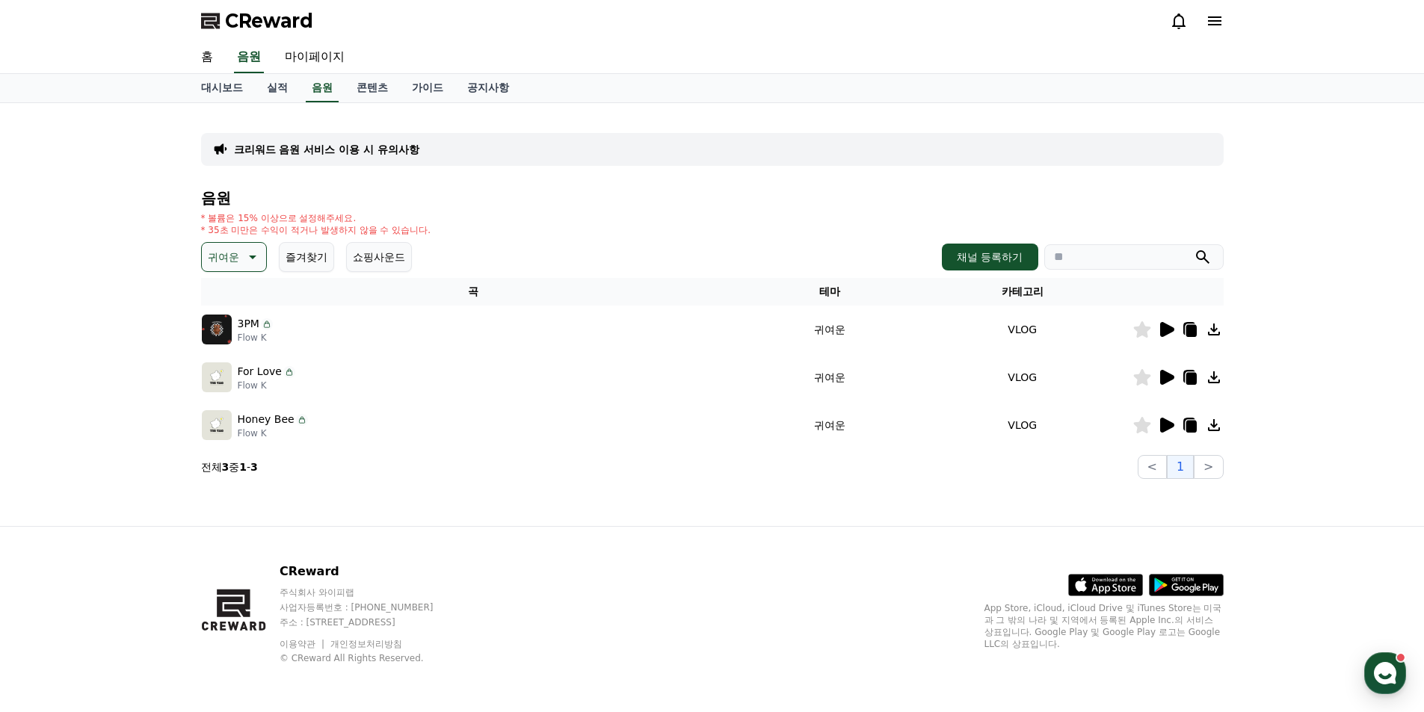
click at [1164, 428] on icon at bounding box center [1167, 425] width 14 height 15
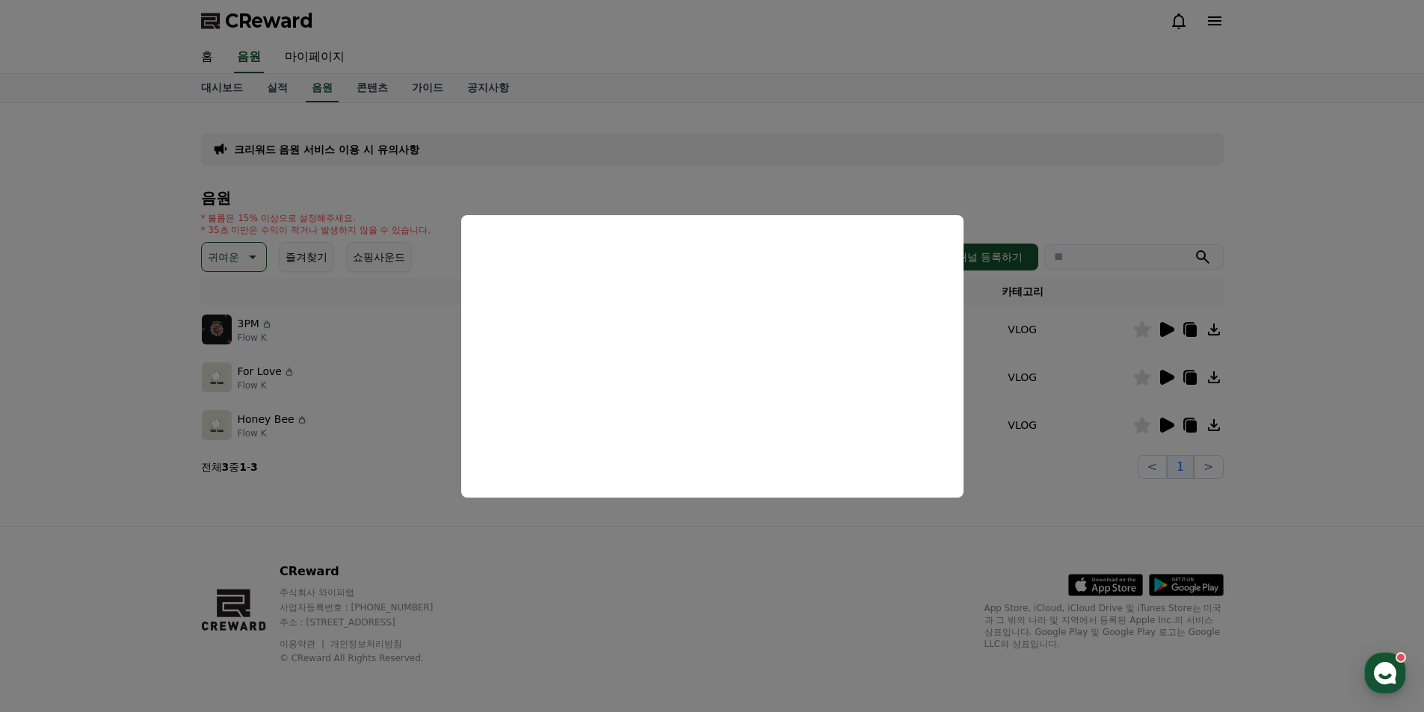
click at [1159, 373] on button "close modal" at bounding box center [712, 356] width 1424 height 712
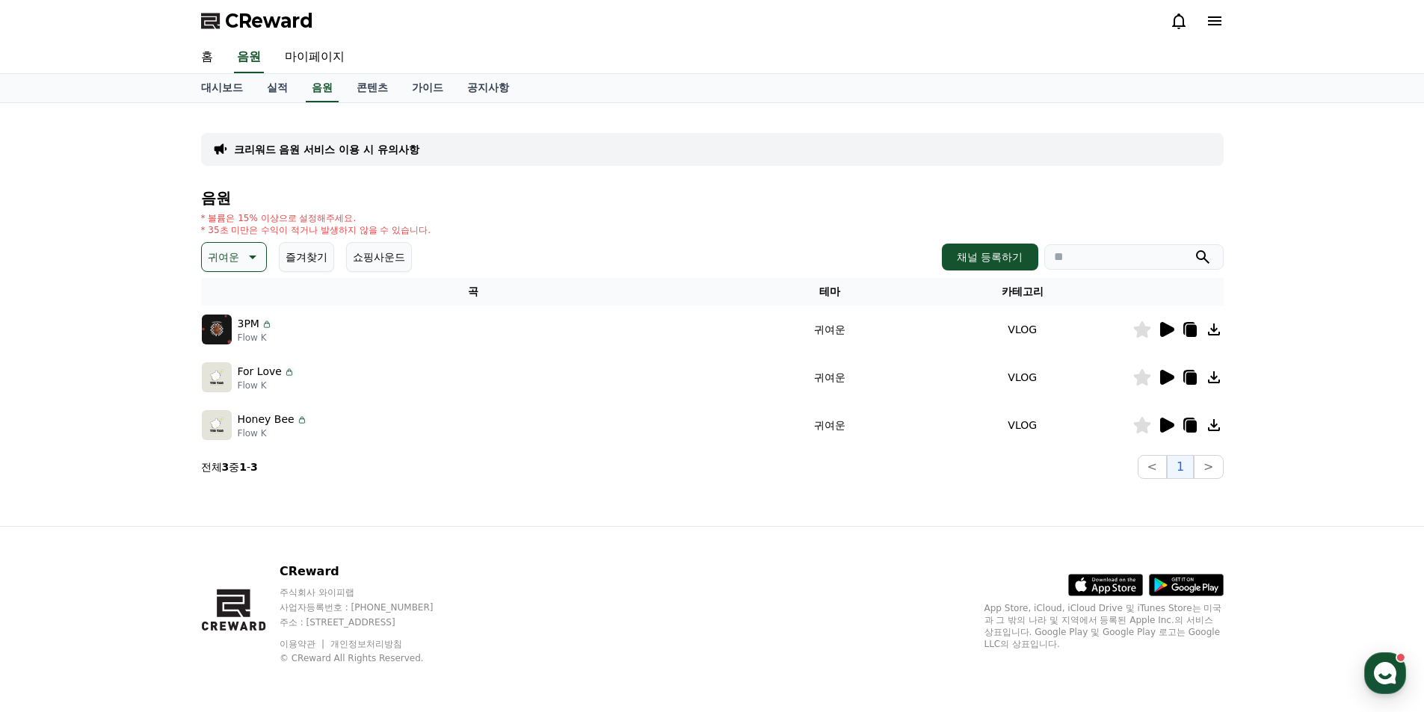
click at [1165, 380] on icon at bounding box center [1167, 377] width 14 height 15
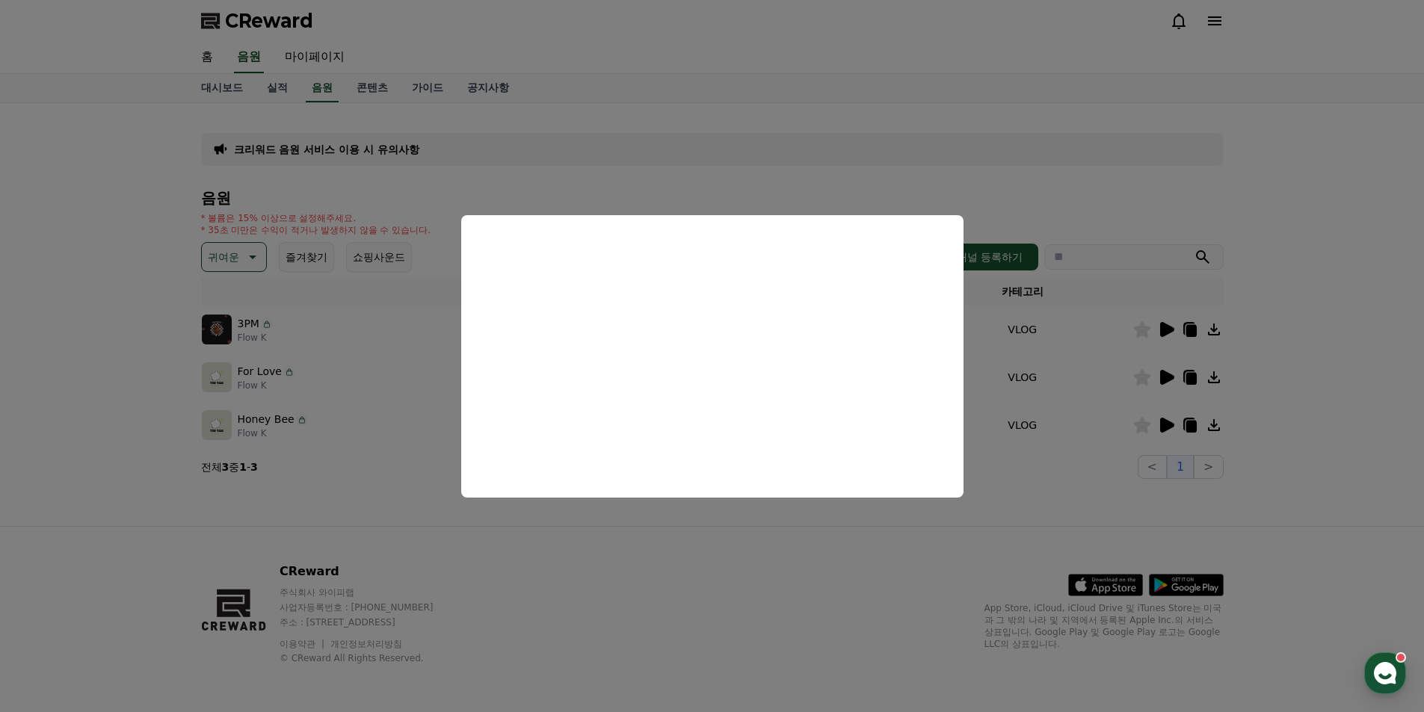
click at [1138, 376] on button "close modal" at bounding box center [712, 356] width 1424 height 712
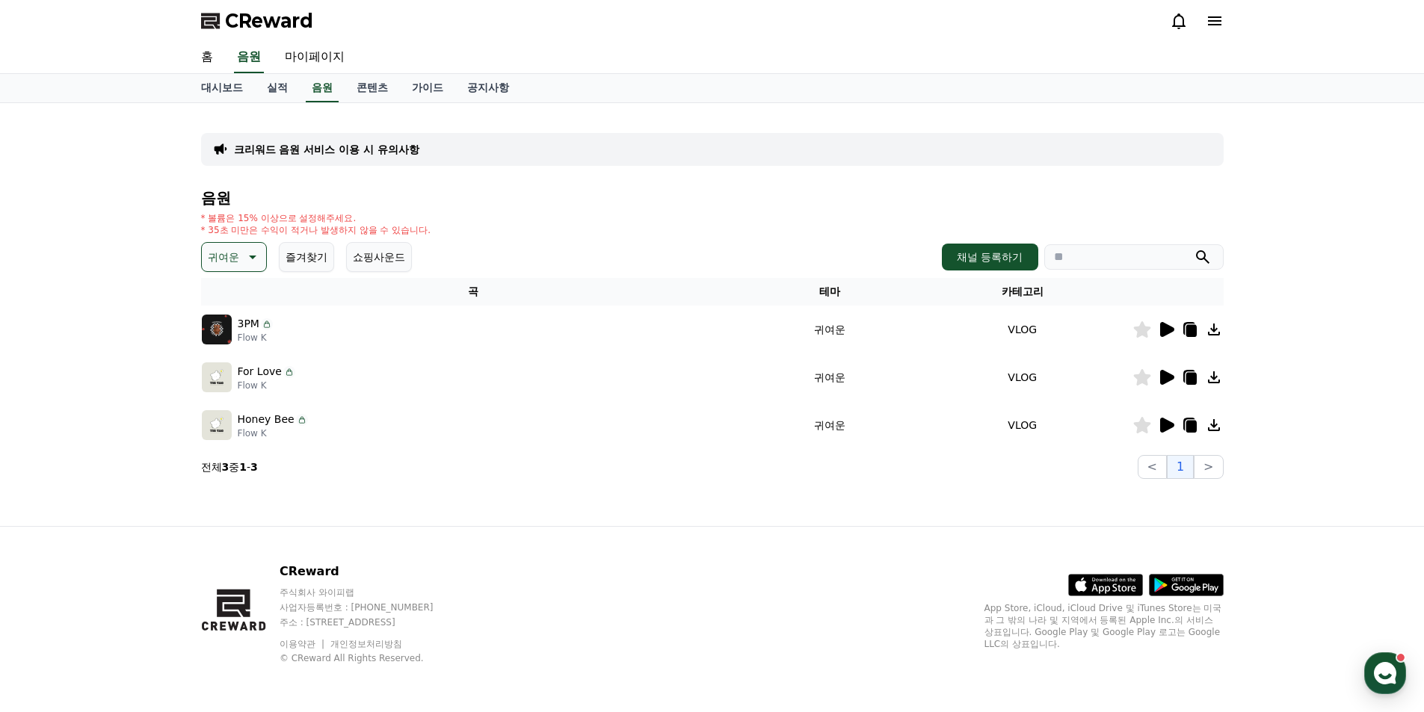
click at [1165, 331] on icon at bounding box center [1167, 329] width 14 height 15
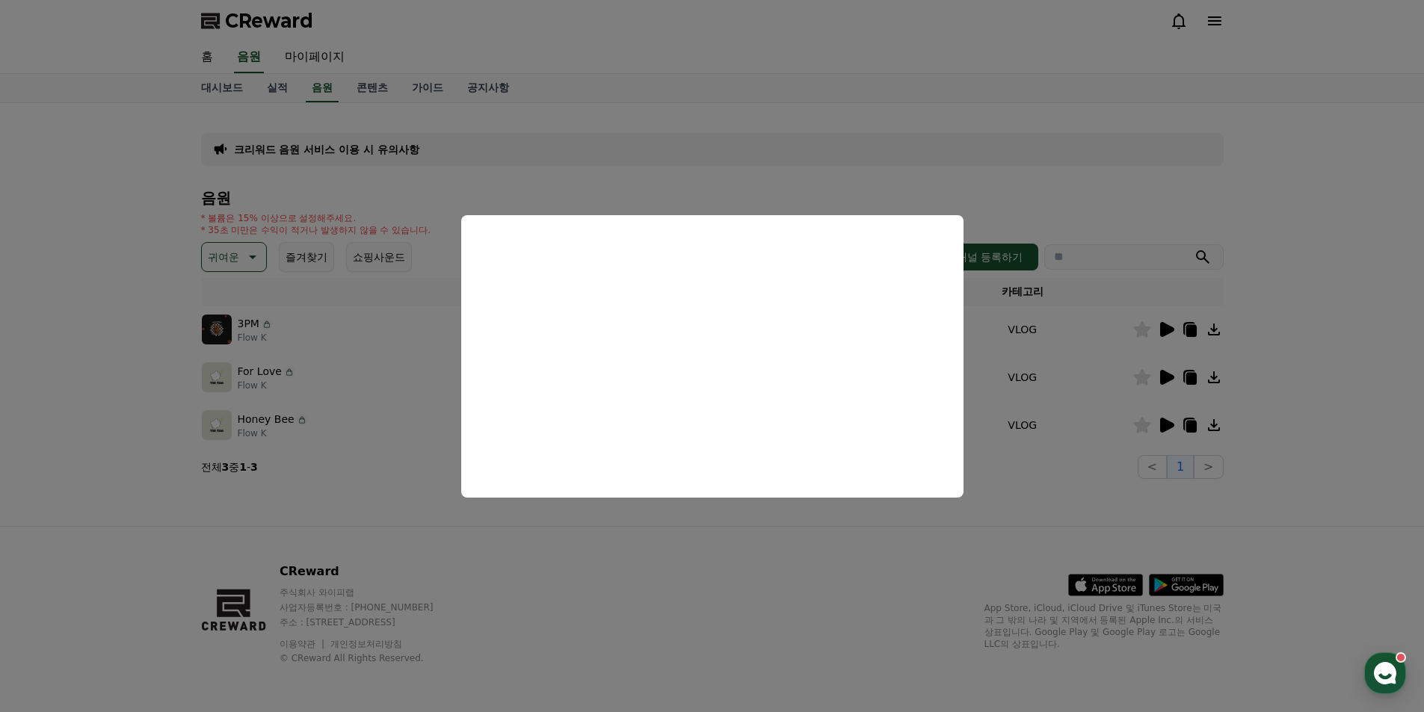
click at [1160, 203] on button "close modal" at bounding box center [712, 356] width 1424 height 712
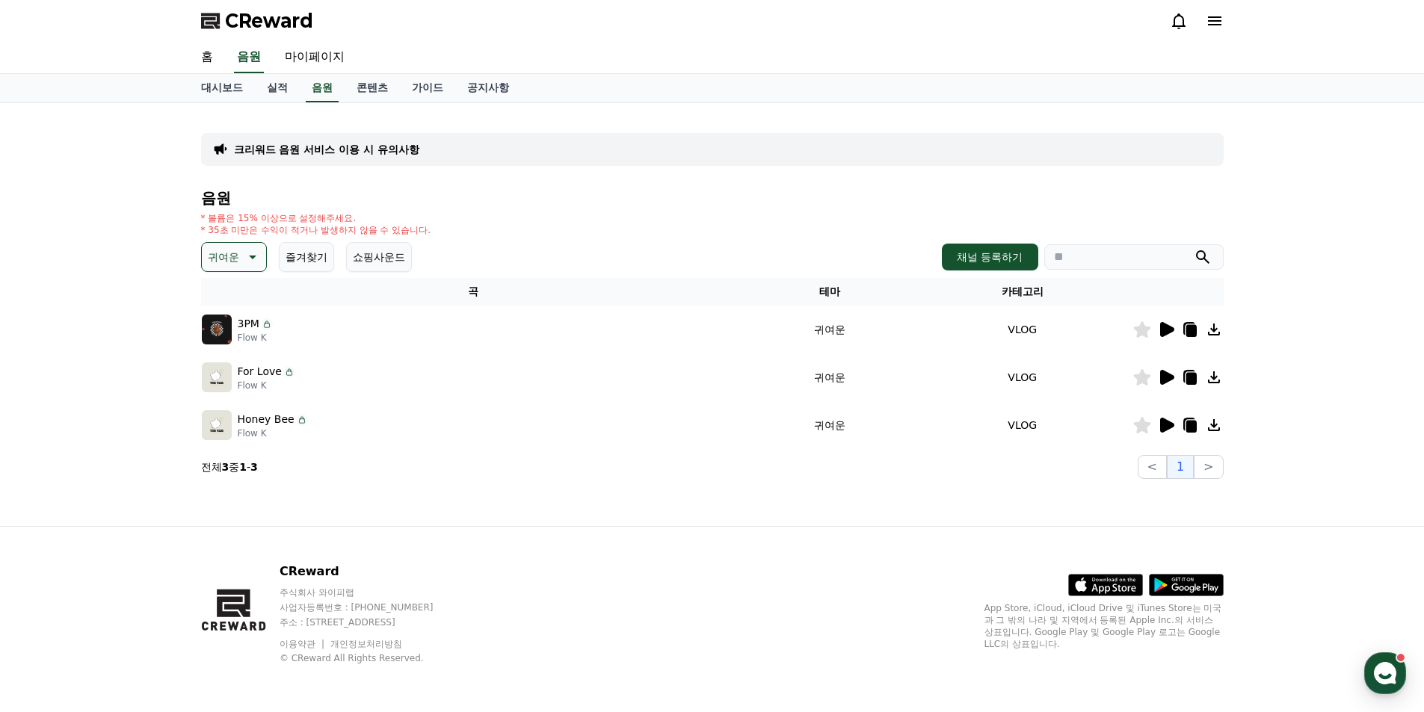
click at [1148, 330] on icon at bounding box center [1141, 329] width 17 height 16
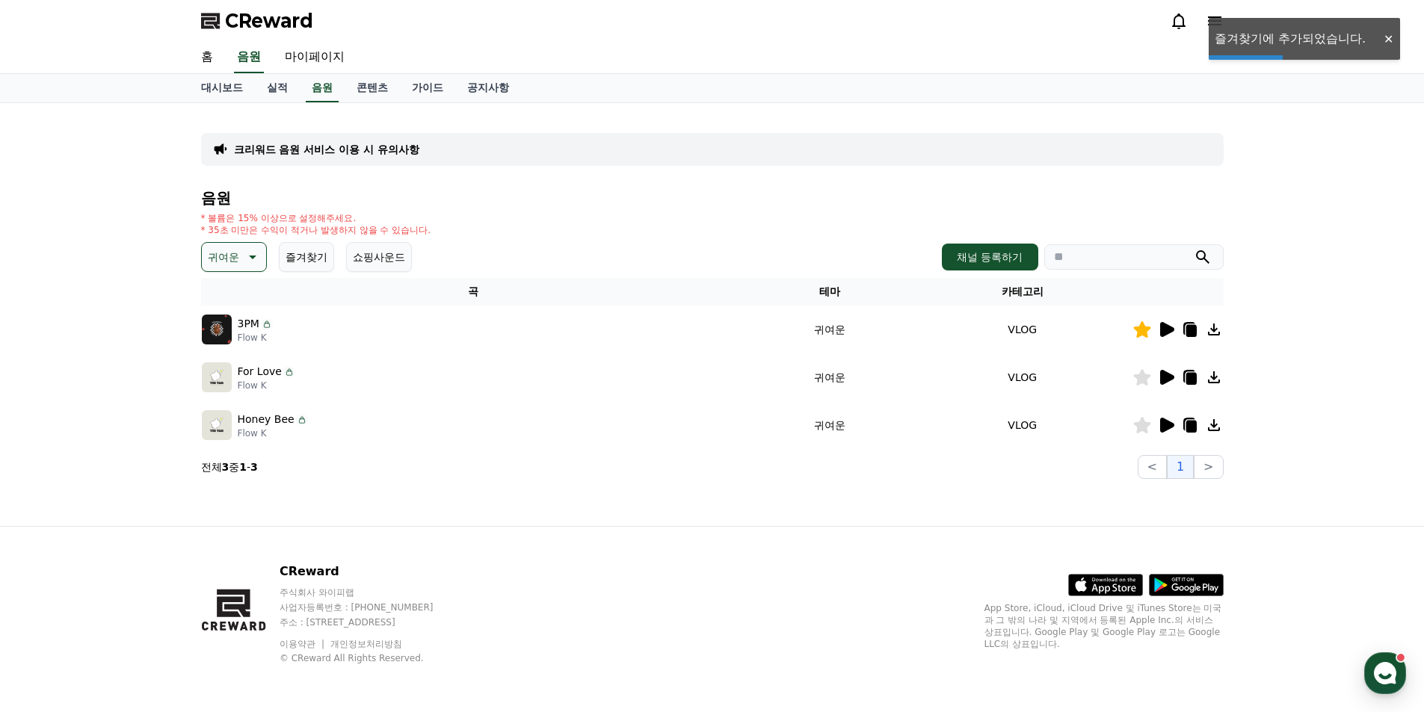
click at [224, 249] on p "귀여운" at bounding box center [223, 257] width 31 height 21
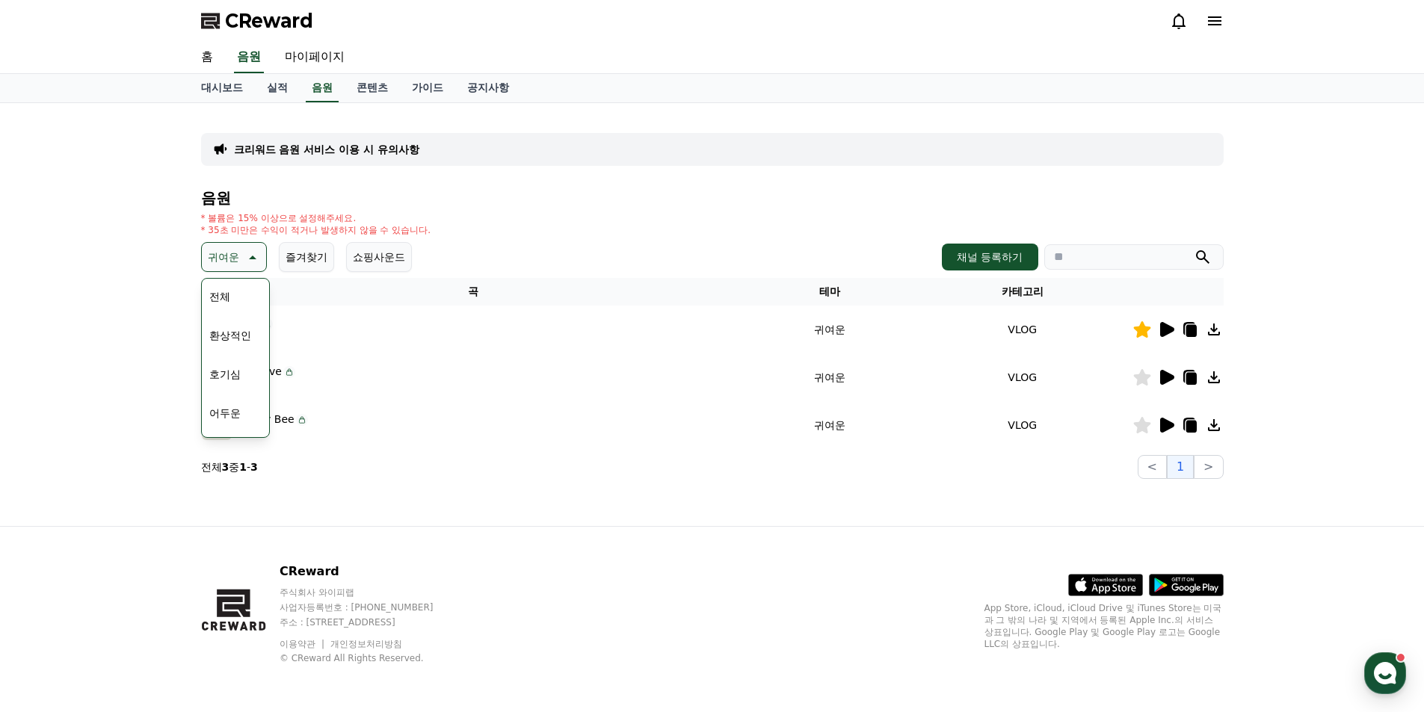
click at [244, 337] on button "환상적인" at bounding box center [230, 335] width 54 height 33
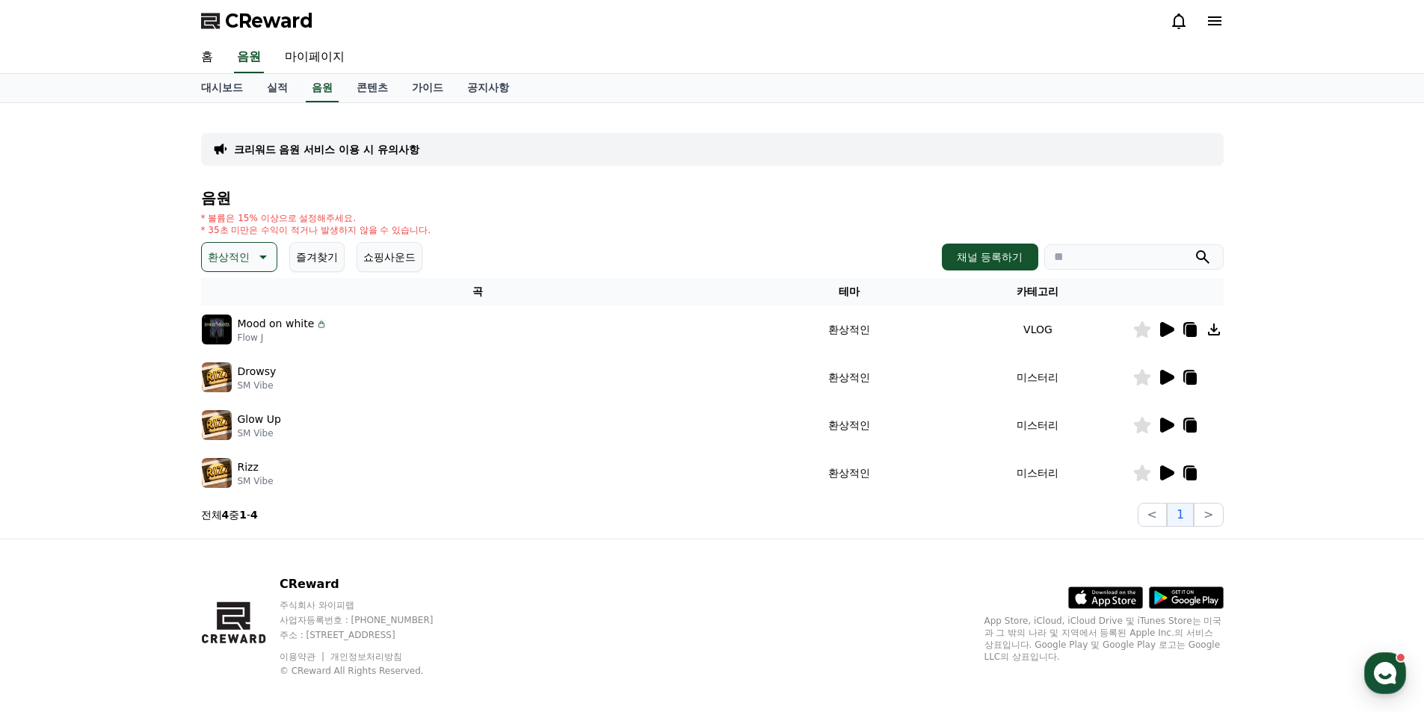
click at [1168, 328] on icon at bounding box center [1167, 329] width 14 height 15
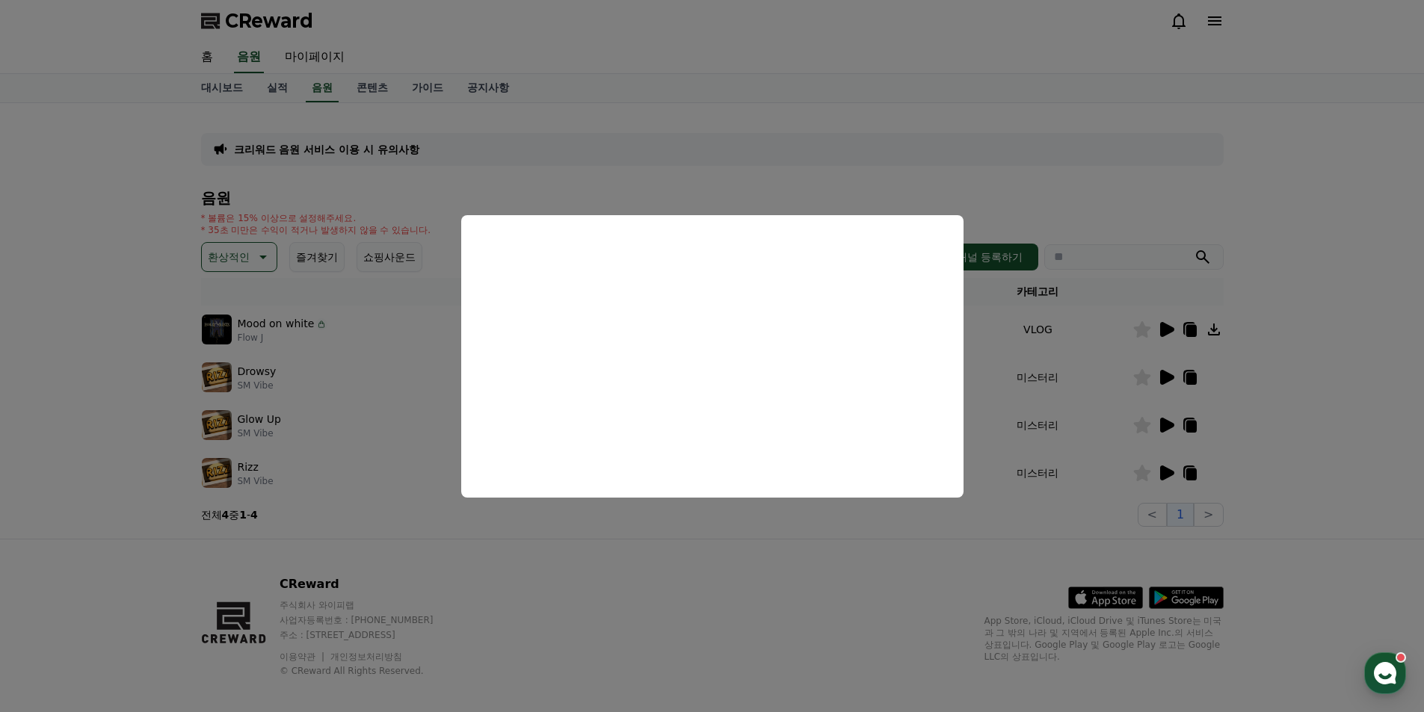
click at [1162, 381] on button "close modal" at bounding box center [712, 356] width 1424 height 712
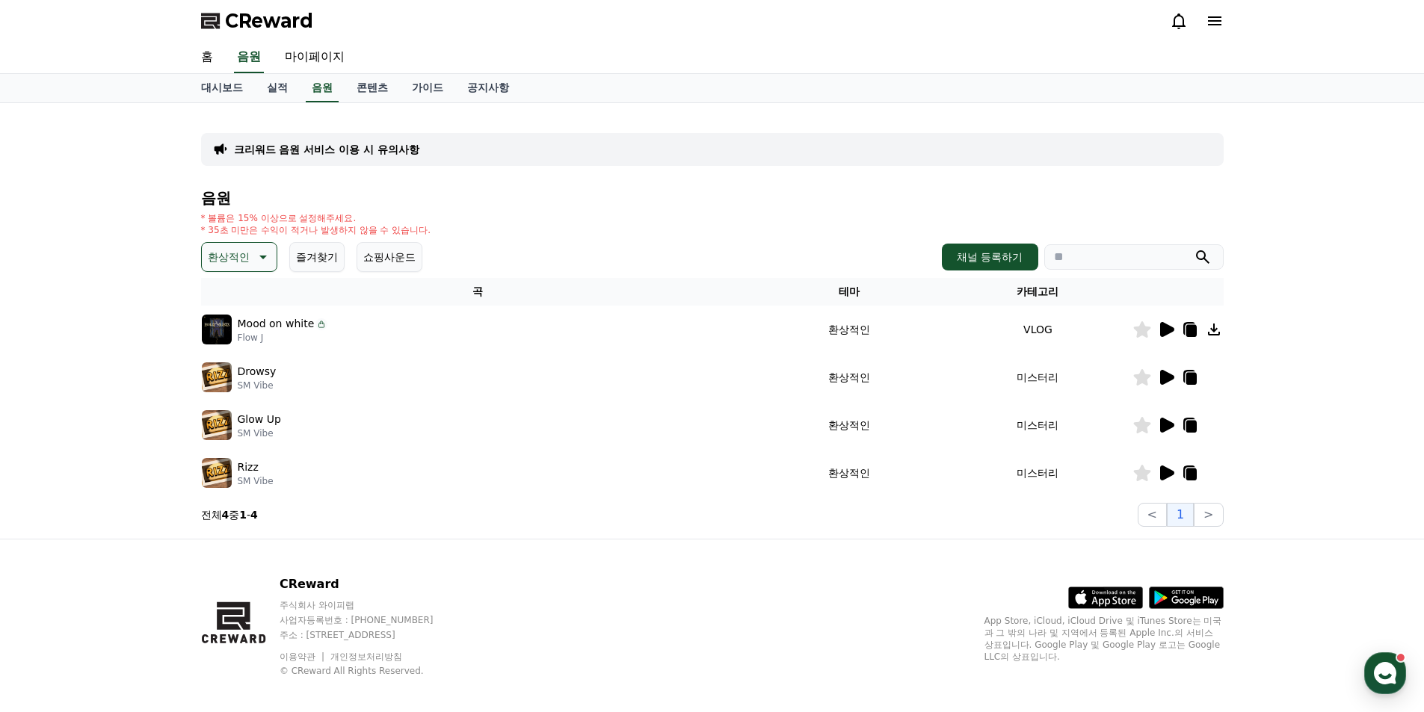
click at [1167, 372] on icon at bounding box center [1166, 378] width 18 height 18
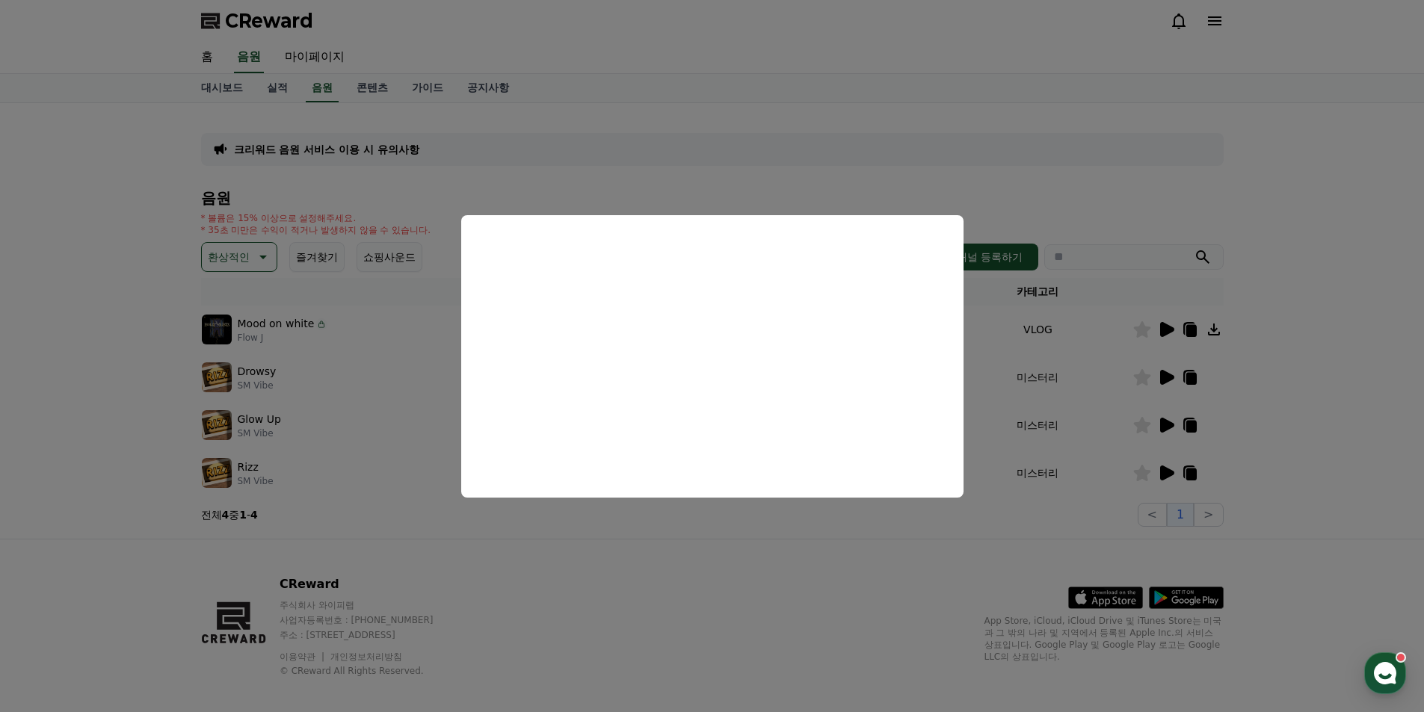
click at [1335, 394] on button "close modal" at bounding box center [712, 356] width 1424 height 712
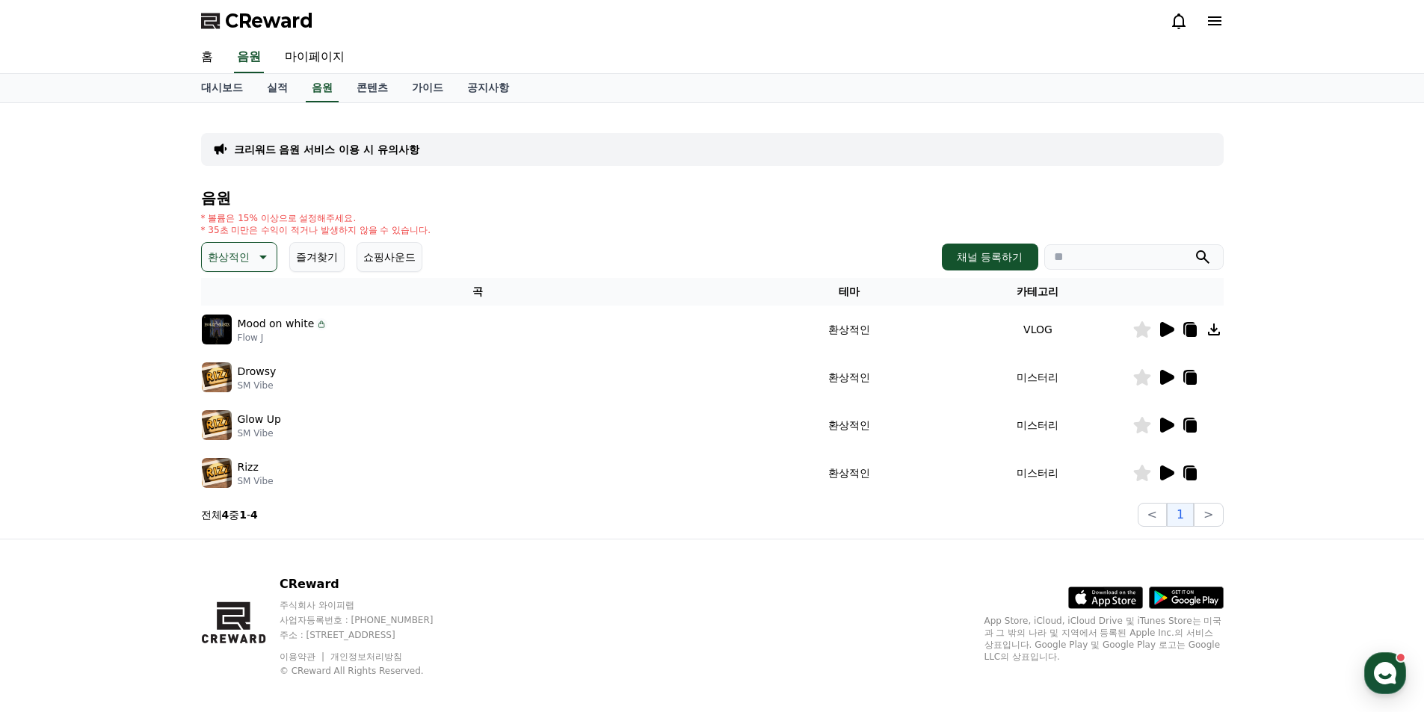
click at [1161, 424] on icon at bounding box center [1167, 425] width 14 height 15
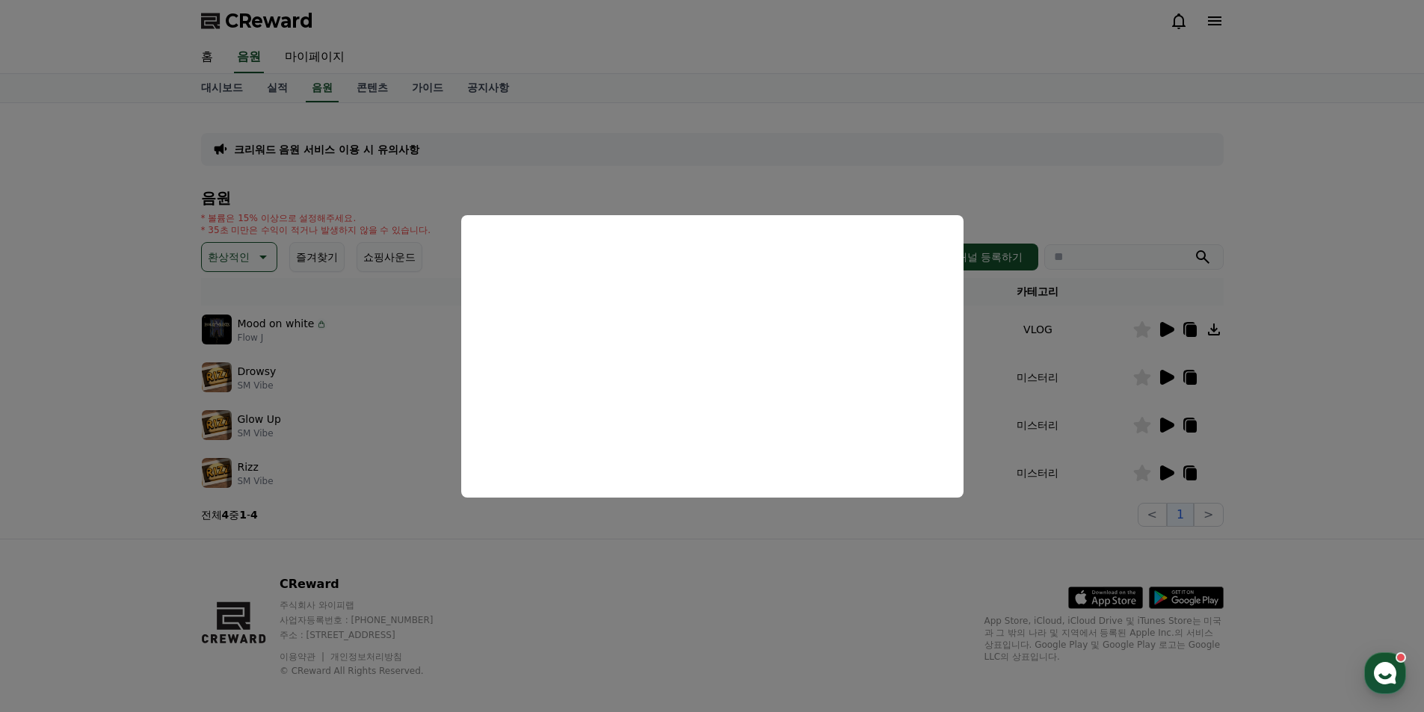
click at [798, 578] on button "close modal" at bounding box center [712, 356] width 1424 height 712
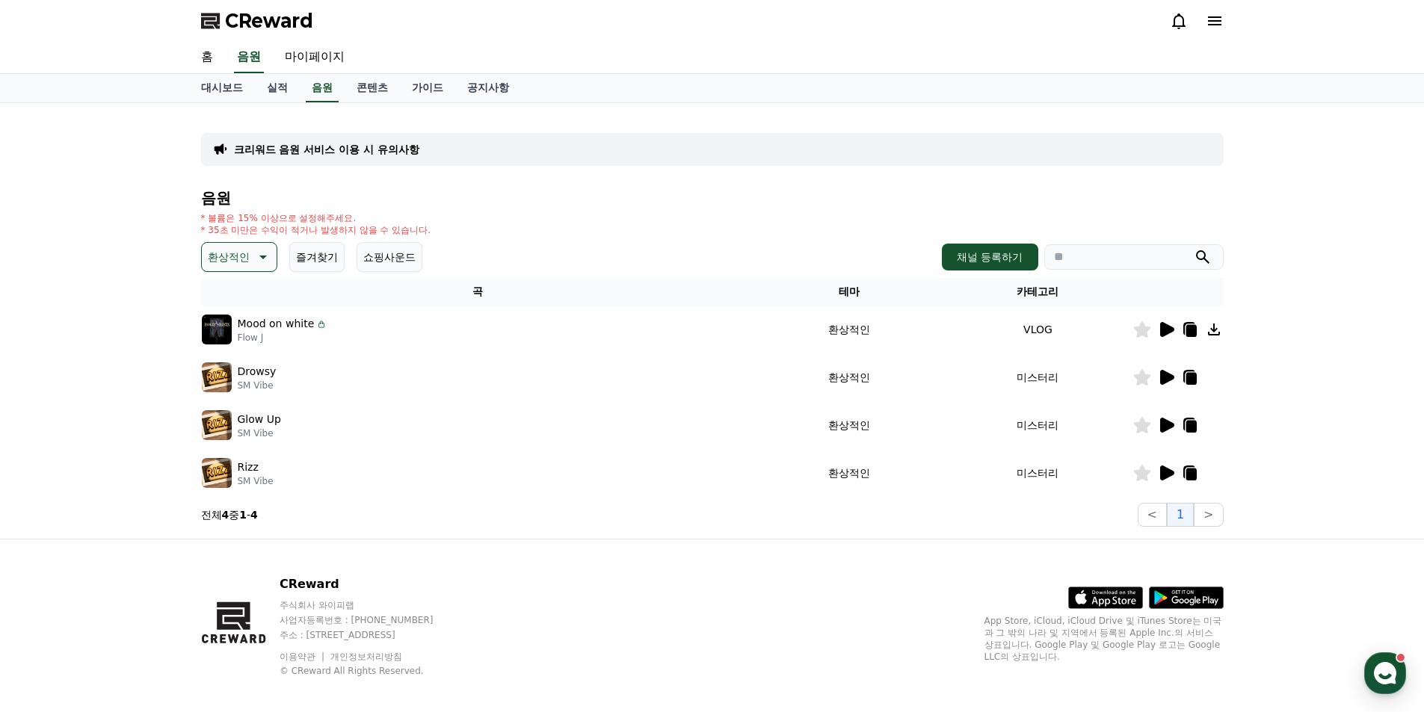
click at [1141, 427] on icon at bounding box center [1141, 425] width 17 height 16
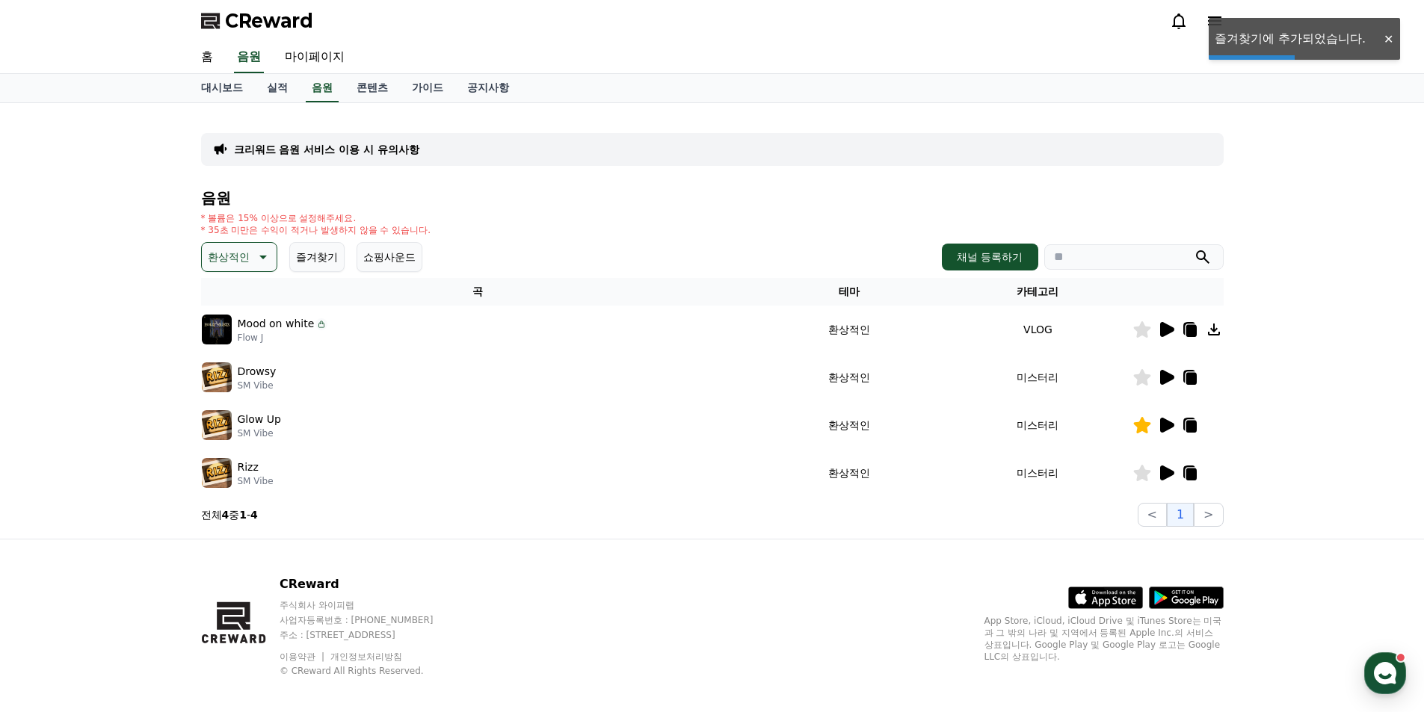
click at [1166, 475] on icon at bounding box center [1167, 473] width 14 height 15
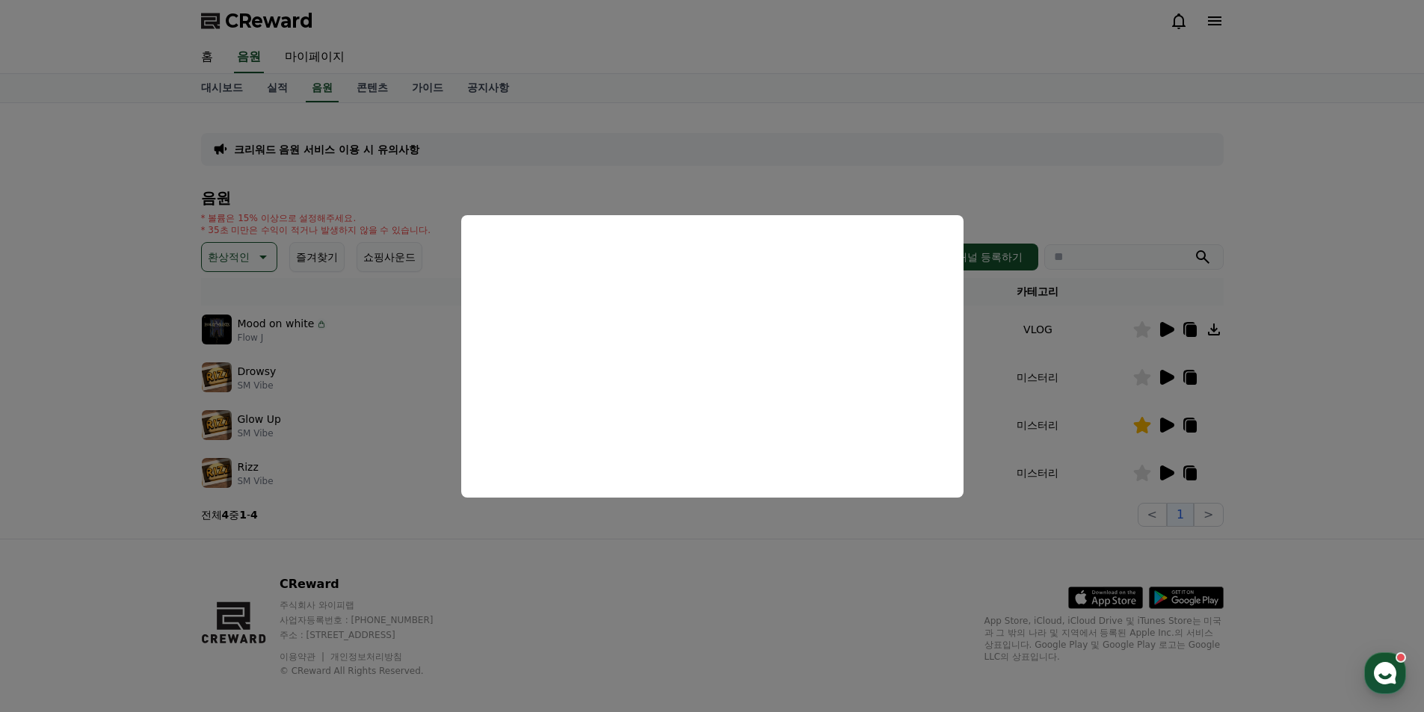
click at [716, 502] on button "close modal" at bounding box center [712, 356] width 1424 height 712
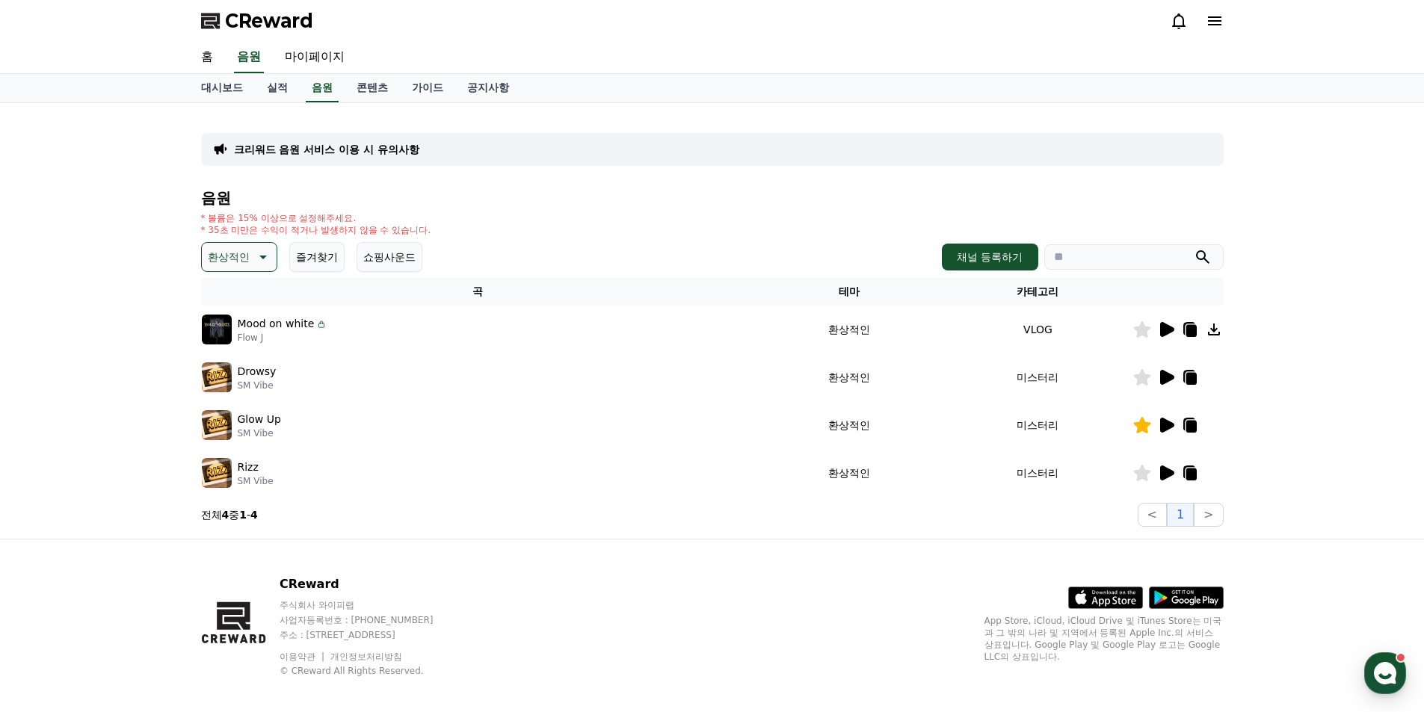
click at [1138, 471] on icon at bounding box center [1141, 473] width 17 height 16
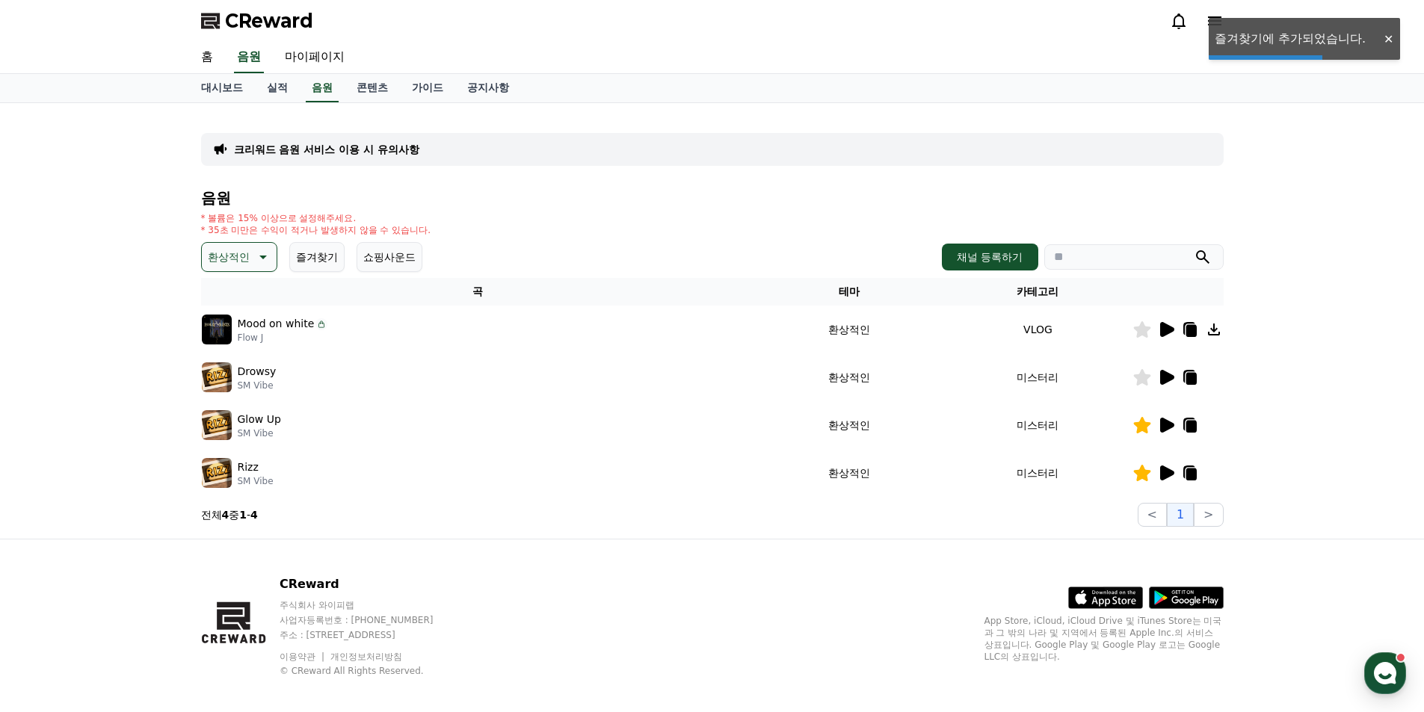
click at [248, 261] on p "환상적인" at bounding box center [229, 257] width 42 height 21
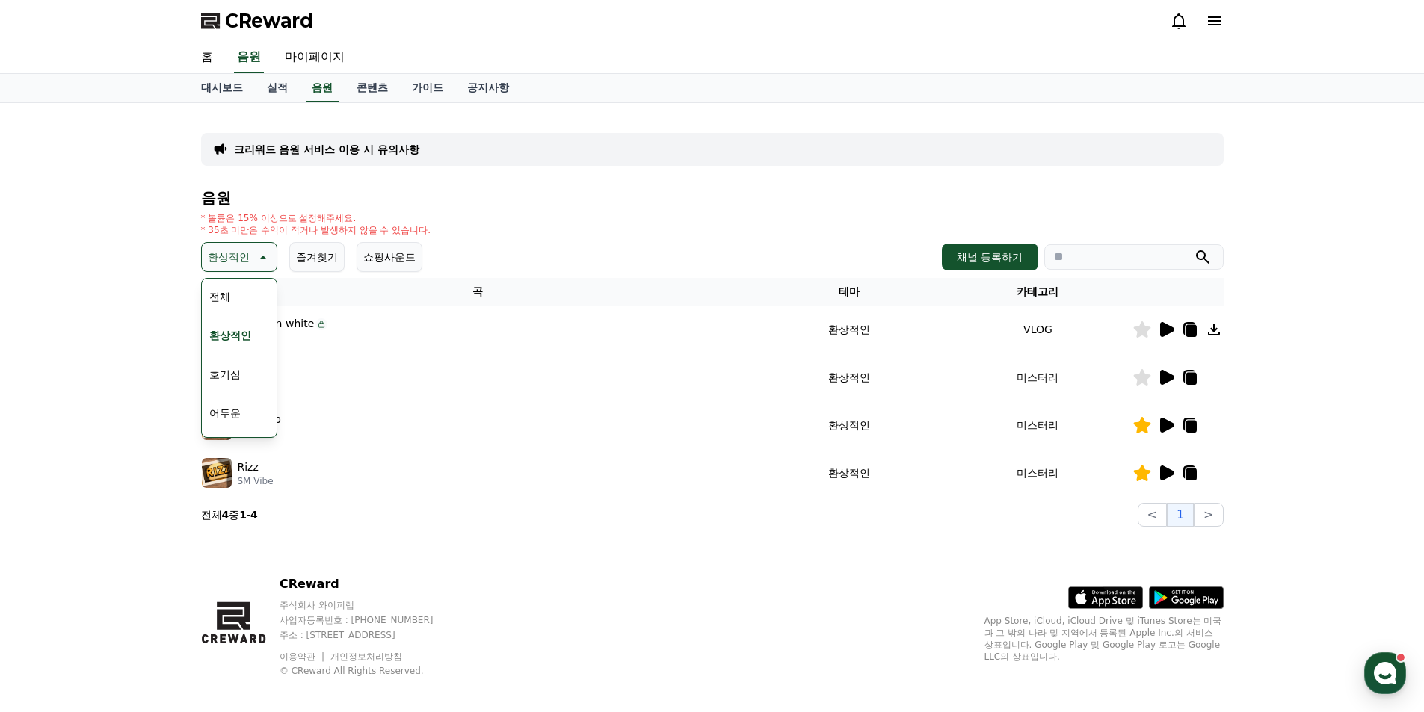
click at [235, 375] on button "호기심" at bounding box center [224, 374] width 43 height 33
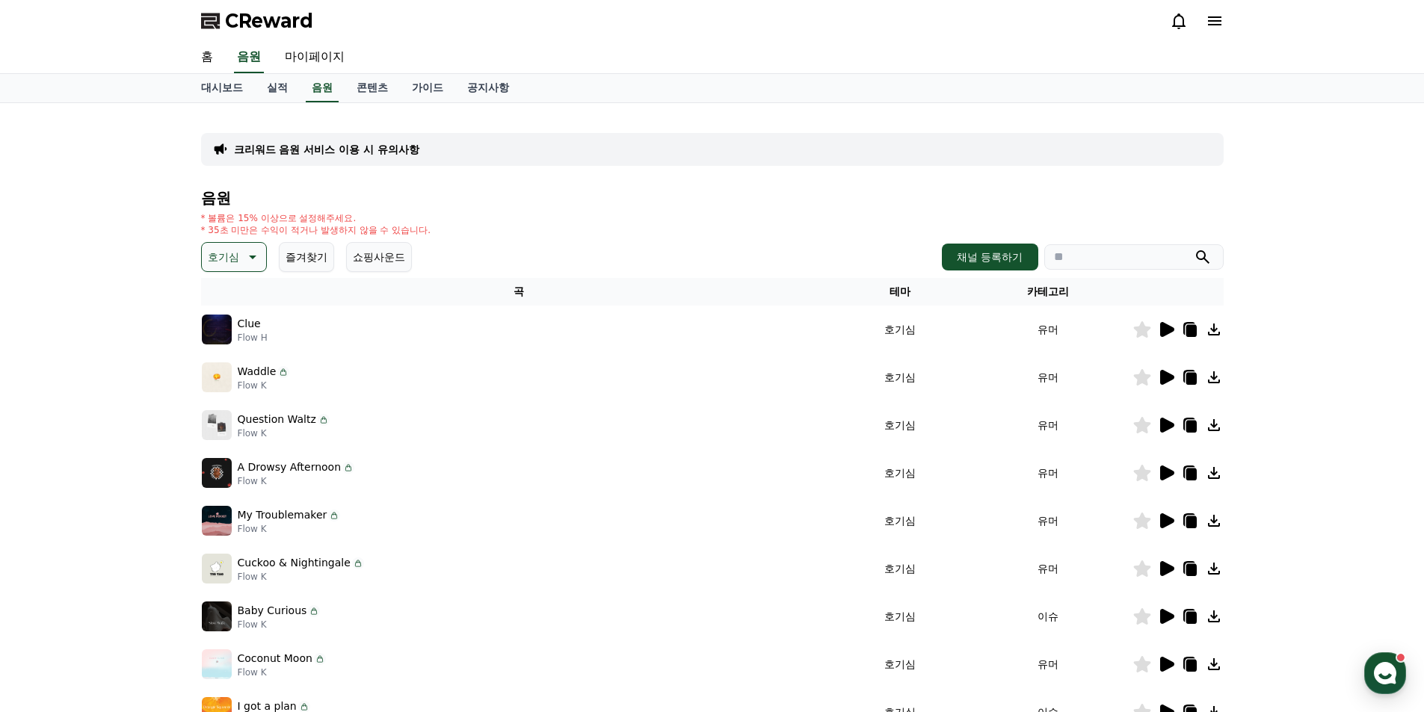
click at [1168, 330] on icon at bounding box center [1167, 329] width 14 height 15
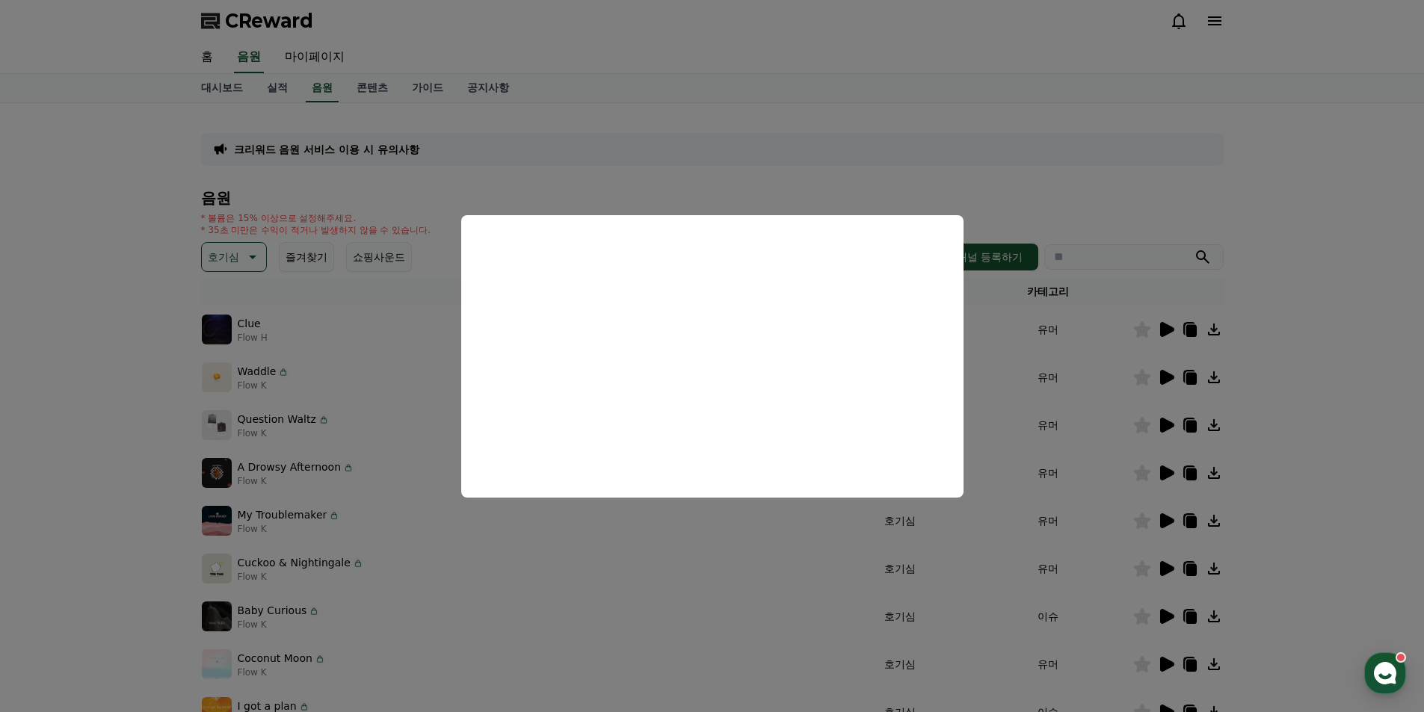
click at [1351, 413] on button "close modal" at bounding box center [712, 356] width 1424 height 712
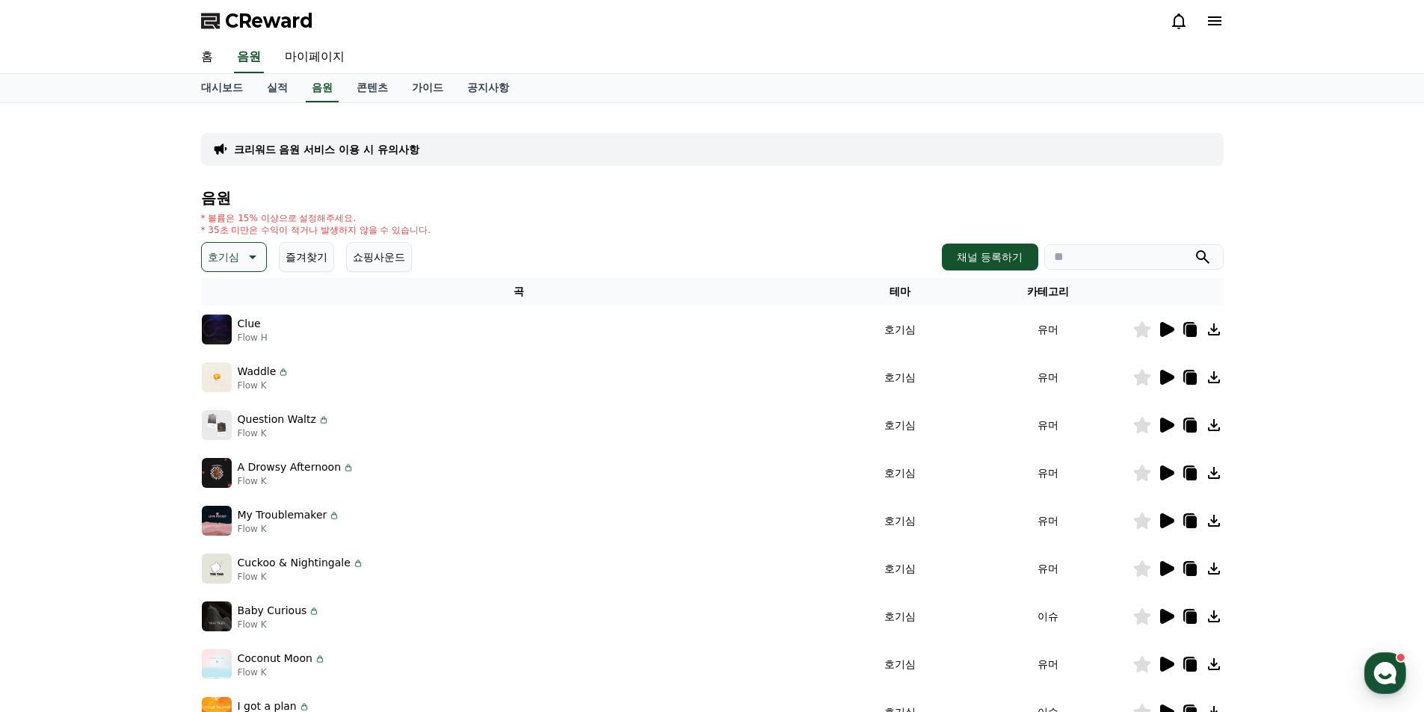
click at [1164, 377] on icon at bounding box center [1167, 377] width 14 height 15
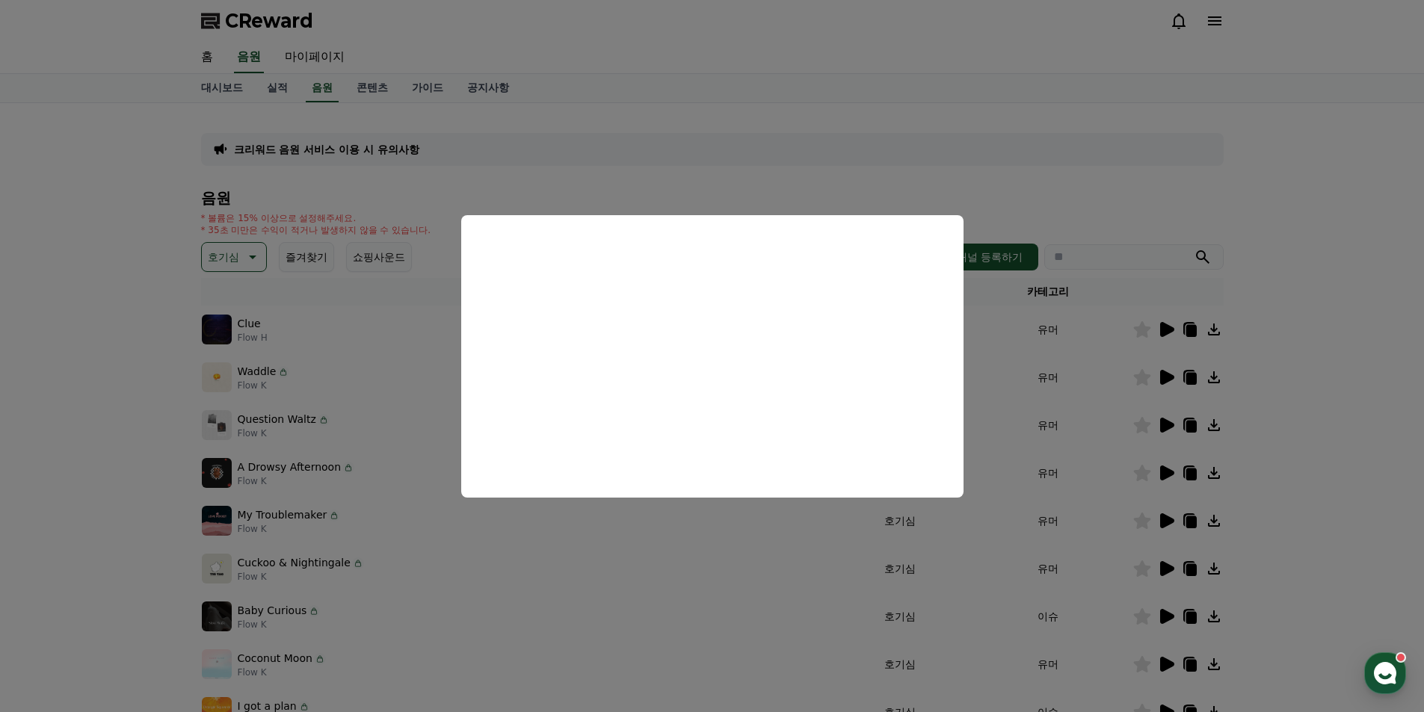
click at [1307, 443] on button "close modal" at bounding box center [712, 356] width 1424 height 712
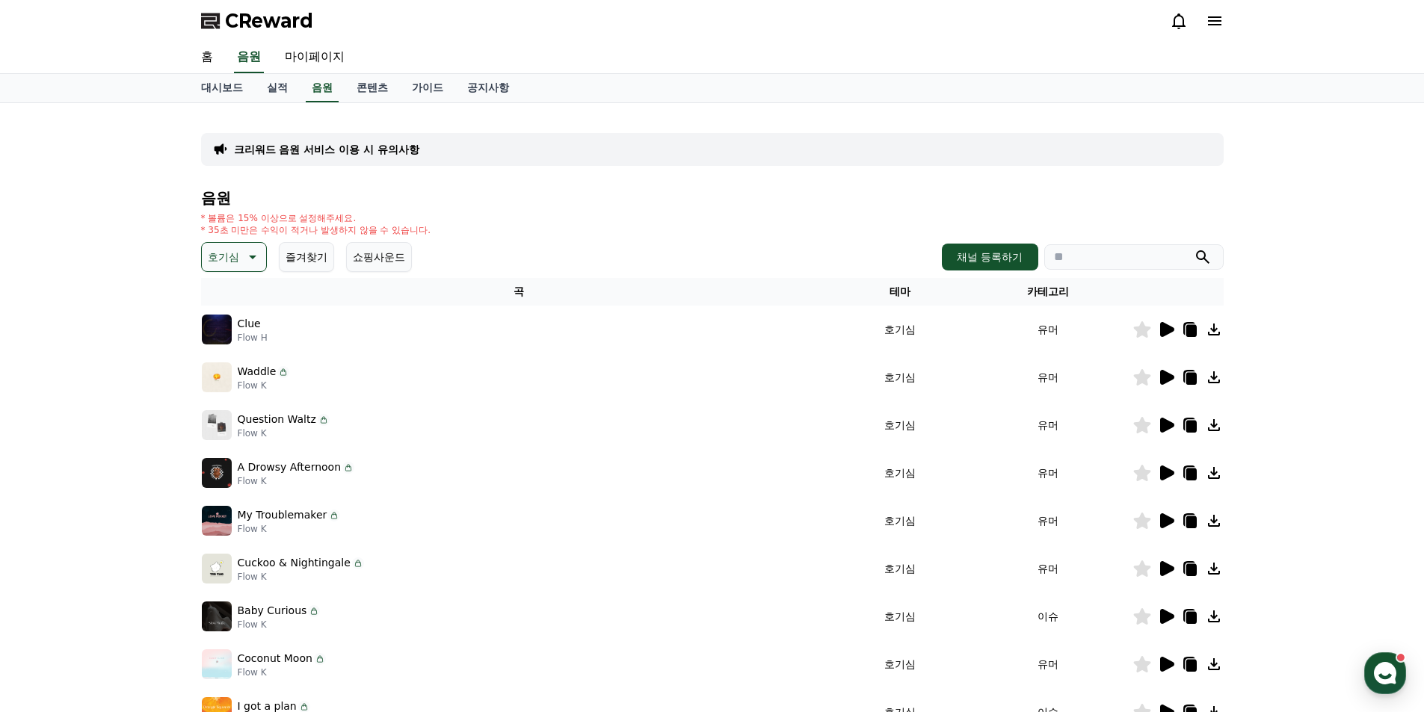
click at [1141, 375] on icon at bounding box center [1141, 377] width 17 height 16
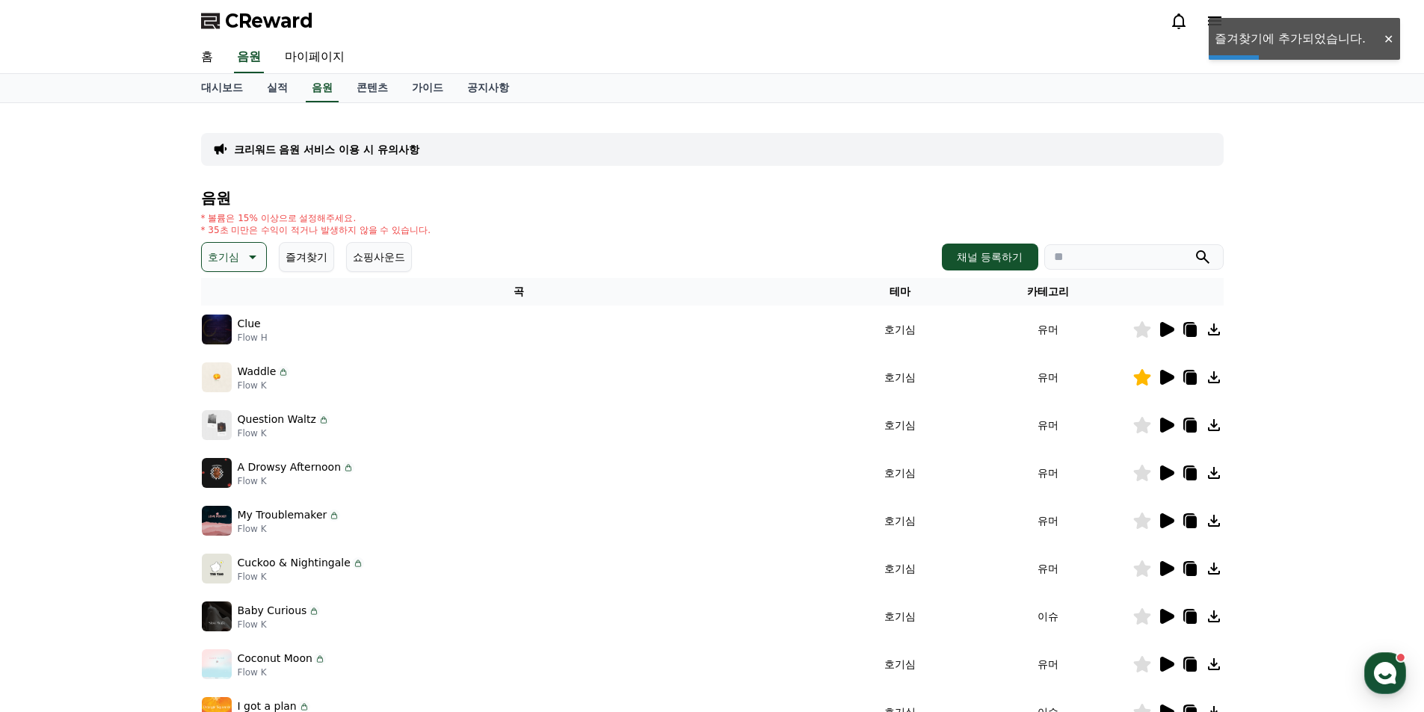
click at [1161, 429] on icon at bounding box center [1167, 425] width 14 height 15
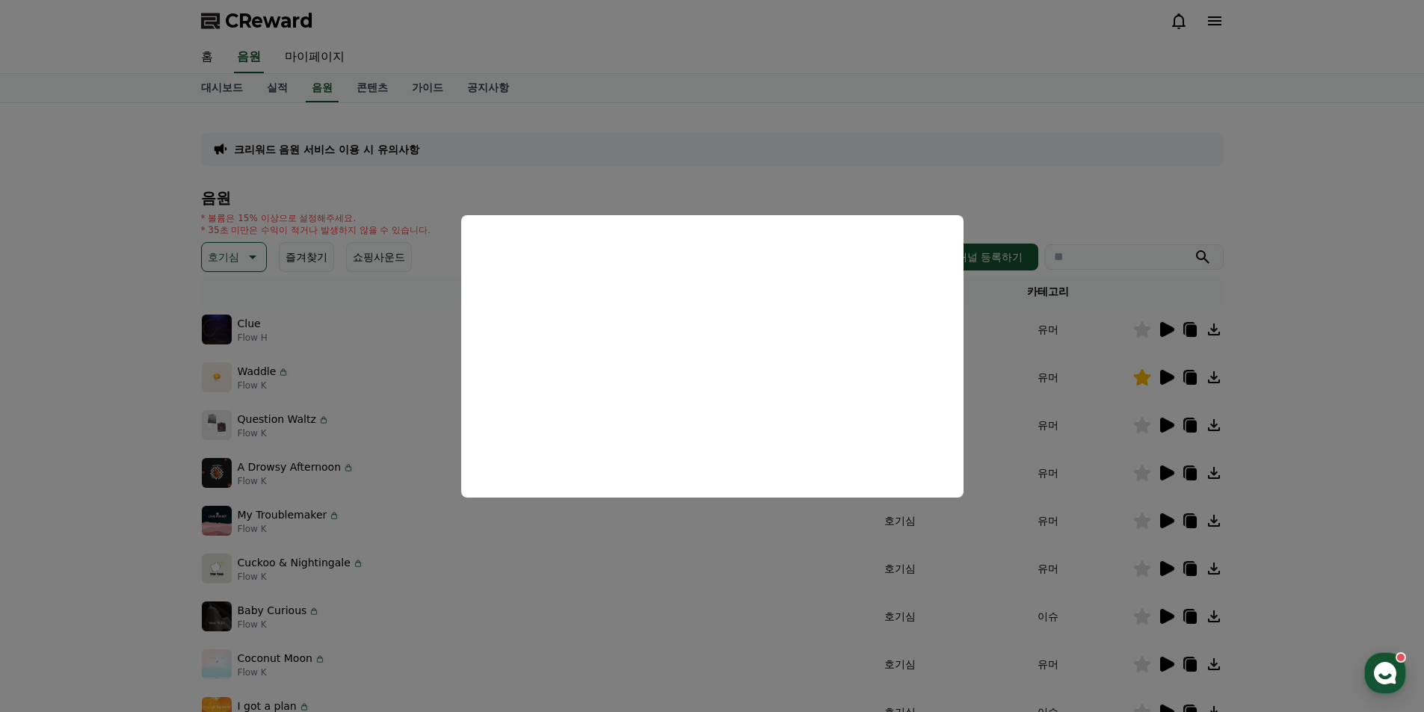
click at [1331, 390] on button "close modal" at bounding box center [712, 356] width 1424 height 712
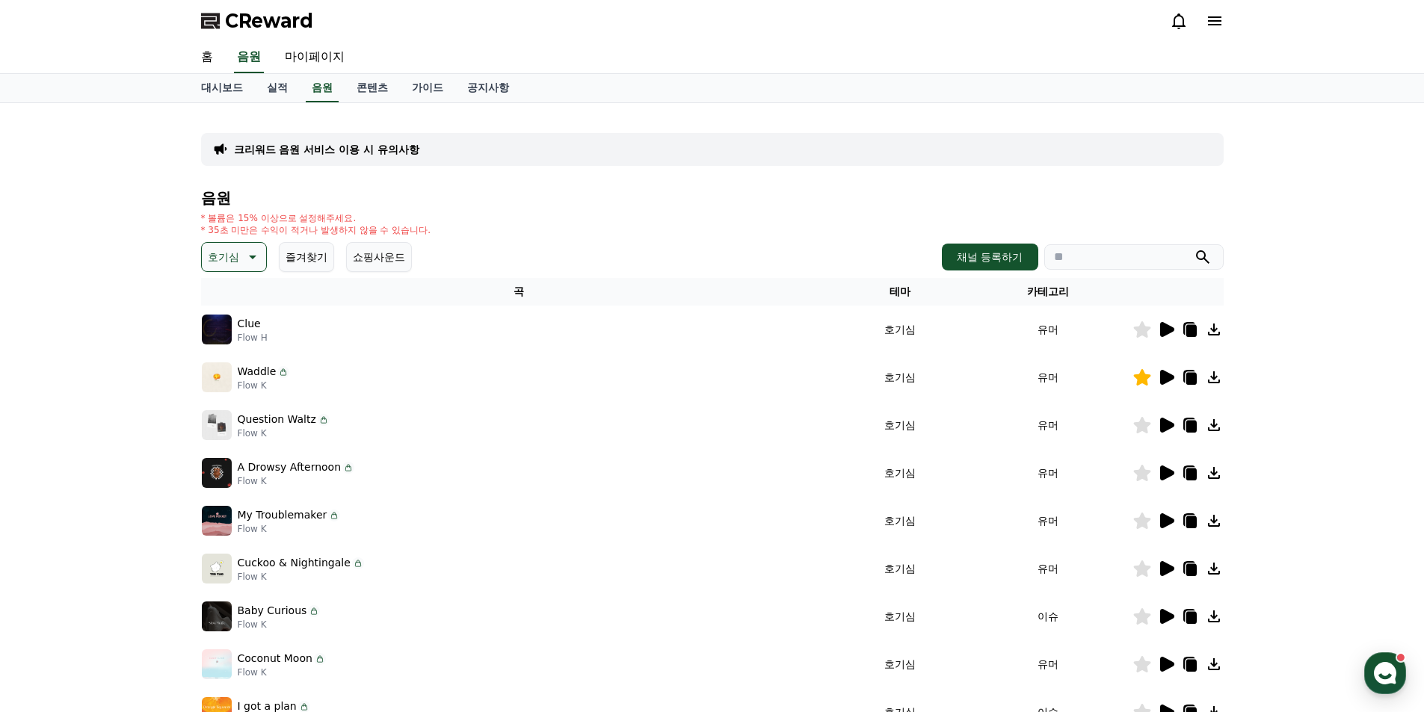
click at [1143, 380] on icon at bounding box center [1141, 377] width 17 height 16
click at [1172, 474] on icon at bounding box center [1167, 473] width 14 height 15
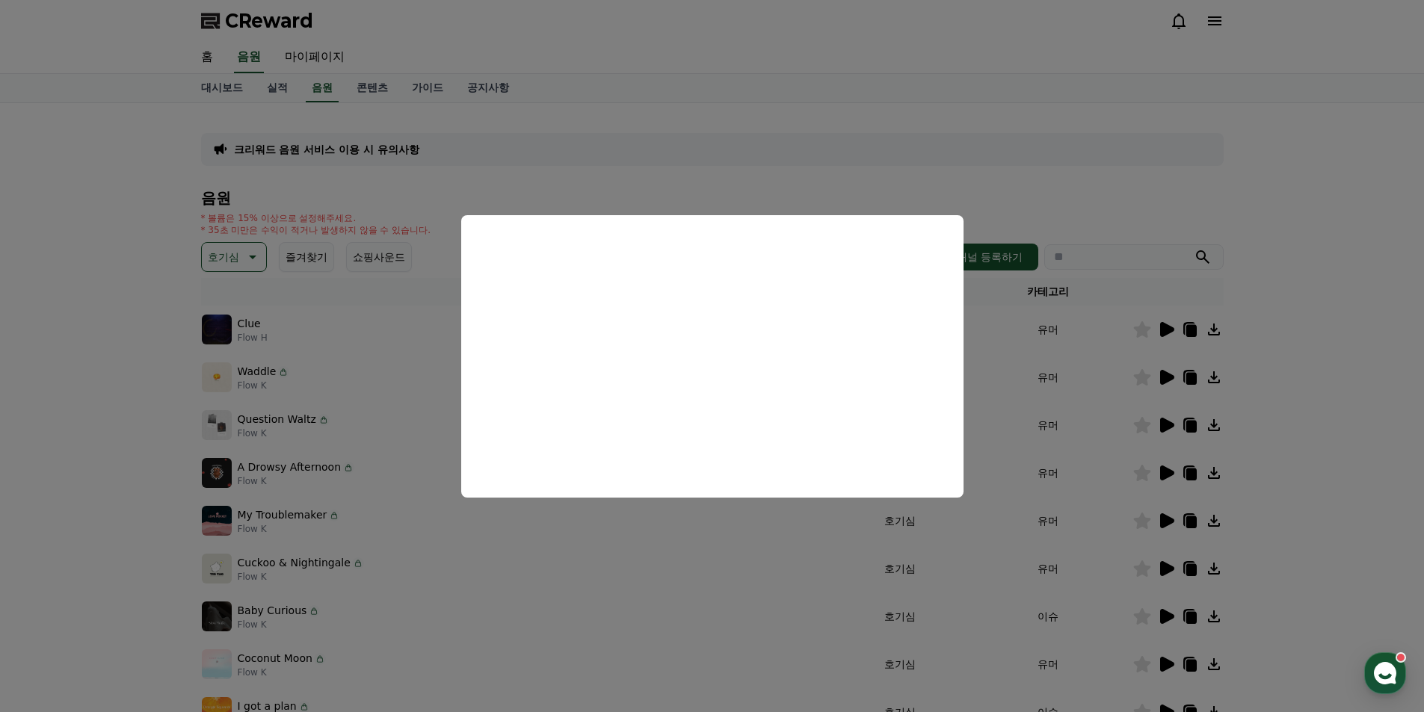
click at [1326, 508] on button "close modal" at bounding box center [712, 356] width 1424 height 712
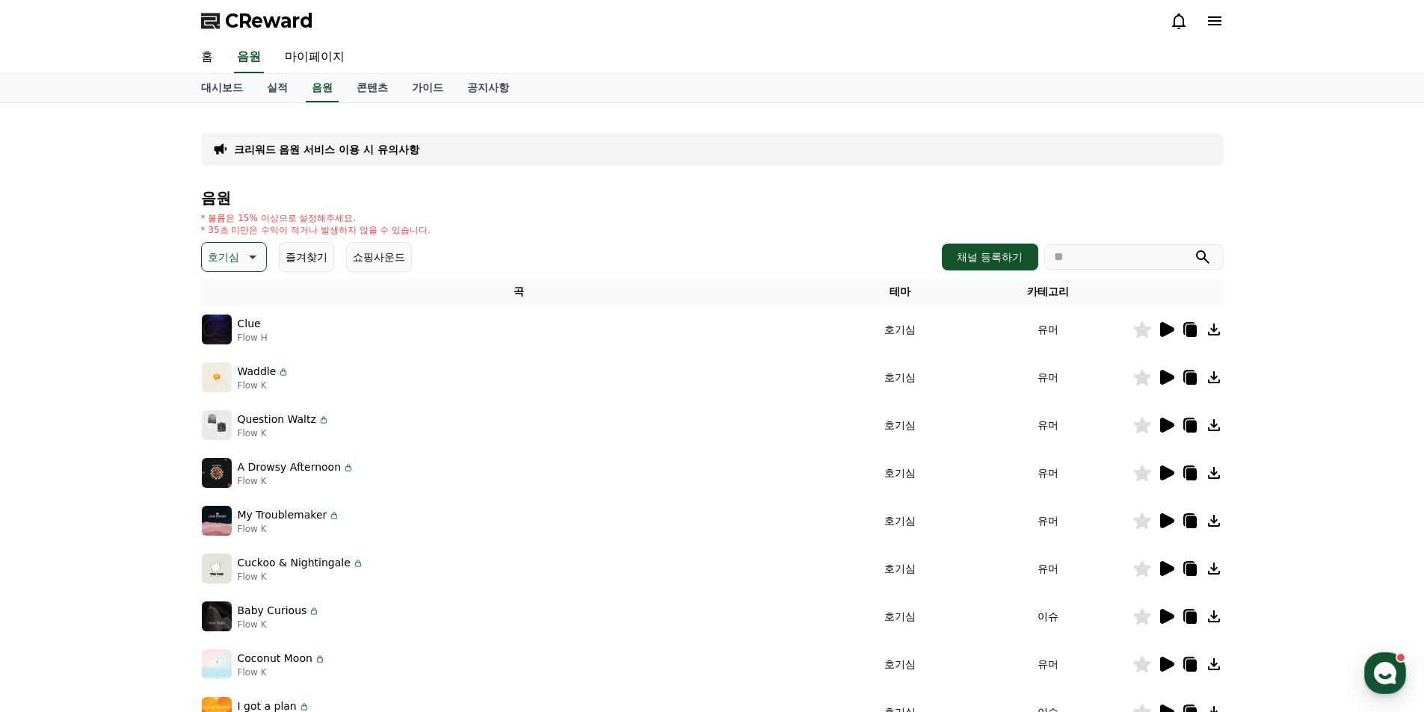
click at [1171, 517] on icon at bounding box center [1166, 521] width 18 height 18
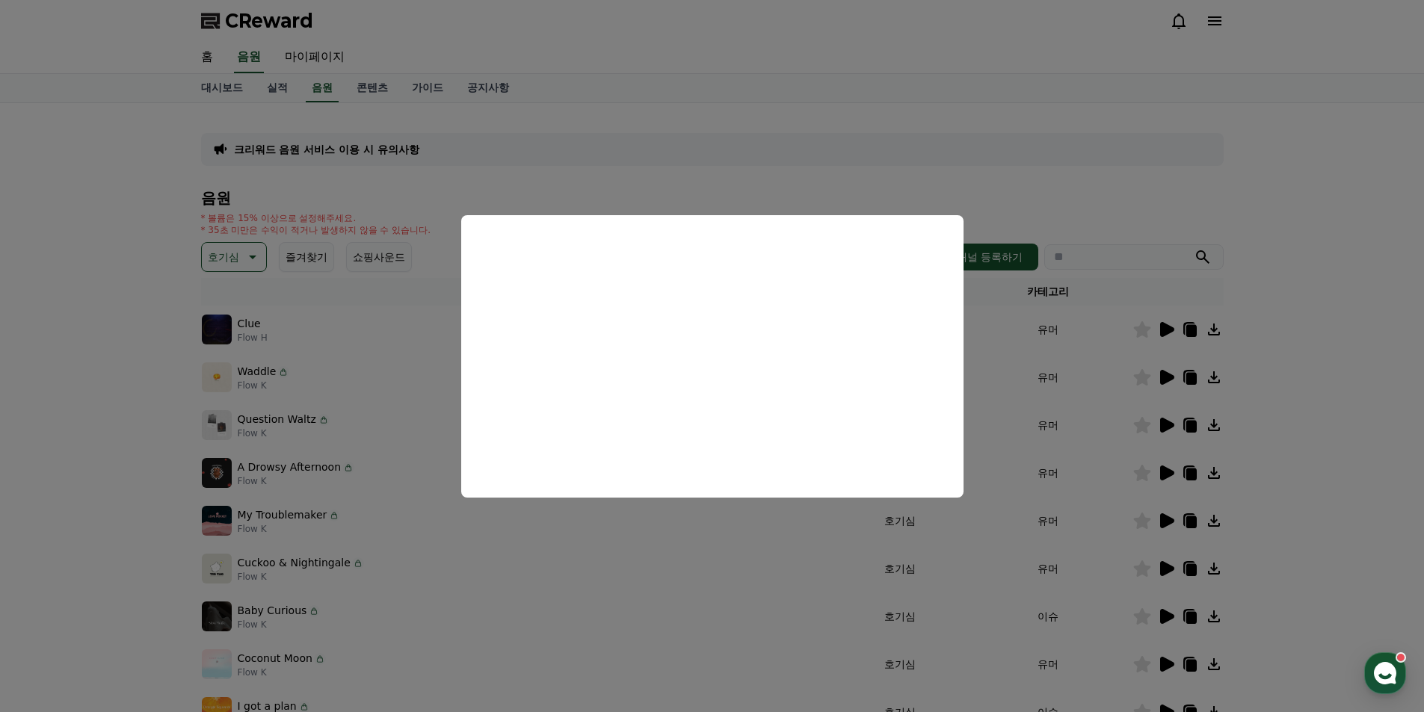
click at [1328, 382] on button "close modal" at bounding box center [712, 356] width 1424 height 712
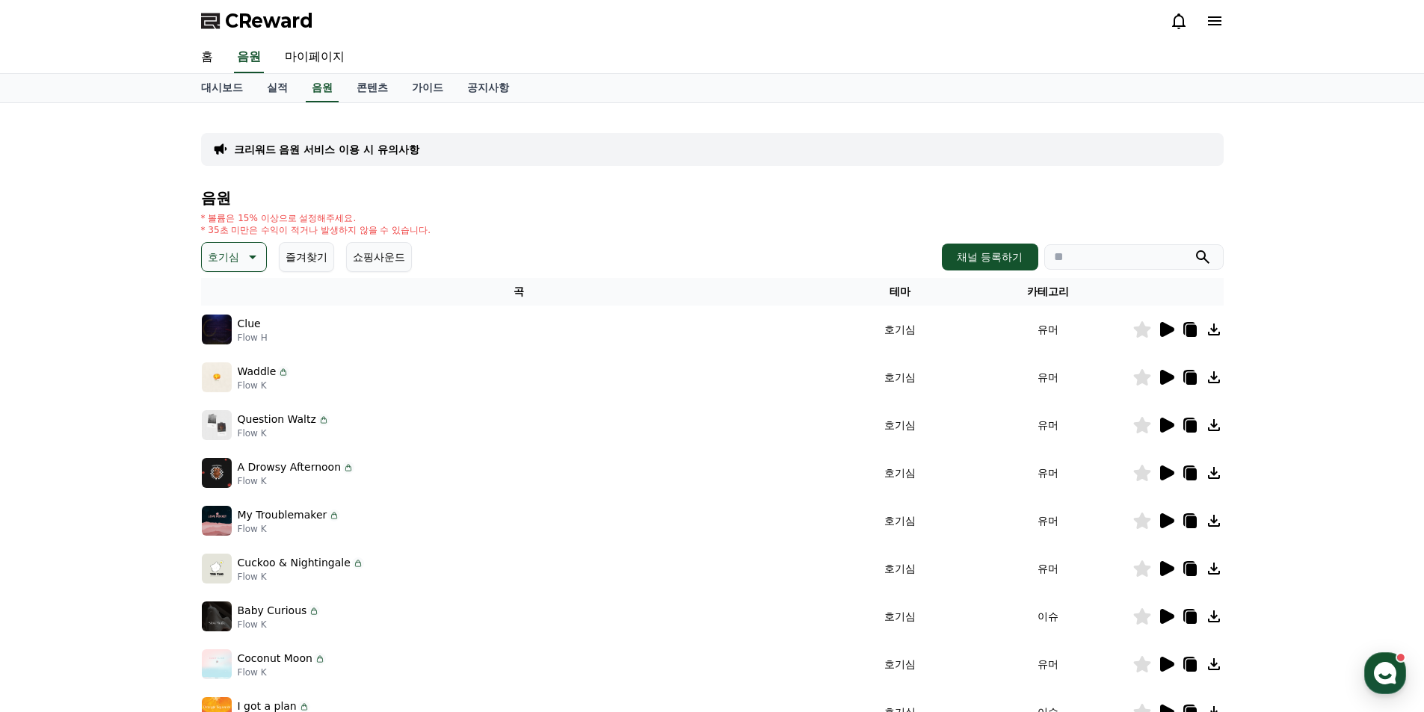
click at [1157, 520] on icon at bounding box center [1166, 521] width 18 height 18
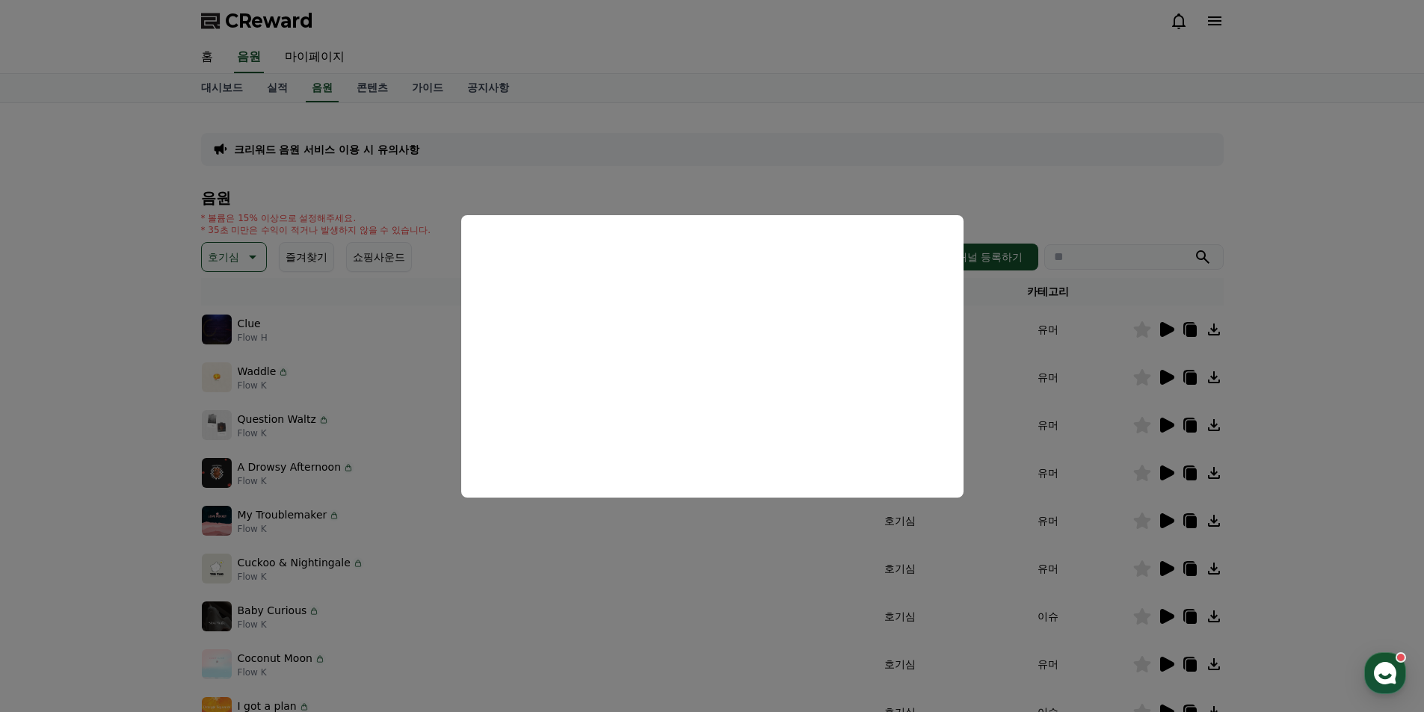
click at [1360, 492] on button "close modal" at bounding box center [712, 356] width 1424 height 712
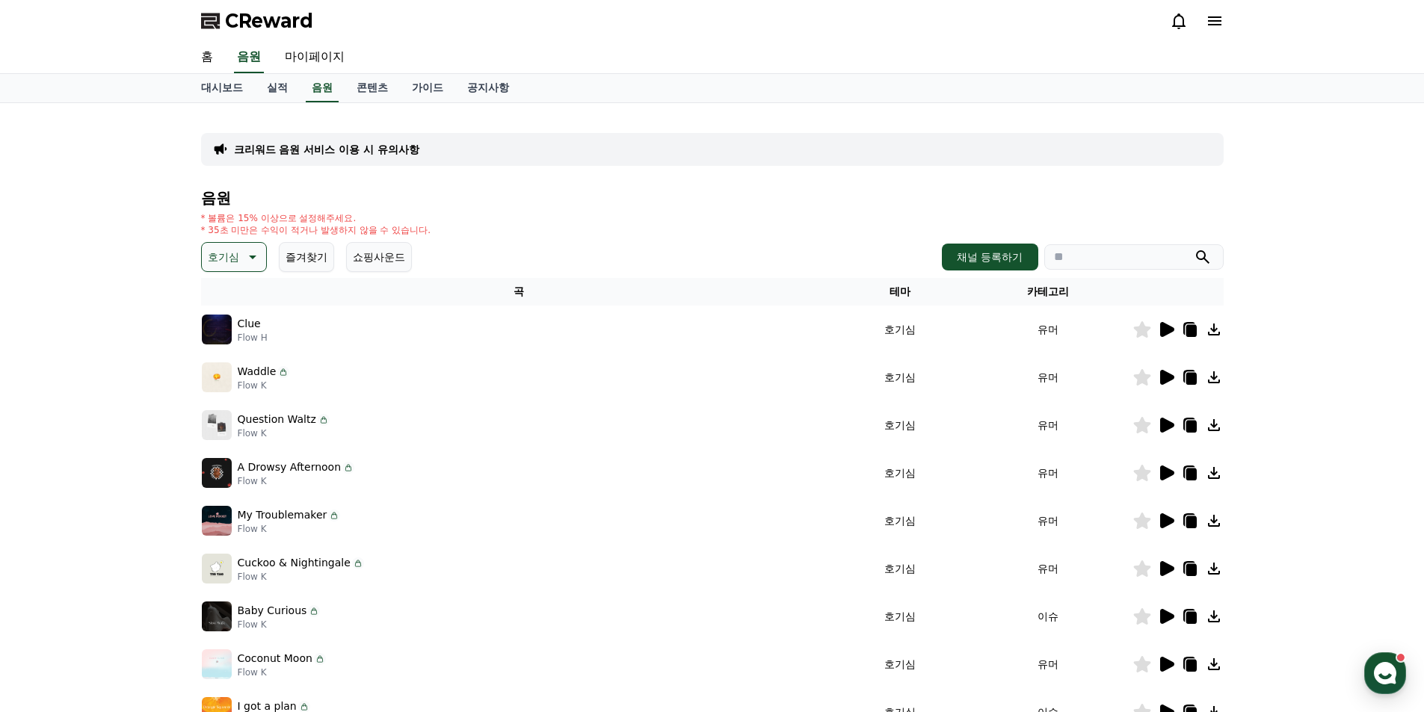
click at [1140, 527] on icon at bounding box center [1141, 521] width 17 height 16
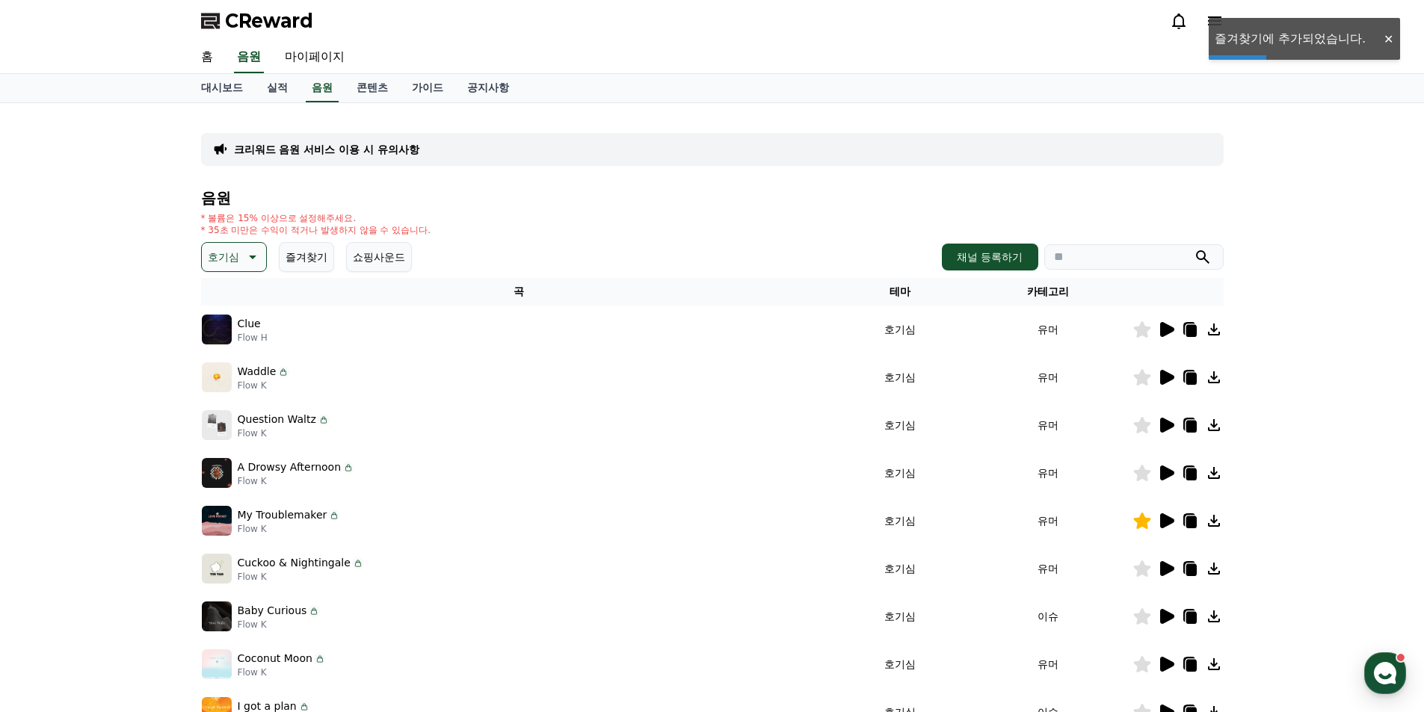
click at [1166, 572] on icon at bounding box center [1167, 568] width 14 height 15
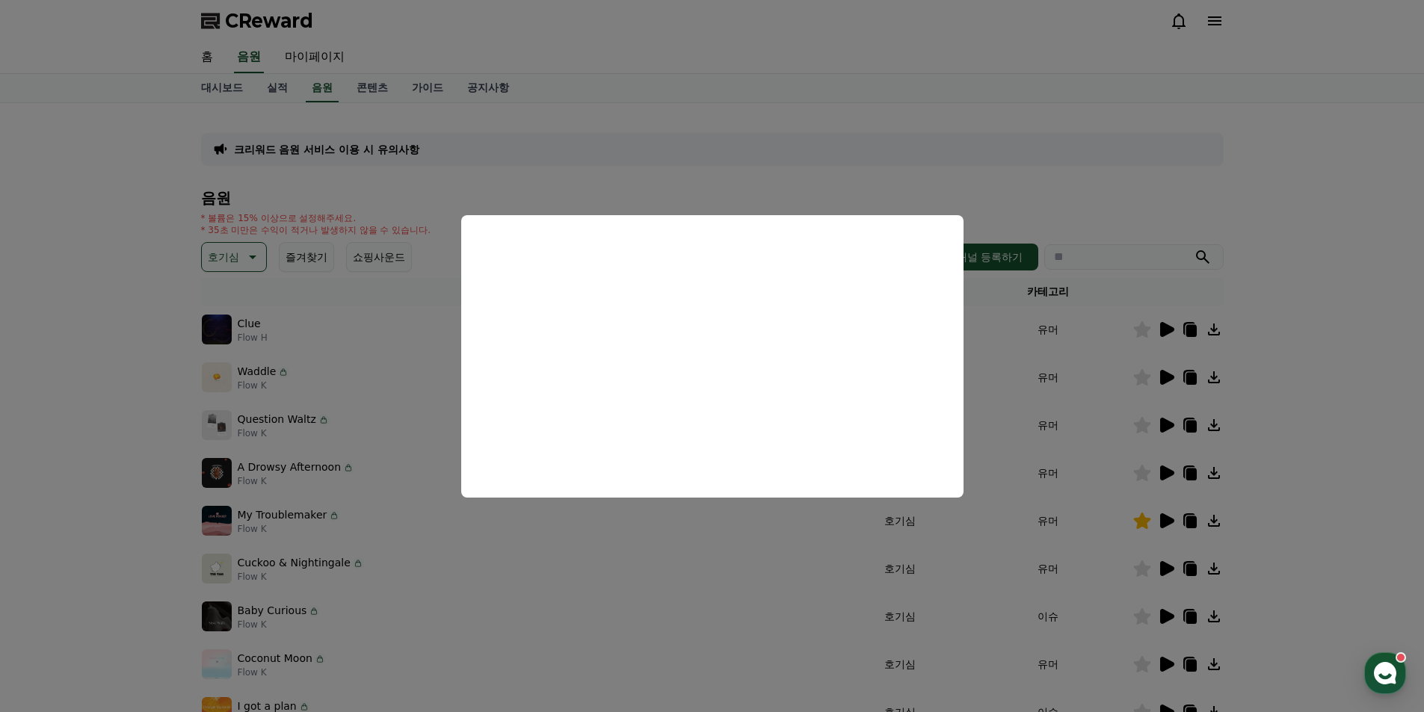
click at [1332, 467] on button "close modal" at bounding box center [712, 356] width 1424 height 712
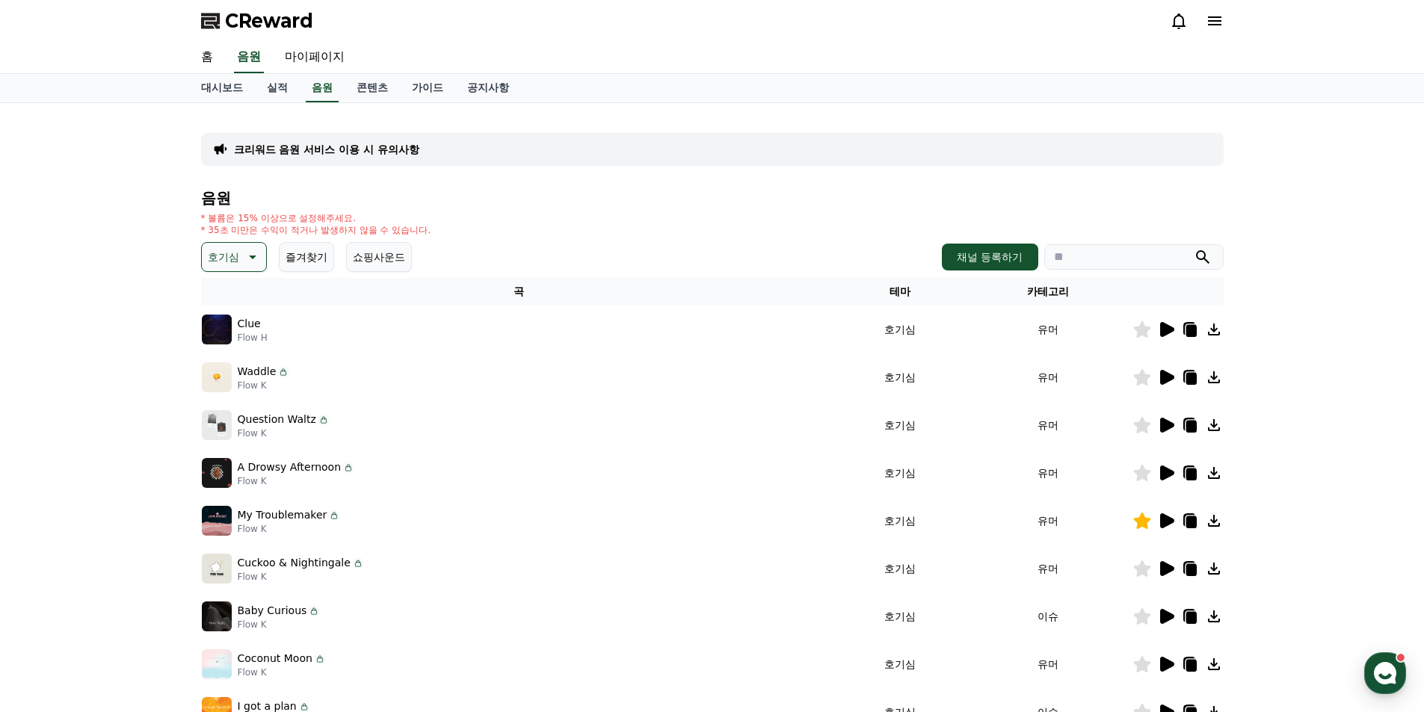
click at [1167, 622] on icon at bounding box center [1166, 617] width 18 height 18
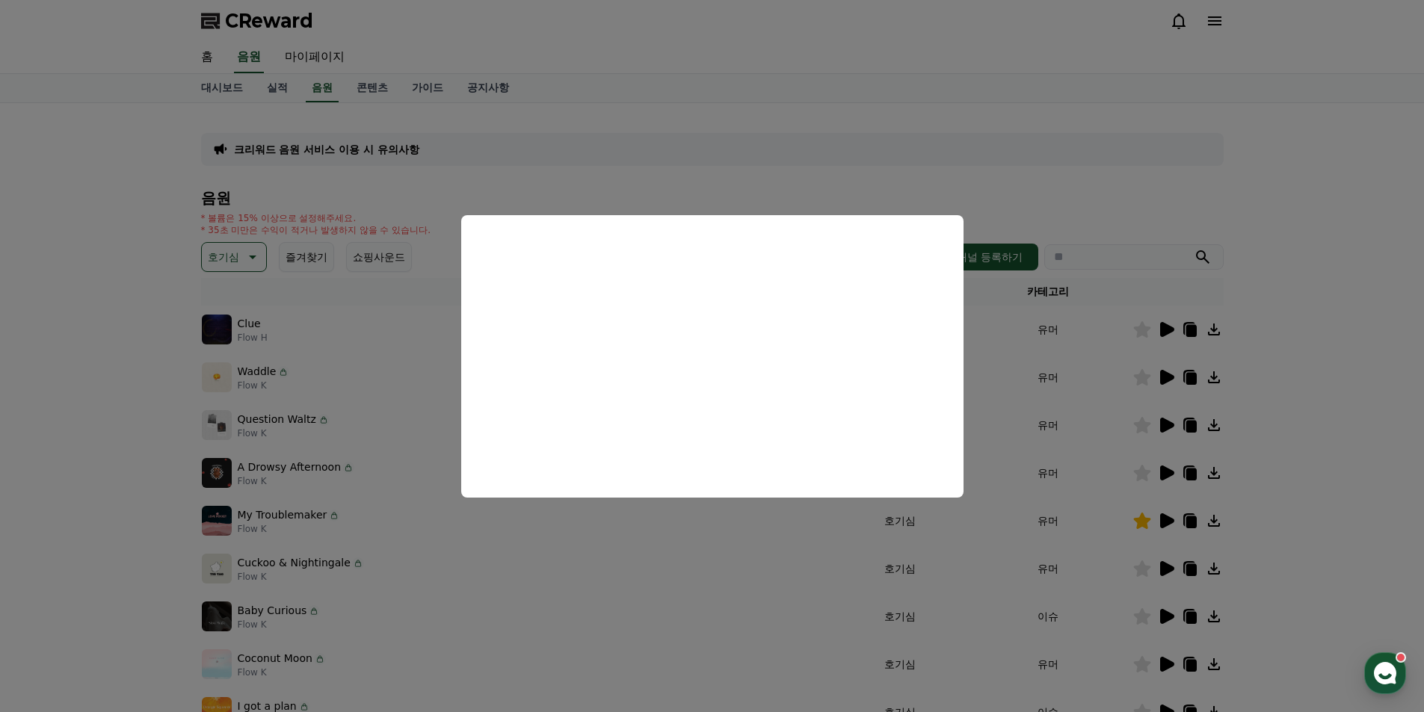
click at [1267, 534] on button "close modal" at bounding box center [712, 356] width 1424 height 712
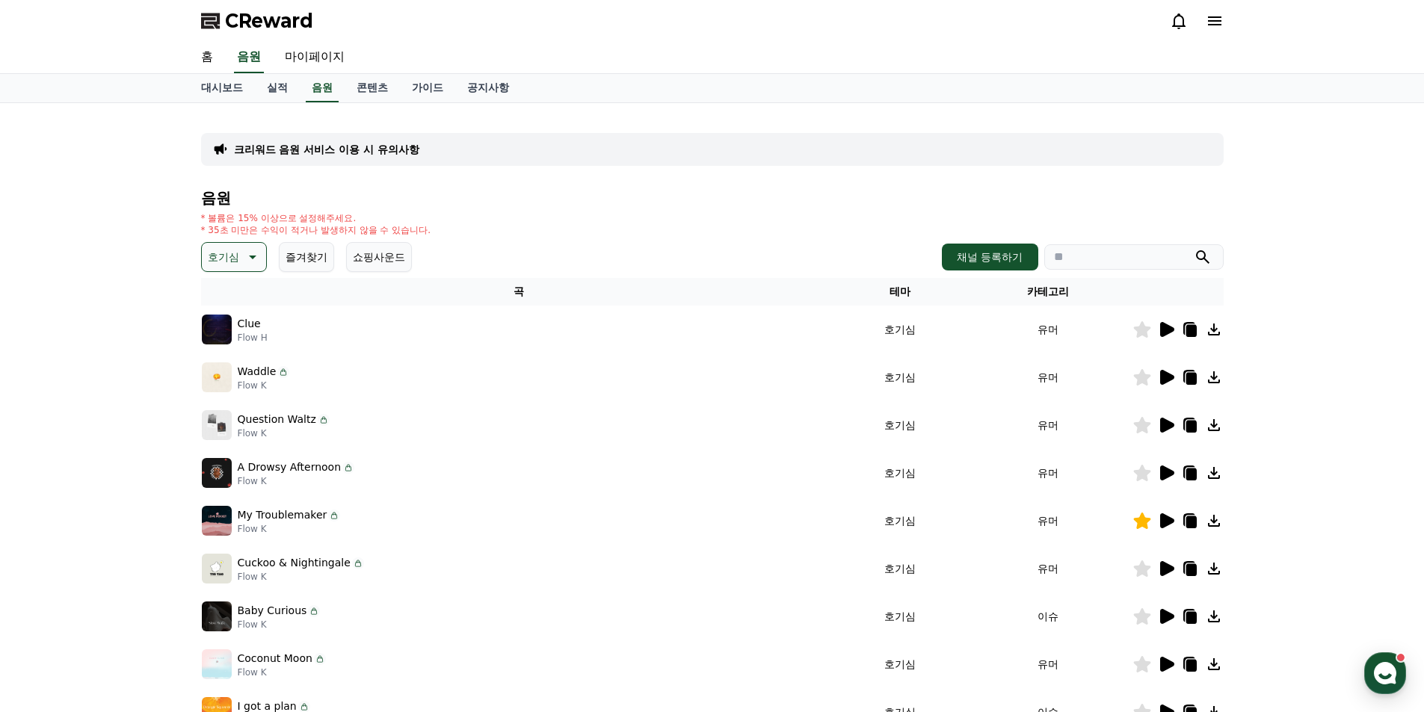
click at [1165, 616] on icon at bounding box center [1167, 616] width 14 height 15
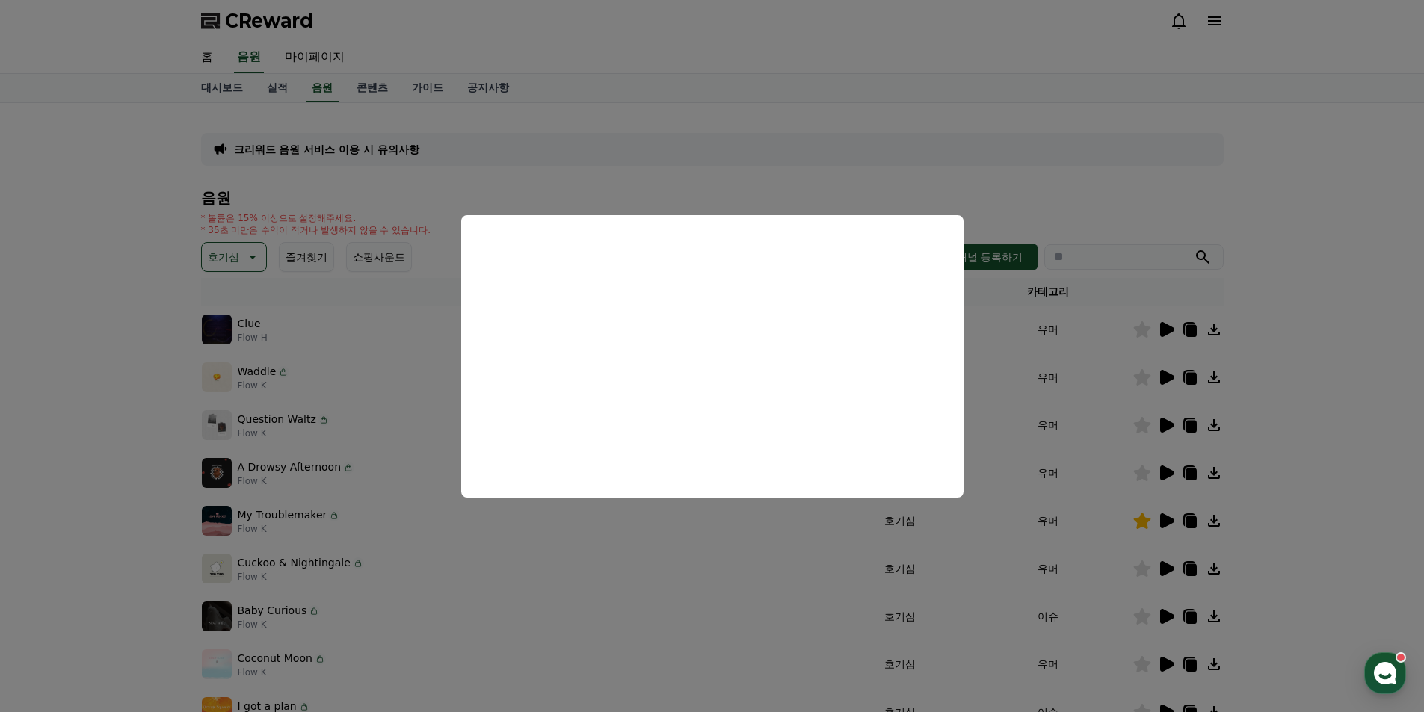
click at [1310, 576] on button "close modal" at bounding box center [712, 356] width 1424 height 712
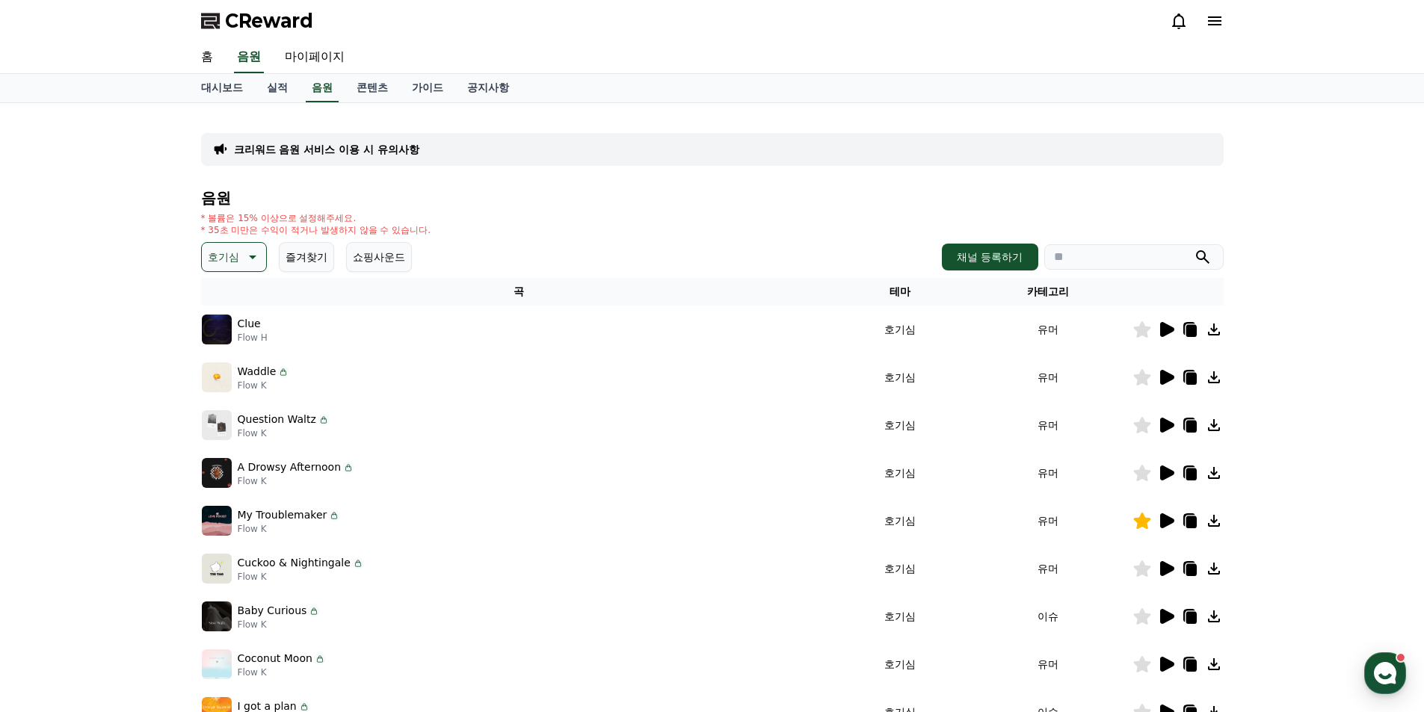
click at [1168, 663] on icon at bounding box center [1167, 664] width 14 height 15
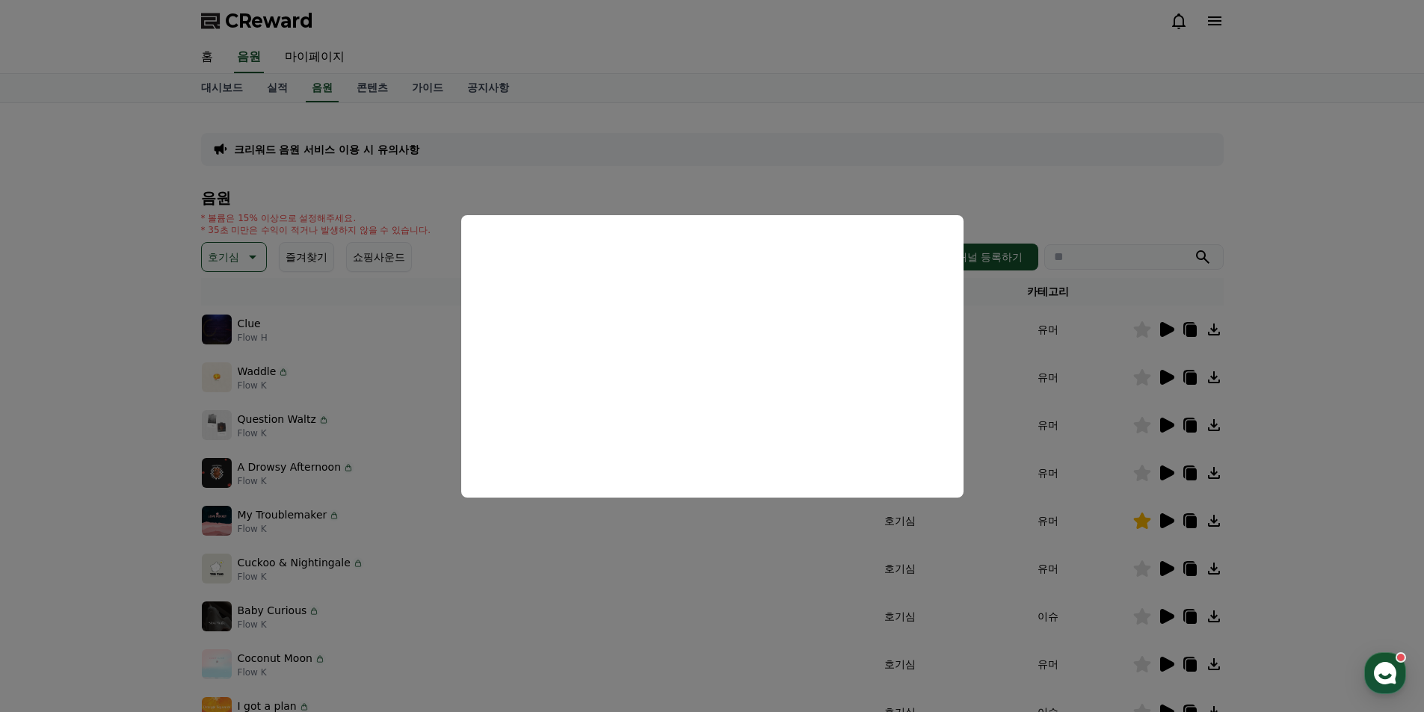
click at [1168, 666] on button "close modal" at bounding box center [712, 356] width 1424 height 712
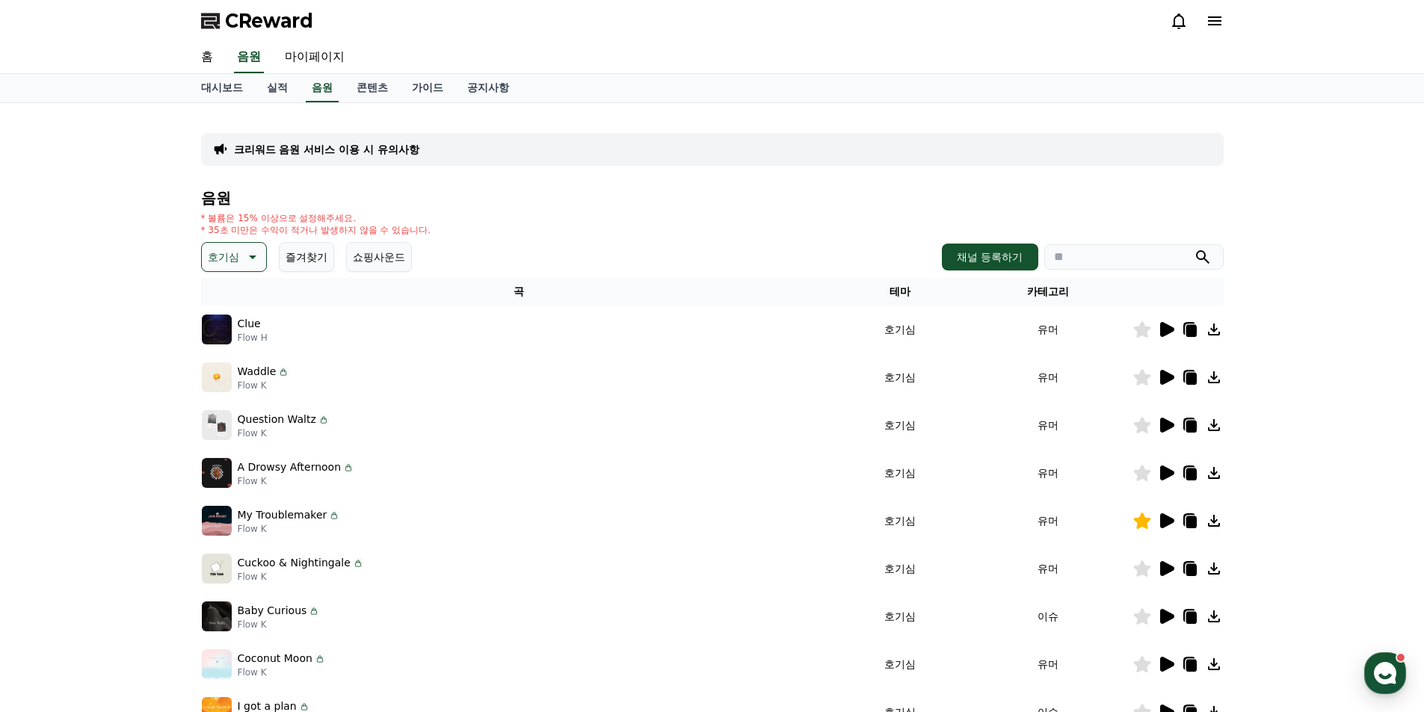
click at [1168, 666] on icon at bounding box center [1167, 664] width 14 height 15
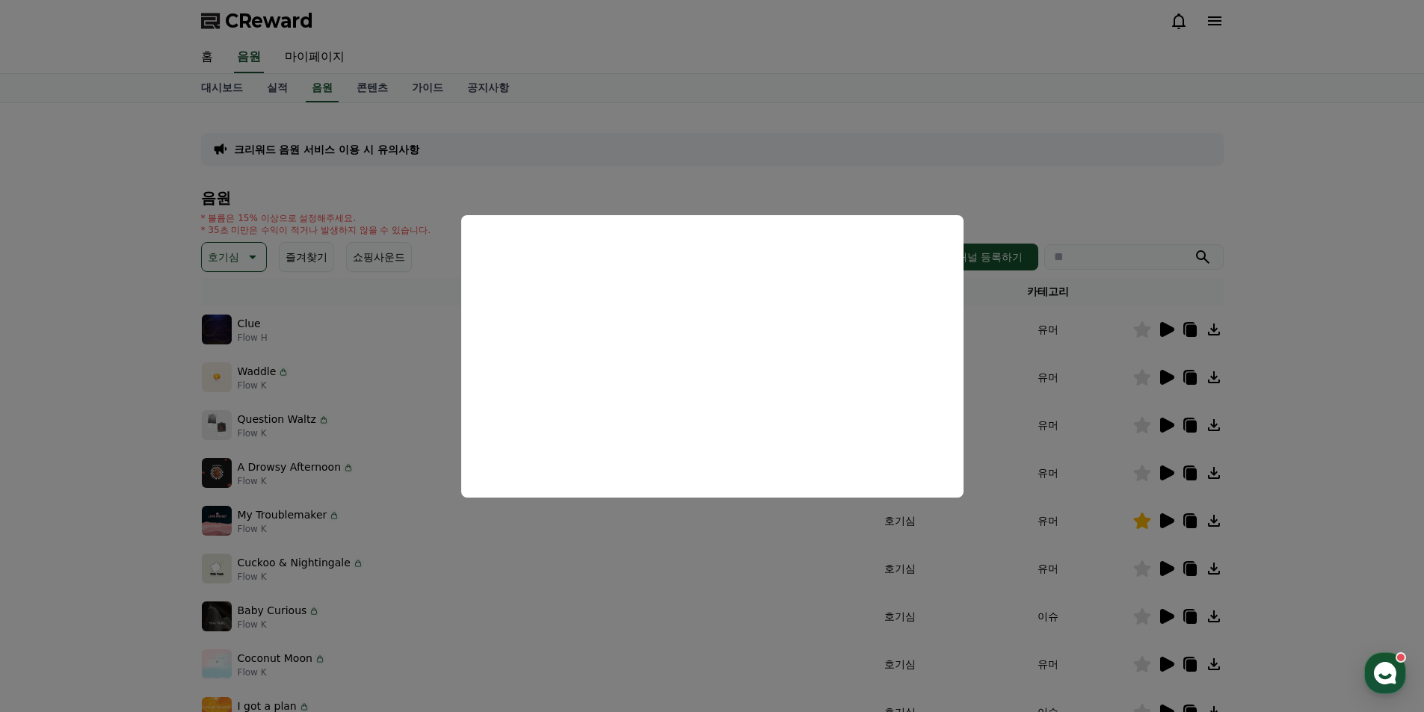
click at [1302, 558] on button "close modal" at bounding box center [712, 356] width 1424 height 712
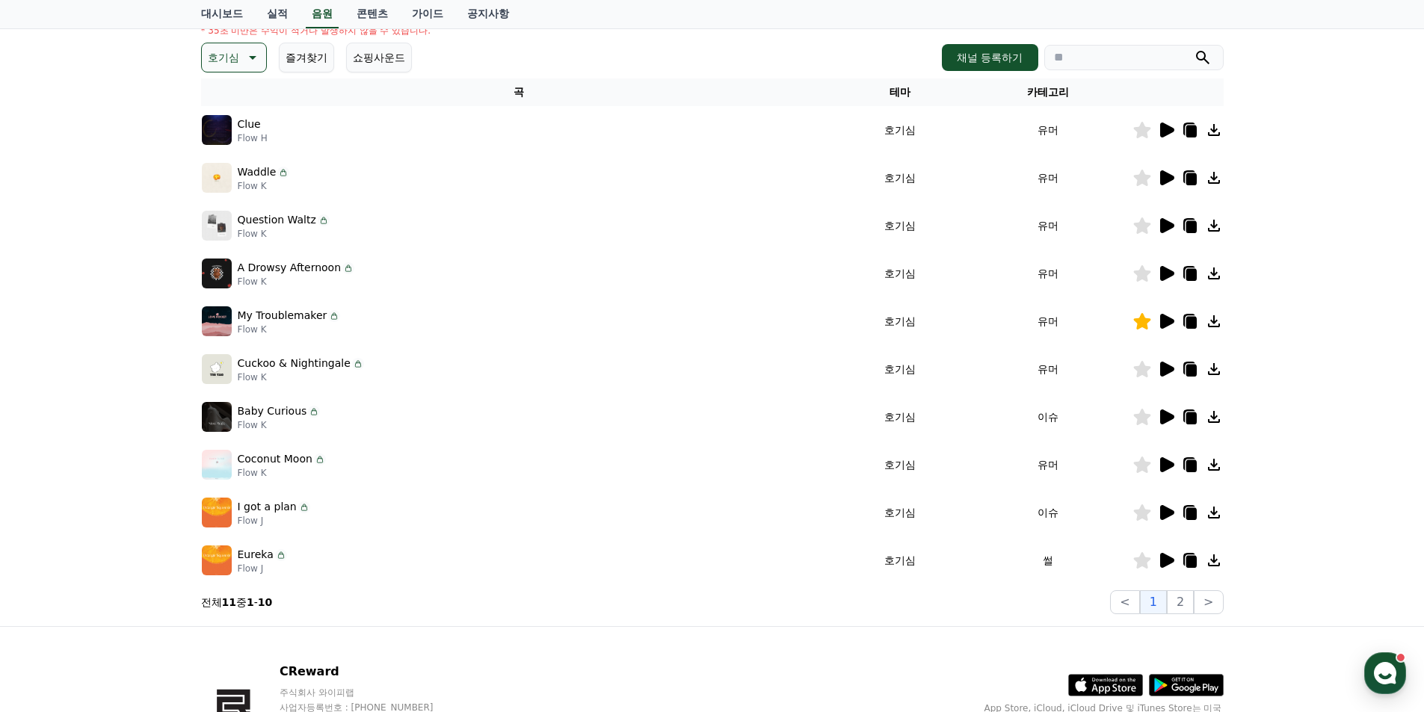
click at [1161, 562] on icon at bounding box center [1167, 560] width 14 height 15
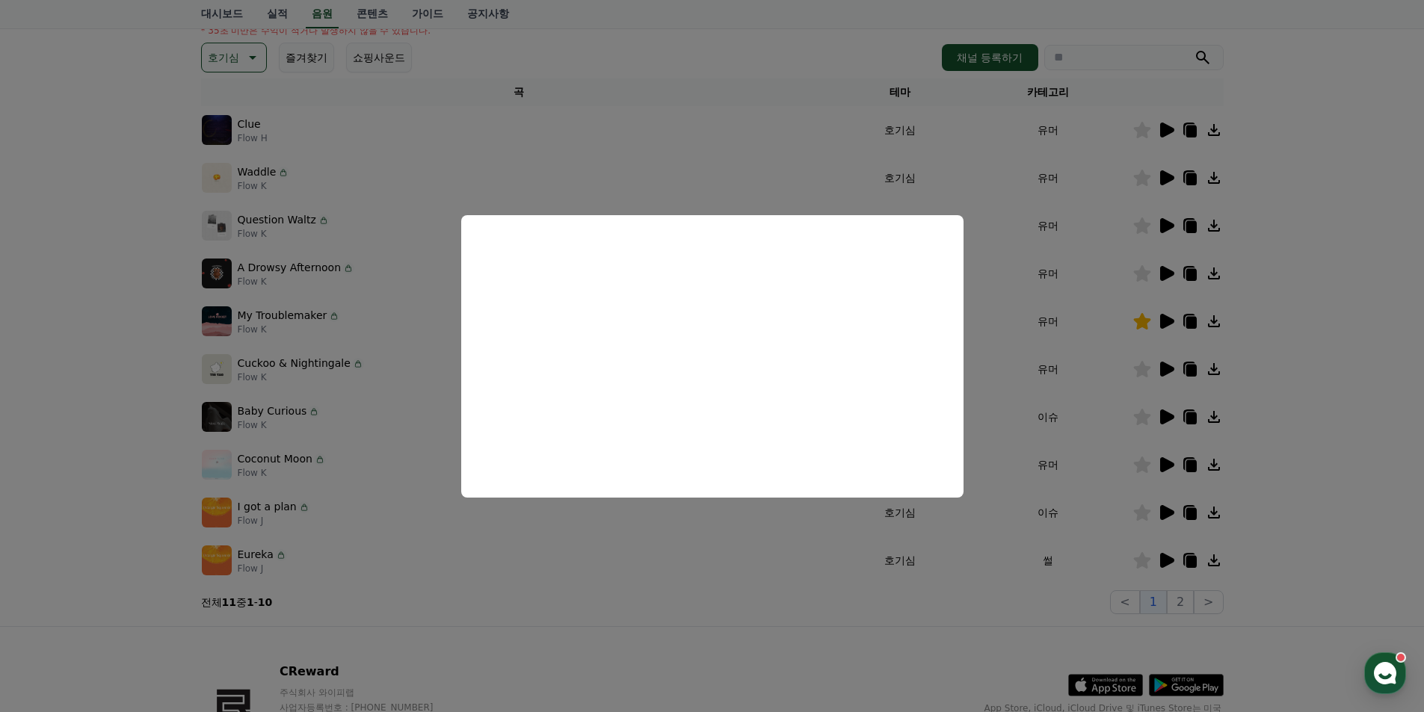
click at [1166, 514] on button "close modal" at bounding box center [712, 356] width 1424 height 712
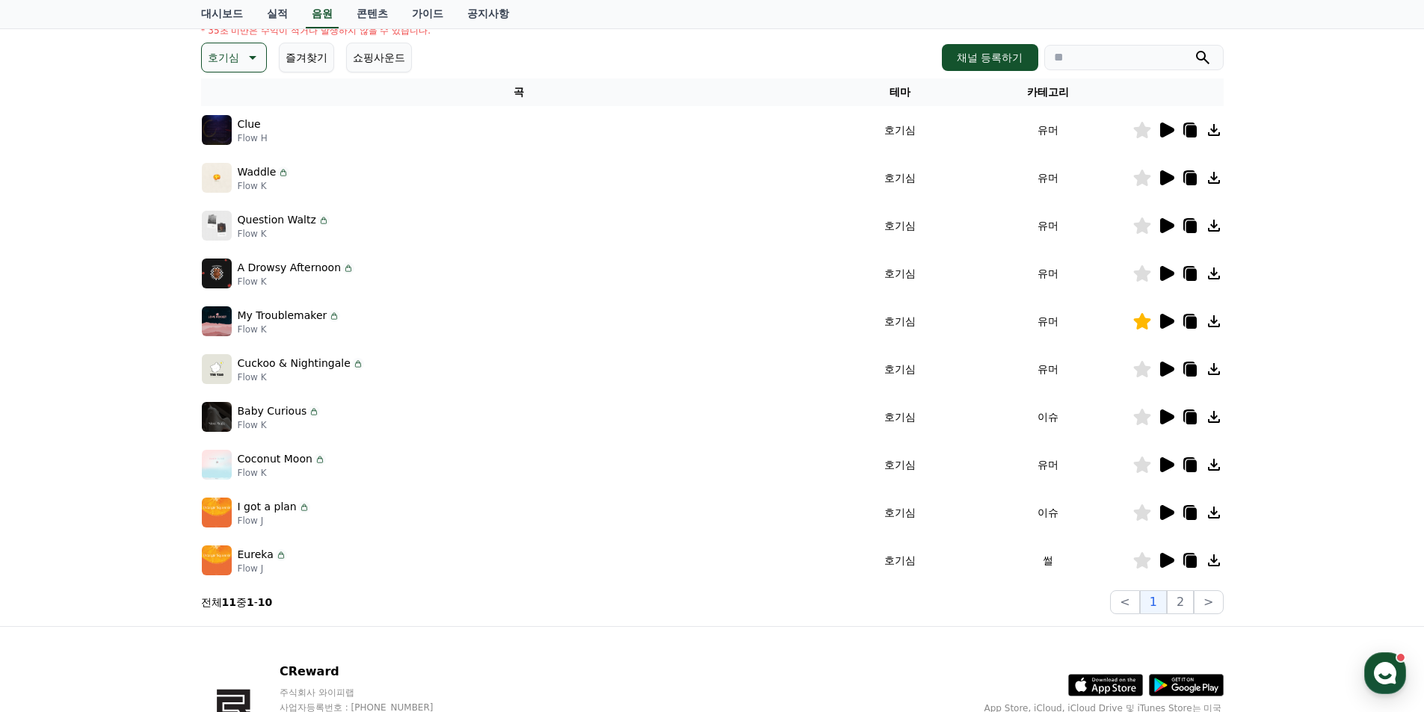
click at [1160, 503] on td at bounding box center [1177, 513] width 91 height 48
click at [1162, 507] on icon at bounding box center [1167, 512] width 14 height 15
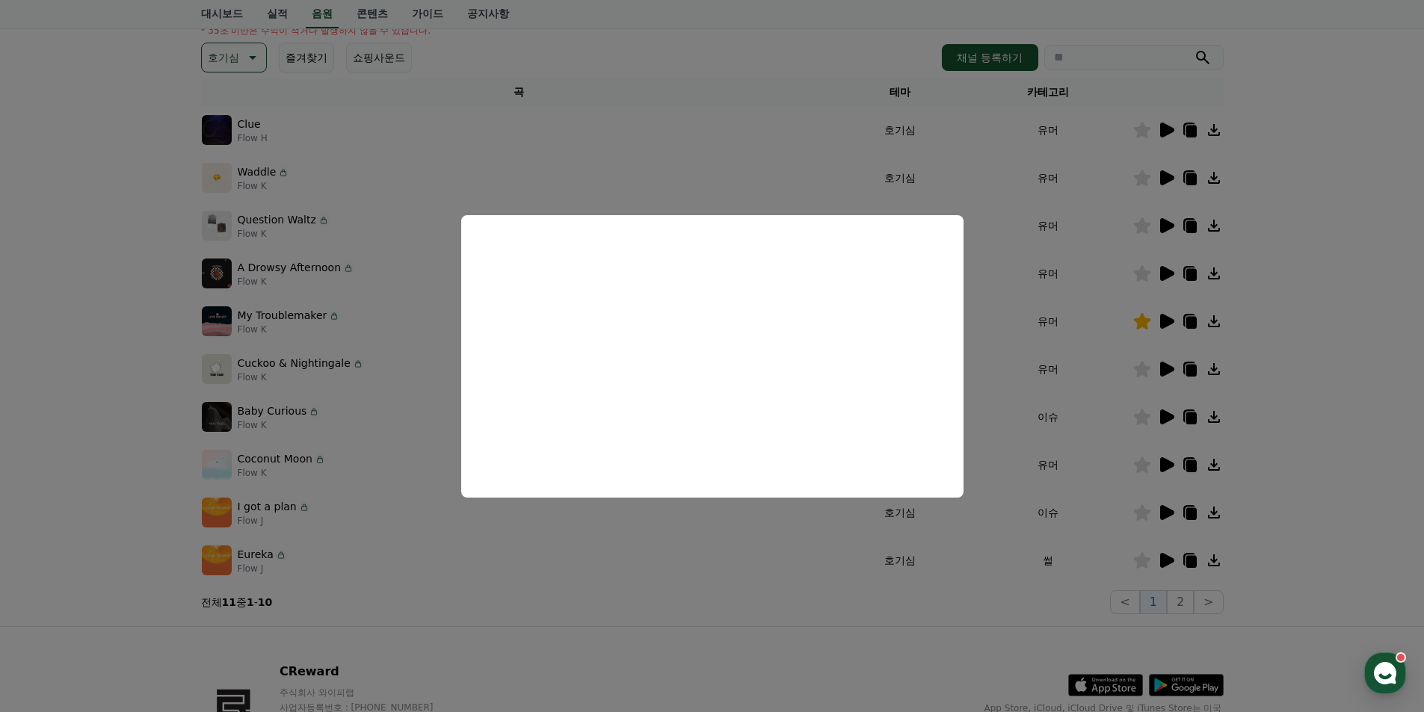
drag, startPoint x: 1294, startPoint y: 478, endPoint x: 1227, endPoint y: 467, distance: 67.3
click at [1294, 478] on button "close modal" at bounding box center [712, 356] width 1424 height 712
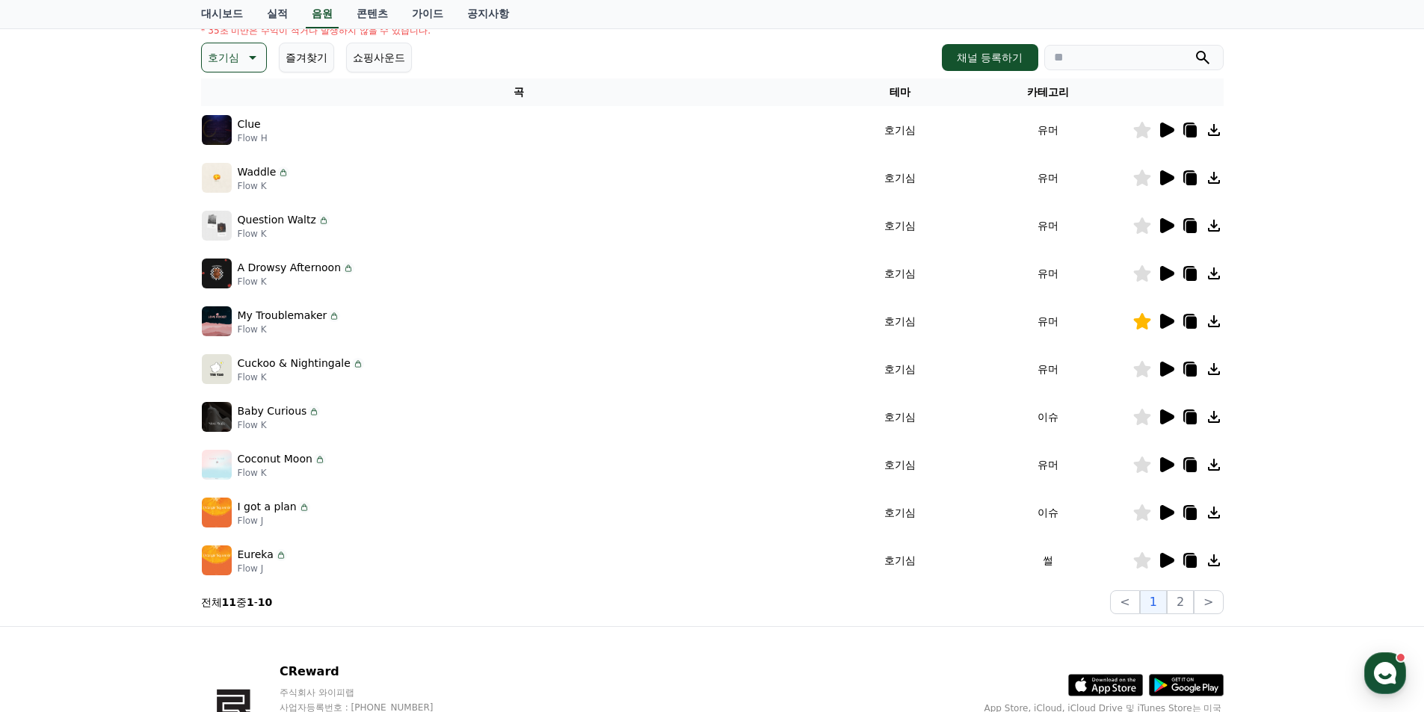
click at [1170, 463] on icon at bounding box center [1167, 464] width 14 height 15
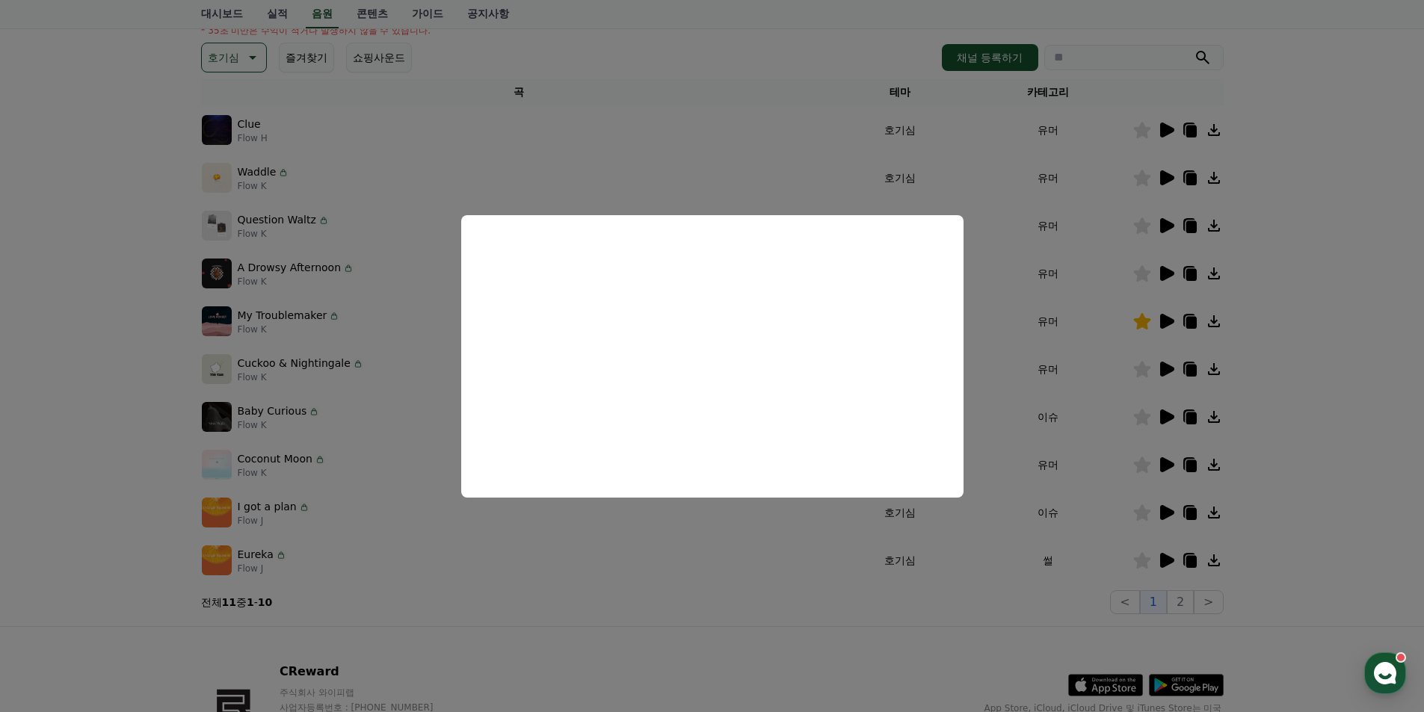
click at [1180, 597] on button "close modal" at bounding box center [712, 356] width 1424 height 712
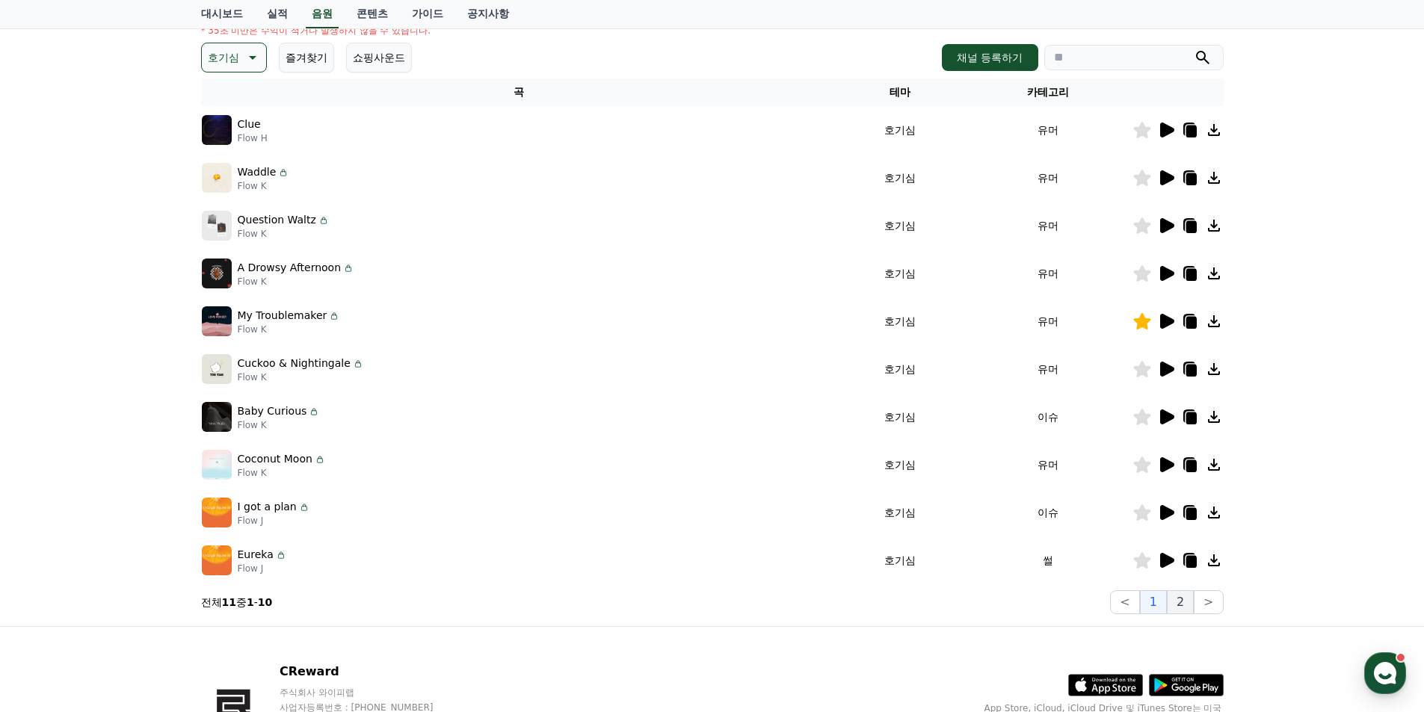
click at [1180, 608] on button "2" at bounding box center [1180, 603] width 27 height 24
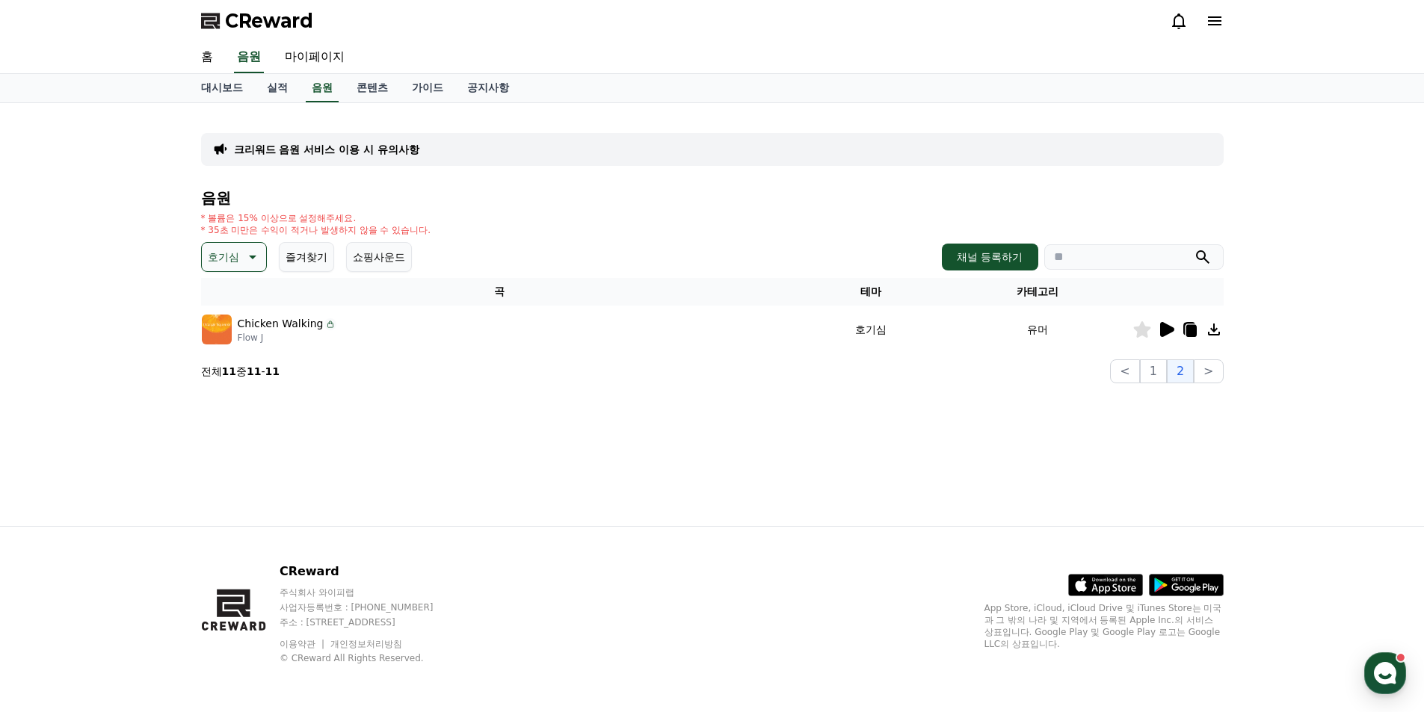
click at [270, 25] on span "CReward" at bounding box center [269, 21] width 88 height 24
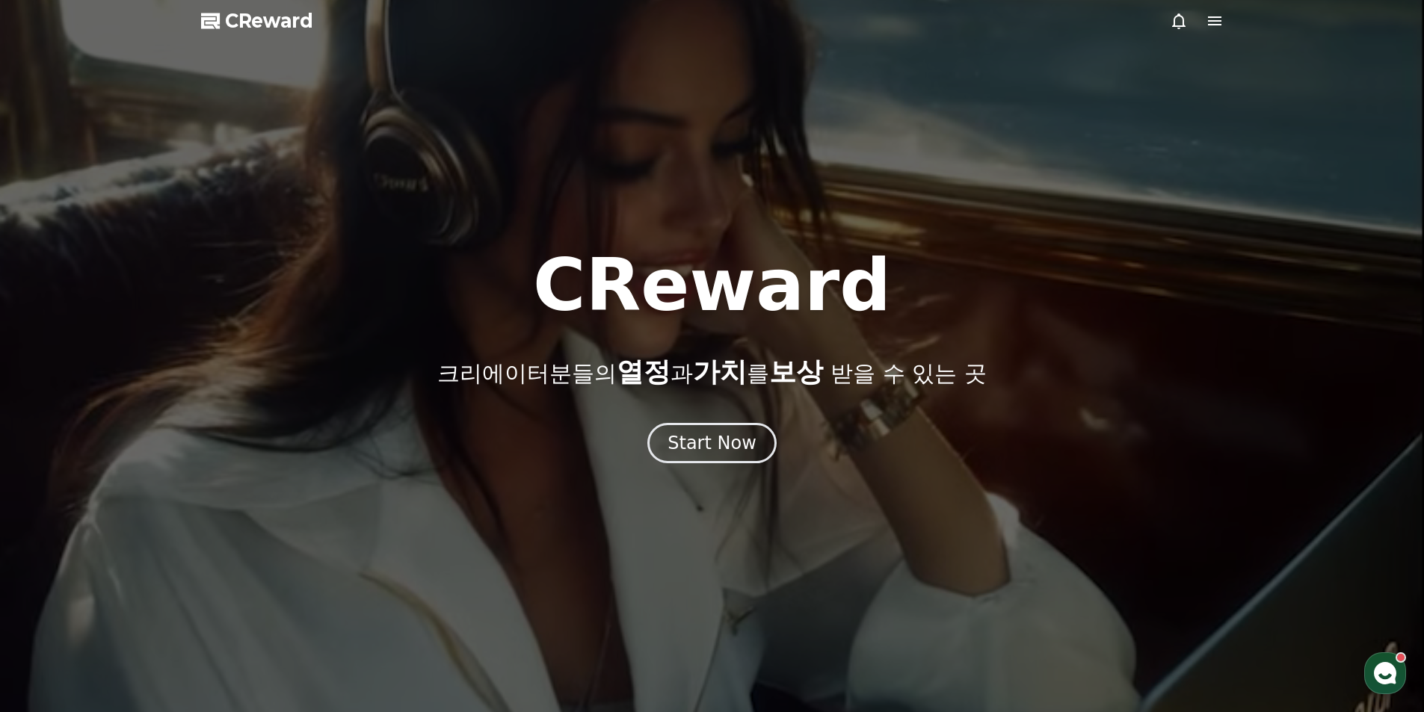
click at [1216, 24] on icon at bounding box center [1214, 20] width 13 height 9
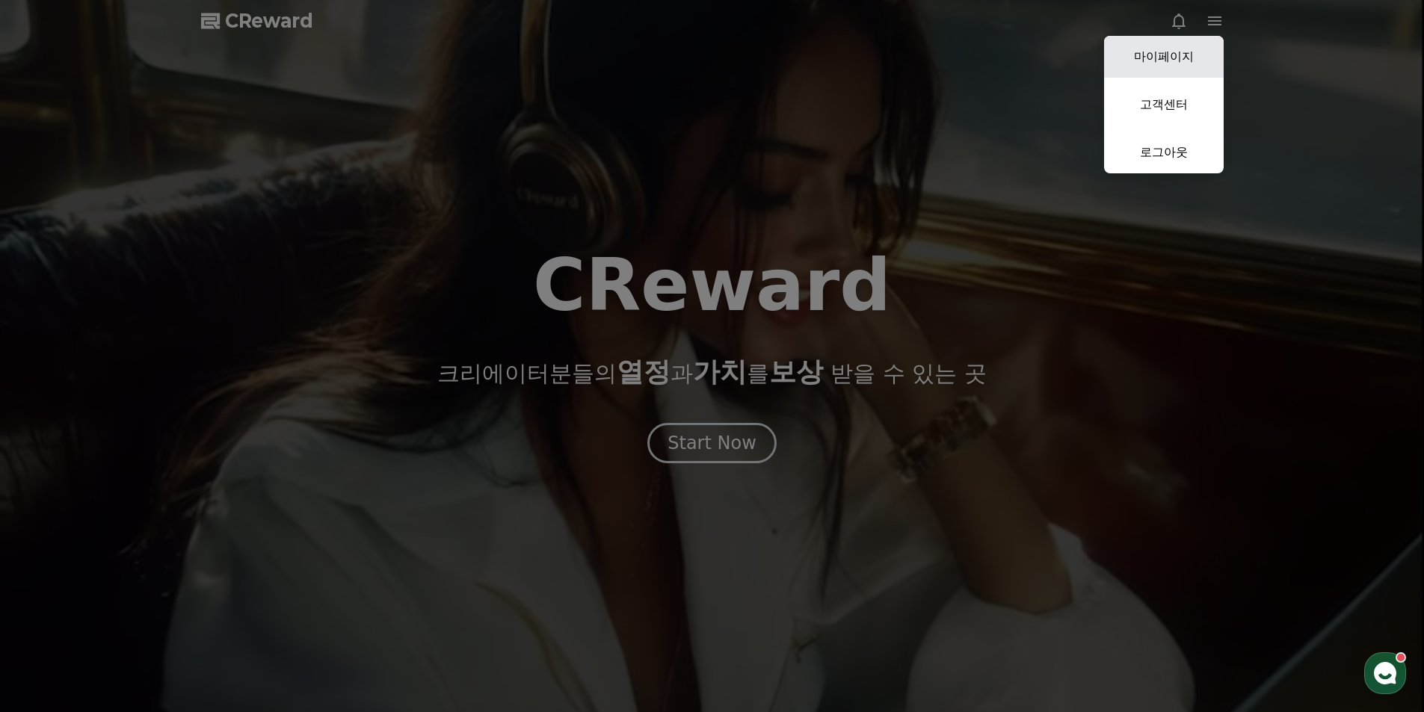
click at [1171, 65] on link "마이페이지" at bounding box center [1164, 57] width 120 height 42
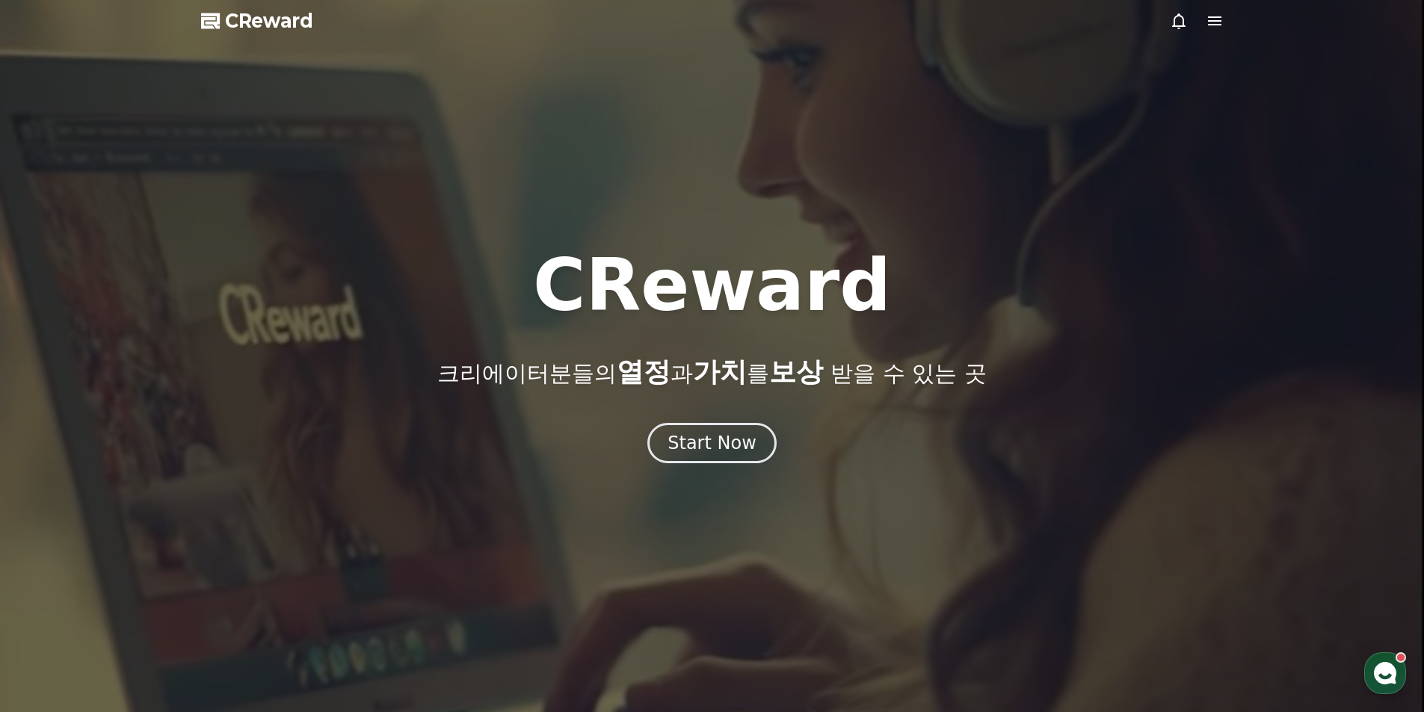
select select "**********"
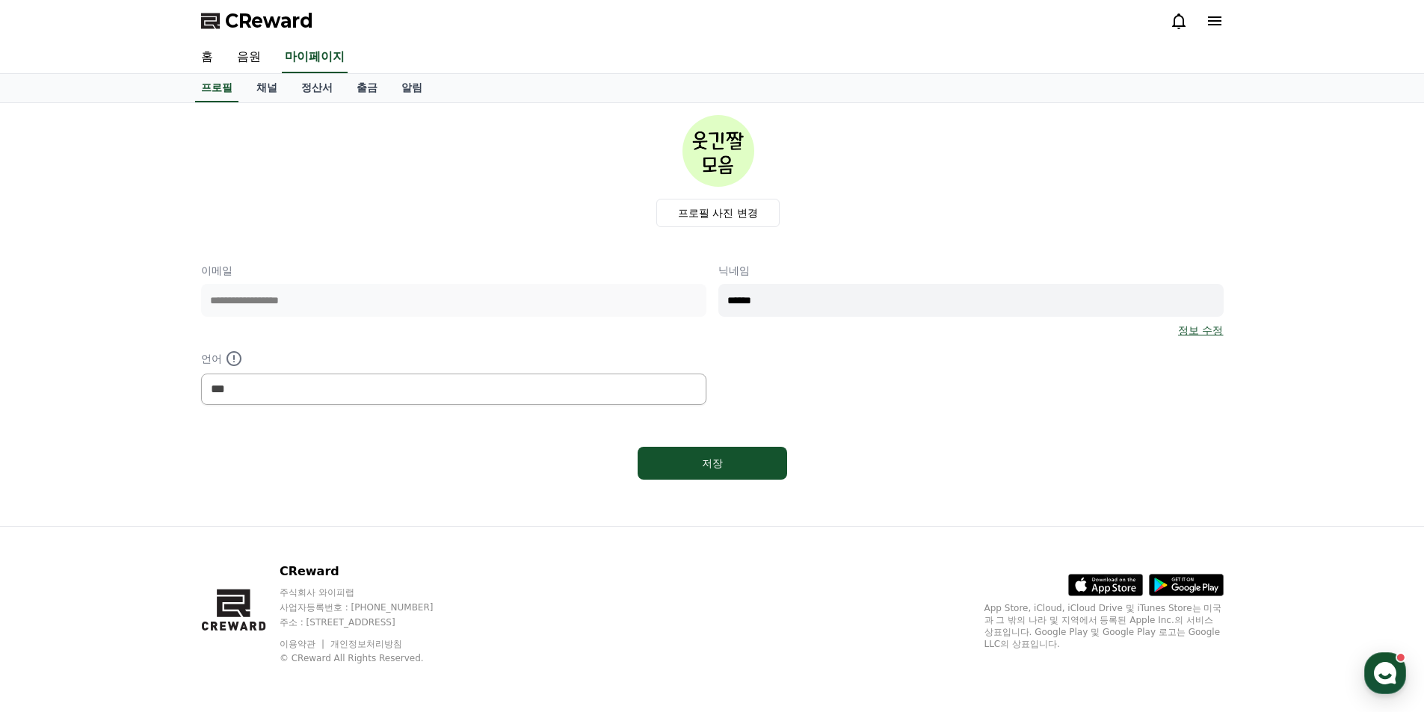
click at [711, 147] on img at bounding box center [718, 151] width 72 height 72
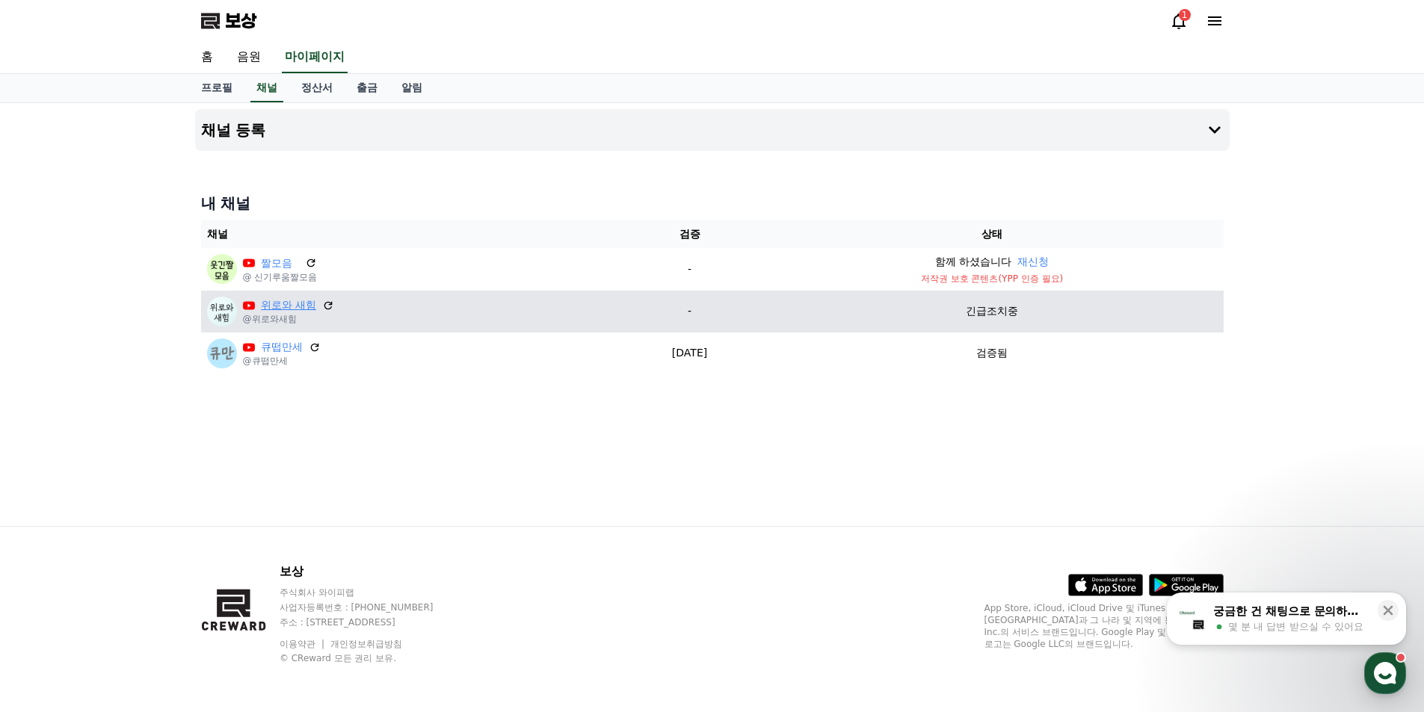
click at [299, 305] on font "위로와 새힘" at bounding box center [288, 305] width 55 height 12
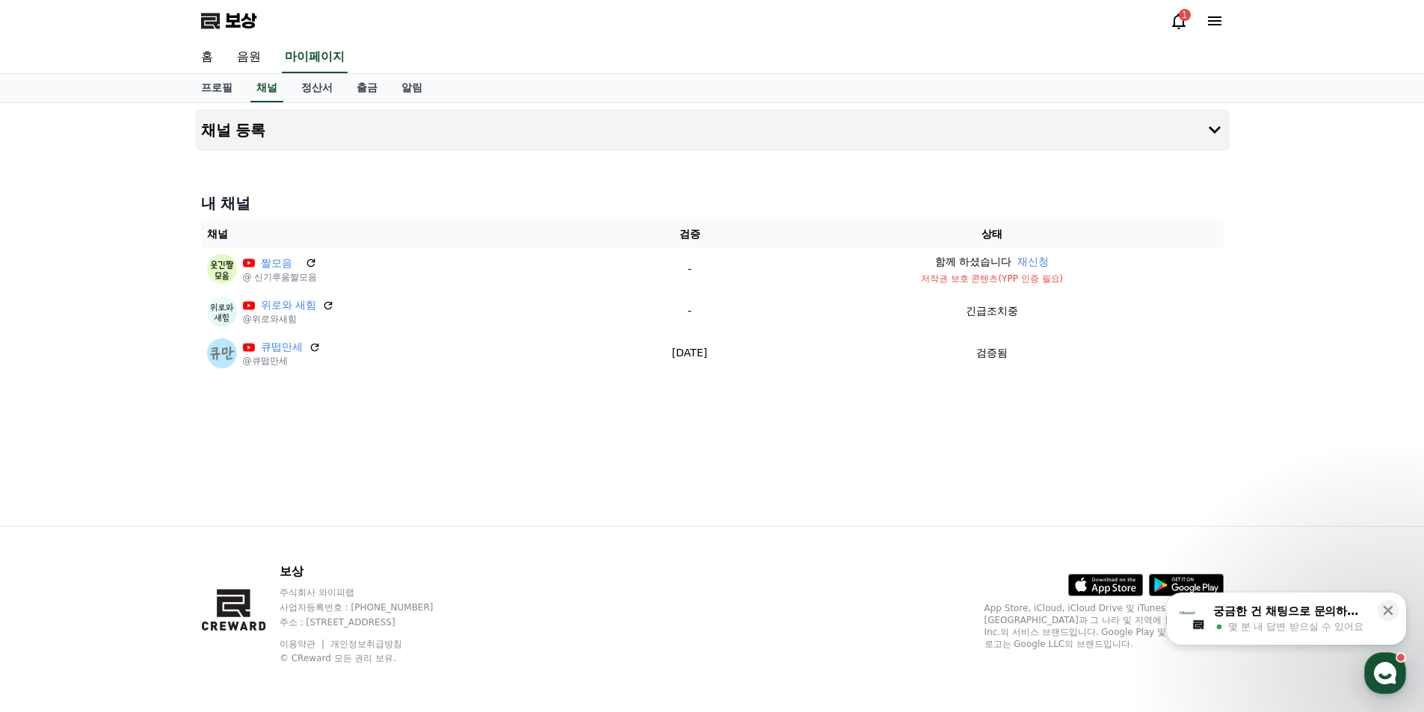
click at [1183, 19] on font "1" at bounding box center [1185, 15] width 6 height 10
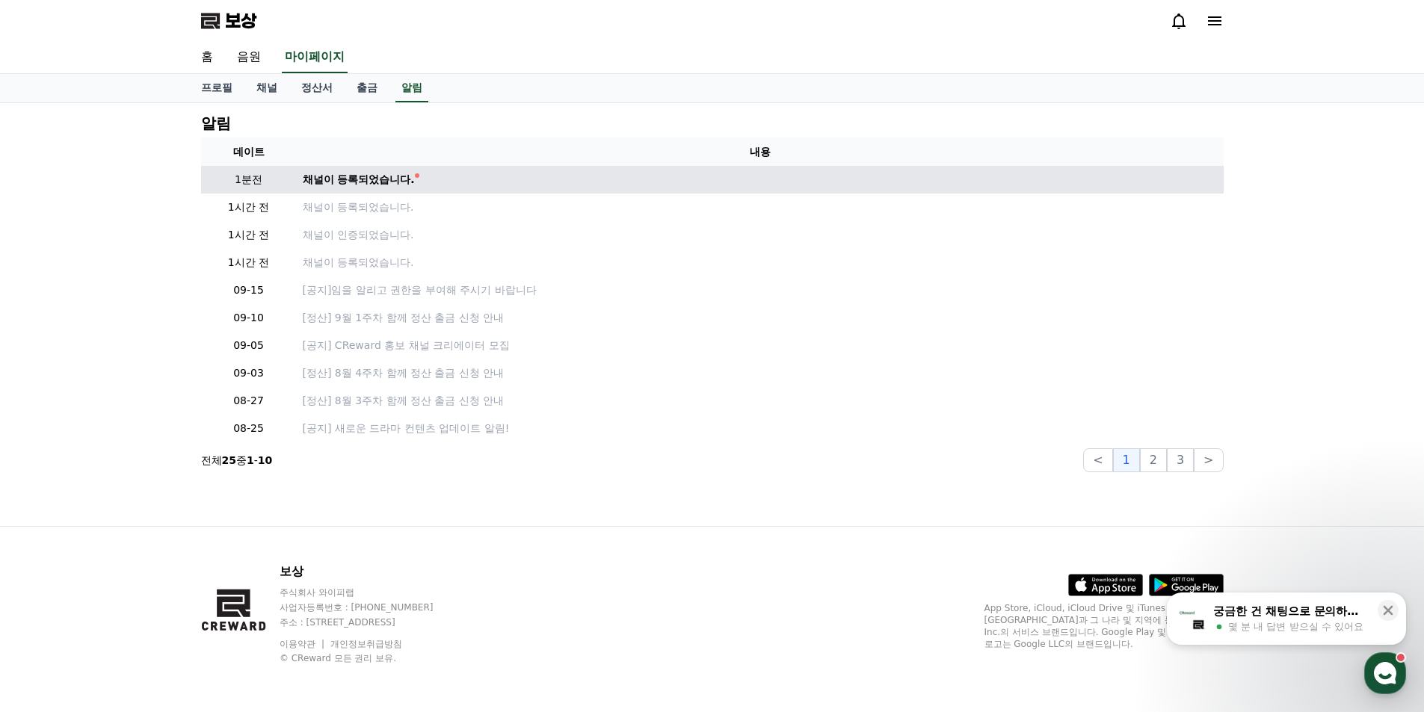
click at [402, 184] on font "채널이 등록되었습니다." at bounding box center [359, 179] width 112 height 12
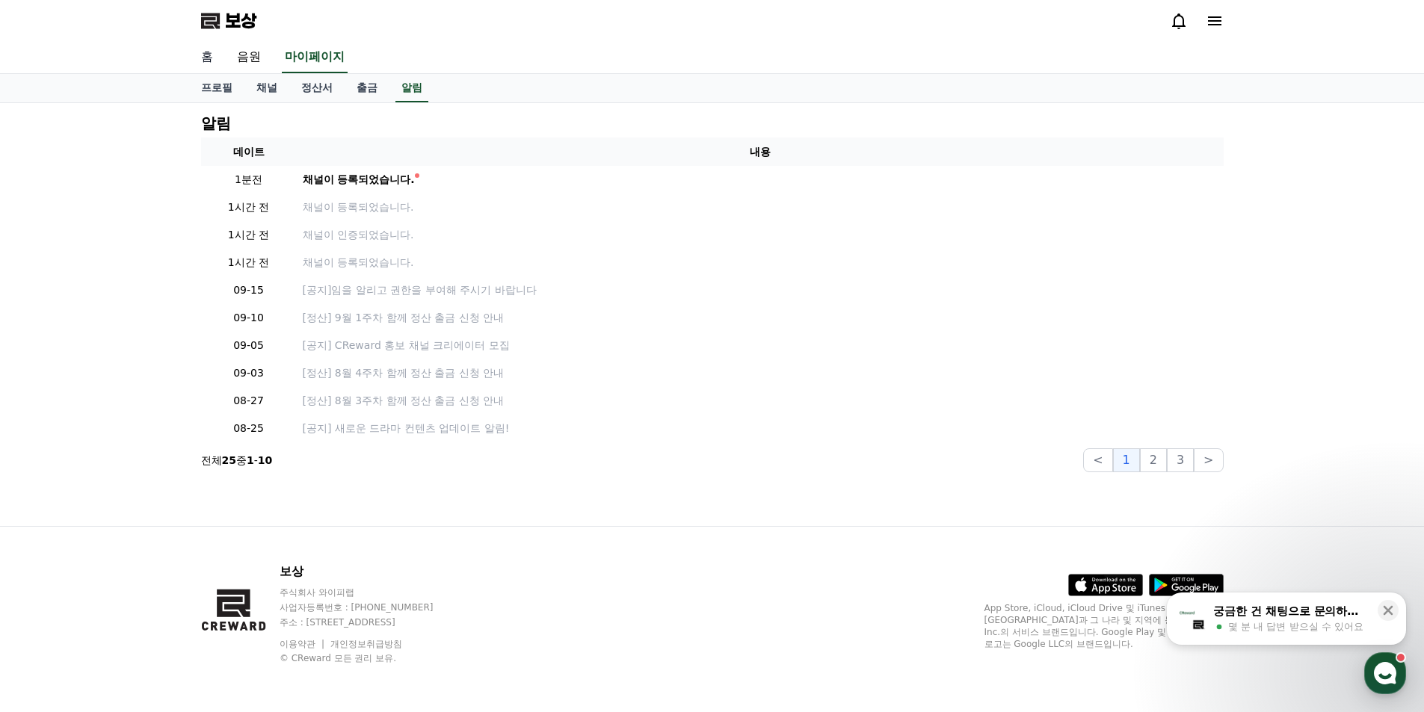
click at [206, 62] on font "홈" at bounding box center [207, 56] width 12 height 14
